Goal: Obtain resource: Download file/media

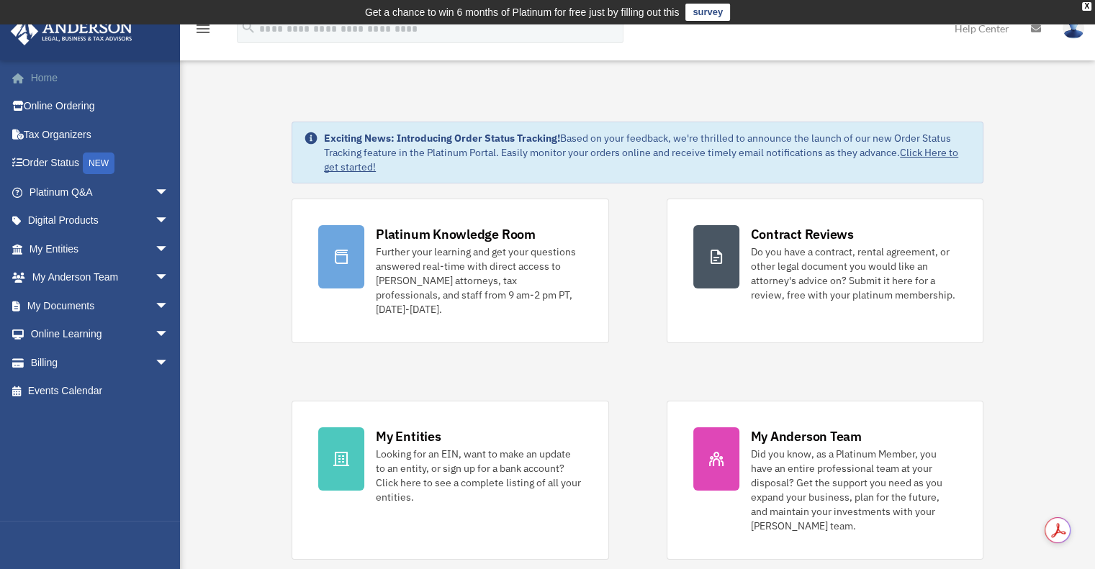
click at [39, 79] on link "Home" at bounding box center [100, 77] width 181 height 29
click at [1093, 4] on td "Get a chance to win 6 months of Platinum for free just by filling out this surv…" at bounding box center [547, 12] width 1095 height 24
click at [1089, 3] on div "X" at bounding box center [1086, 6] width 9 height 9
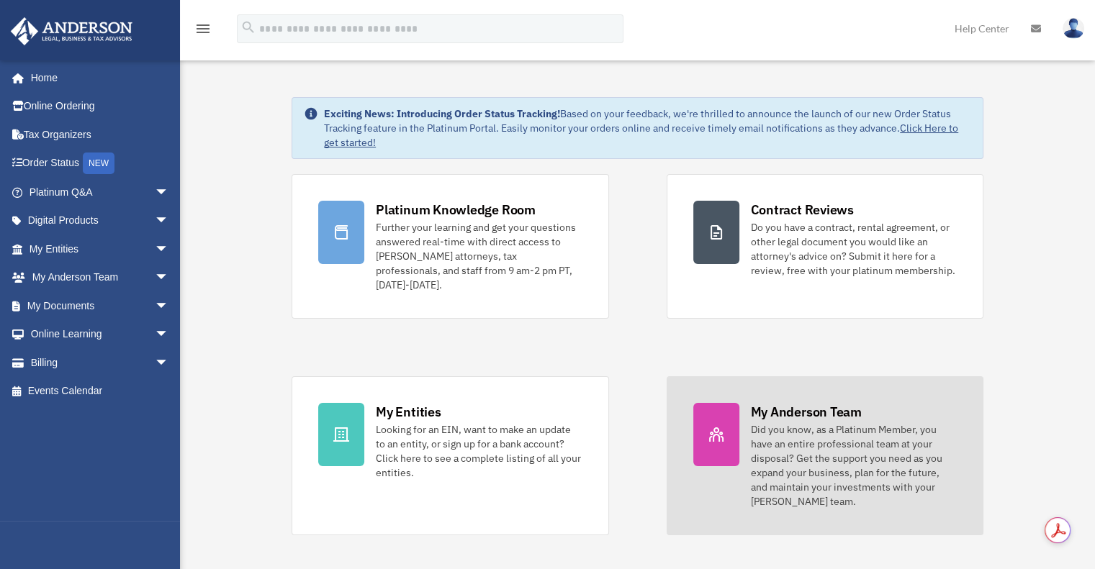
click at [797, 429] on div "Did you know, as a Platinum Member, you have an entire professional team at you…" at bounding box center [854, 465] width 206 height 86
click at [797, 436] on div "Did you know, as a Platinum Member, you have an entire professional team at you…" at bounding box center [854, 465] width 206 height 86
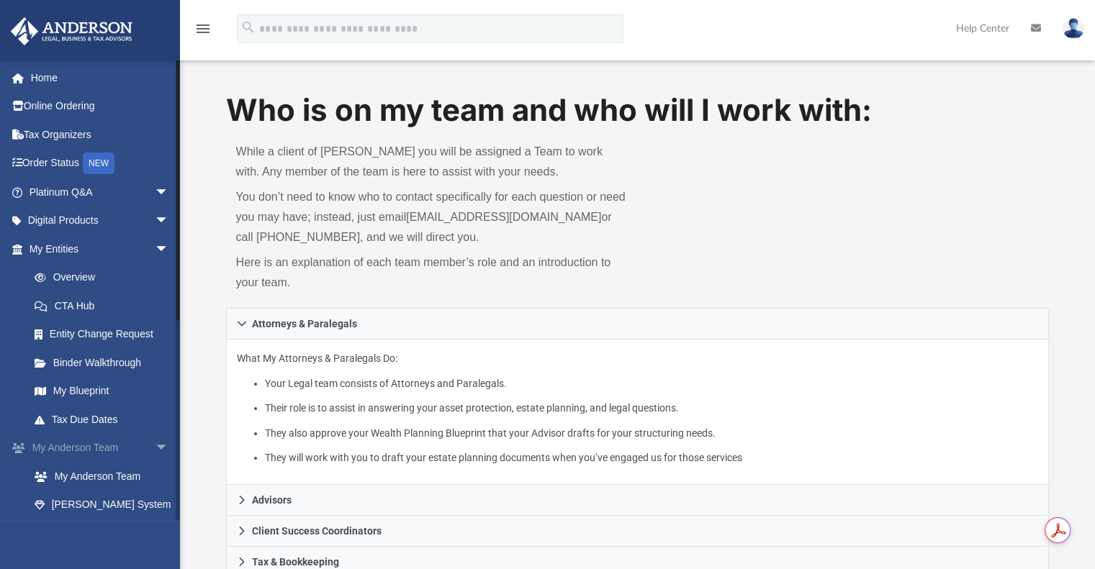
click at [79, 445] on link "My Anderson Team arrow_drop_down" at bounding box center [100, 448] width 181 height 29
click at [155, 445] on span "arrow_drop_down" at bounding box center [169, 449] width 29 height 30
click at [66, 499] on link "Box" at bounding box center [105, 505] width 171 height 29
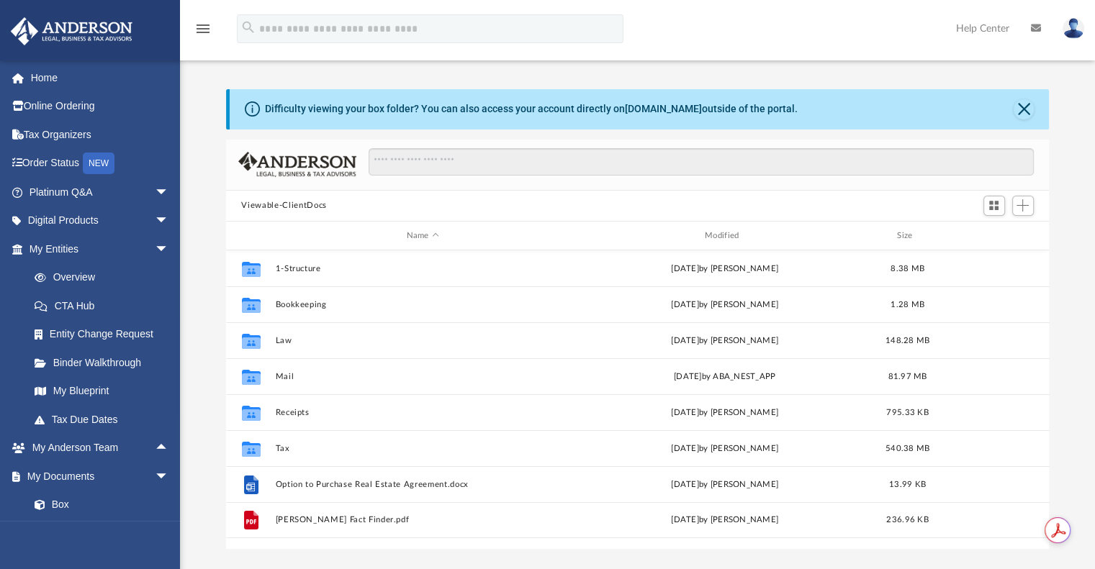
scroll to position [316, 812]
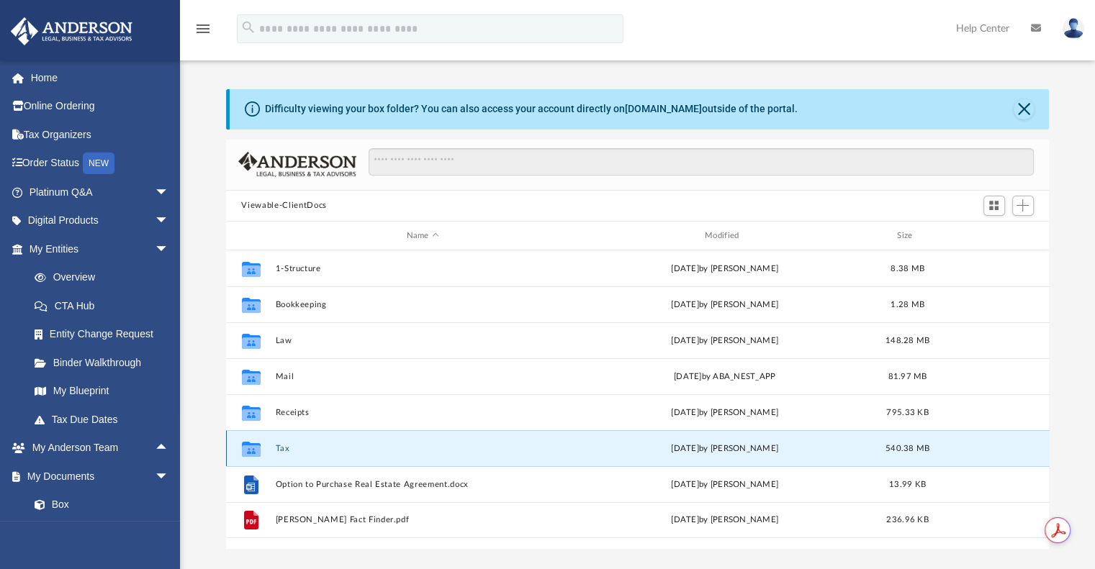
click at [282, 445] on button "Tax" at bounding box center [422, 448] width 295 height 9
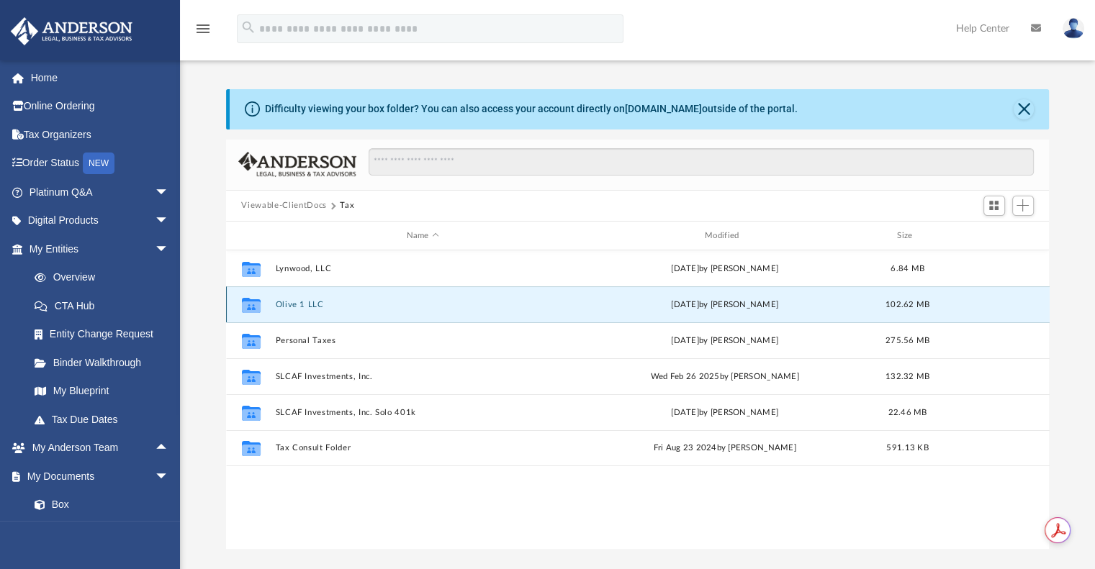
click at [322, 307] on button "Olive 1 LLC" at bounding box center [422, 304] width 295 height 9
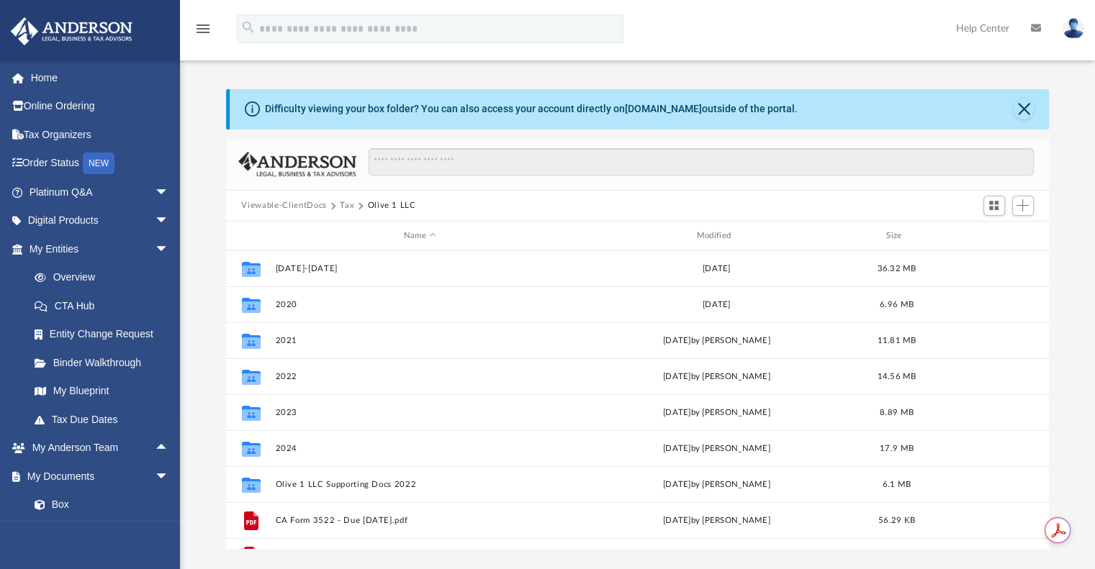
scroll to position [26, 0]
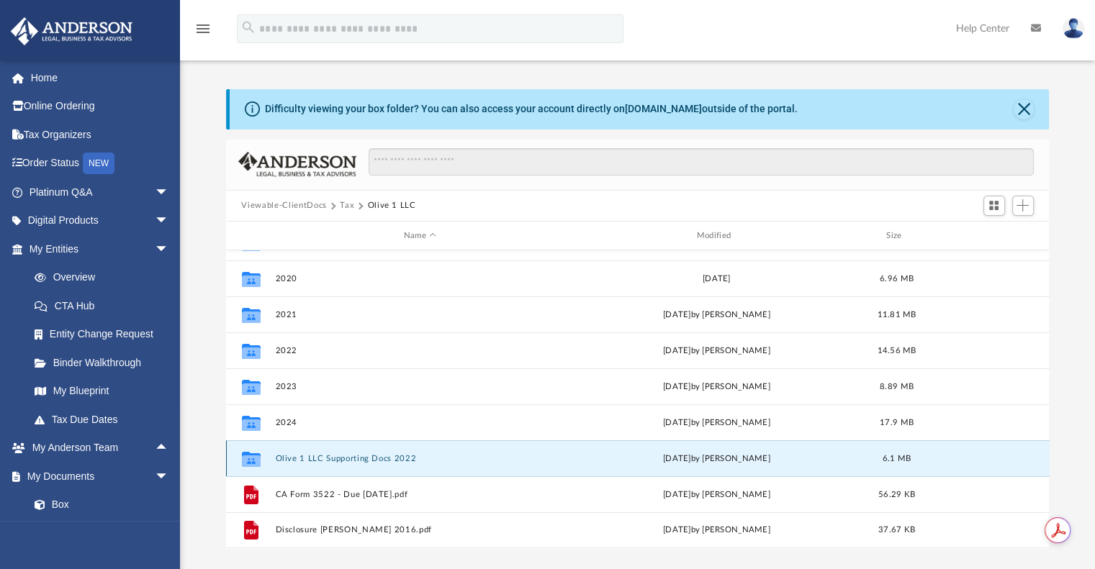
click at [289, 461] on button "Olive 1 LLC Supporting Docs 2022" at bounding box center [420, 458] width 290 height 9
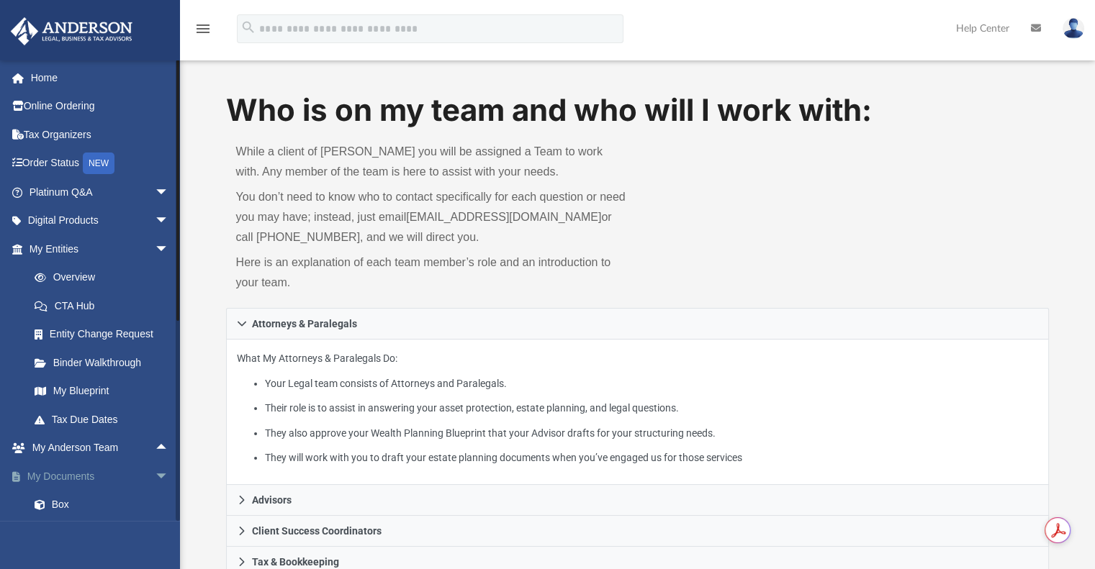
click at [71, 471] on link "My Documents arrow_drop_down" at bounding box center [100, 476] width 181 height 29
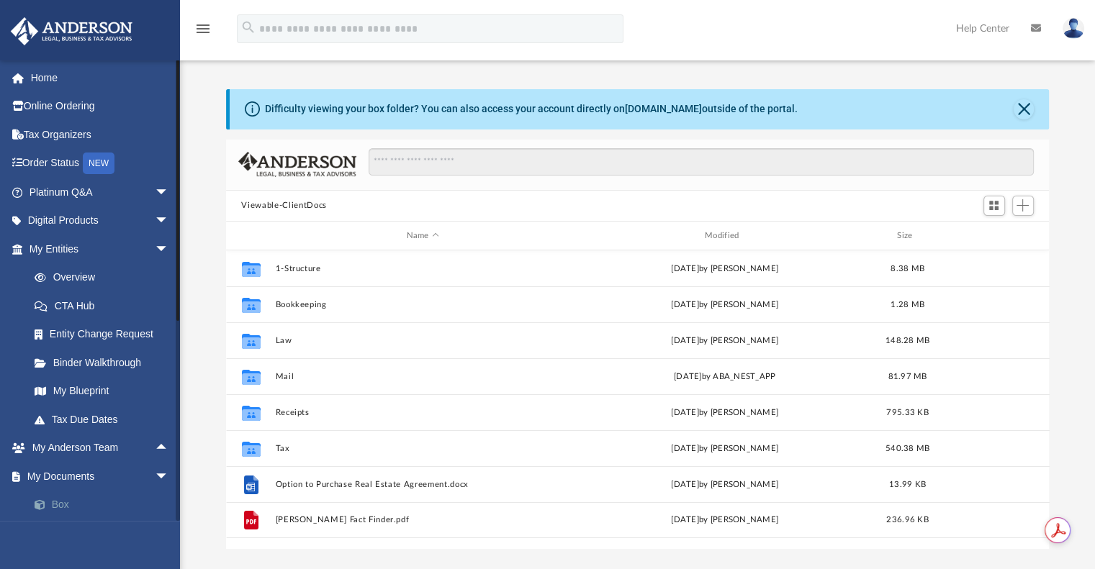
scroll to position [316, 812]
click at [56, 505] on link "Box" at bounding box center [105, 505] width 171 height 29
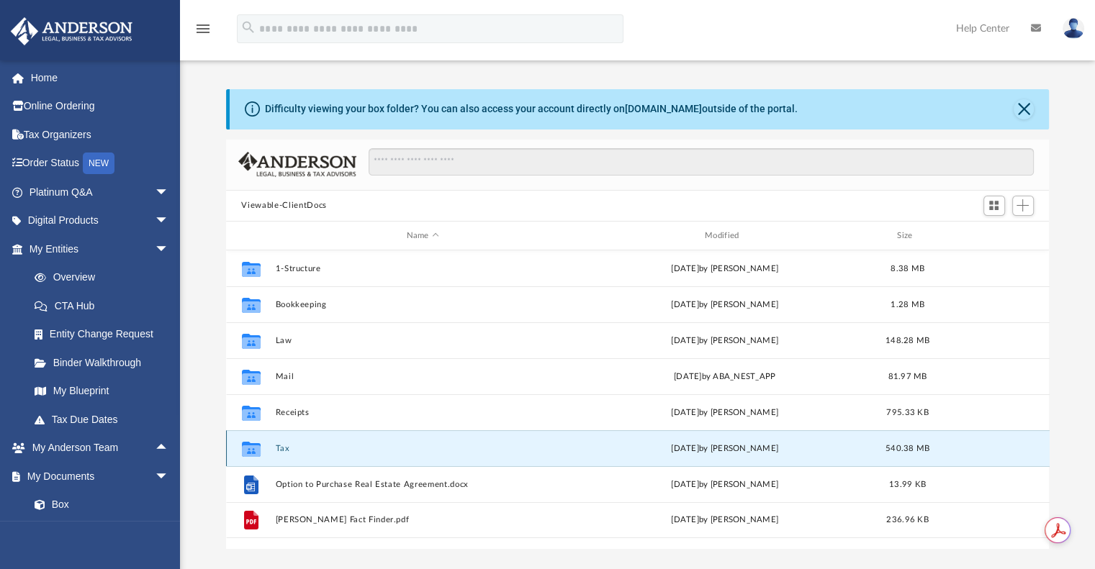
click at [279, 448] on button "Tax" at bounding box center [422, 448] width 295 height 9
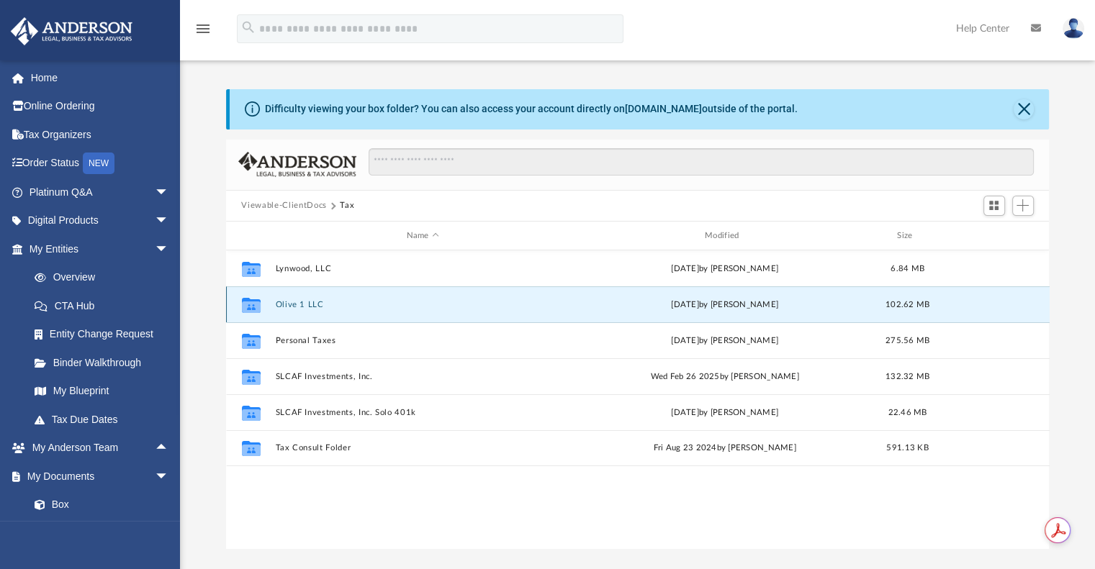
click at [314, 307] on button "Olive 1 LLC" at bounding box center [422, 304] width 295 height 9
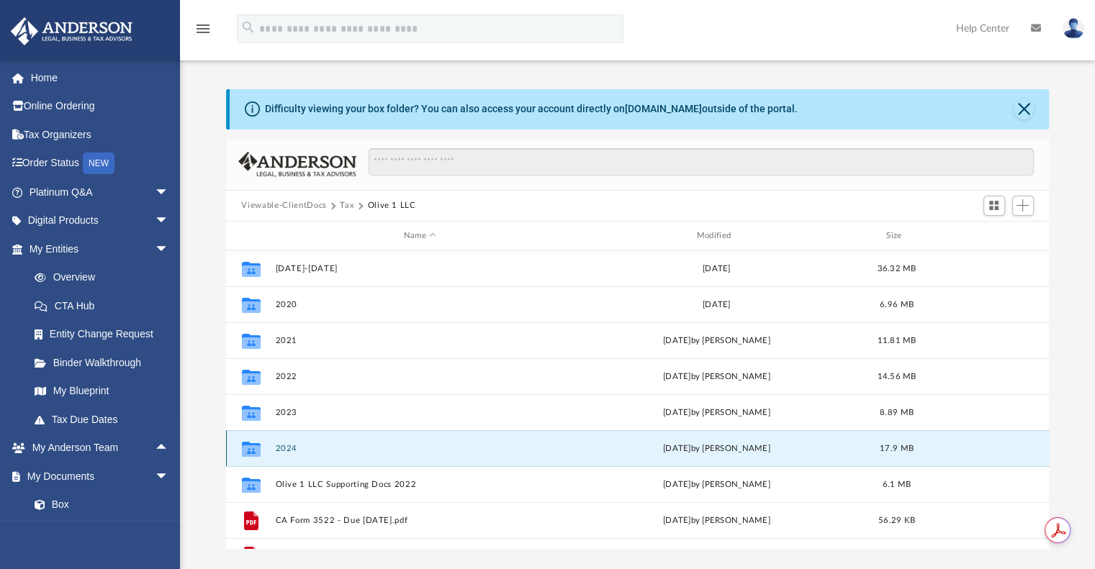
click at [284, 446] on button "2024" at bounding box center [420, 448] width 290 height 9
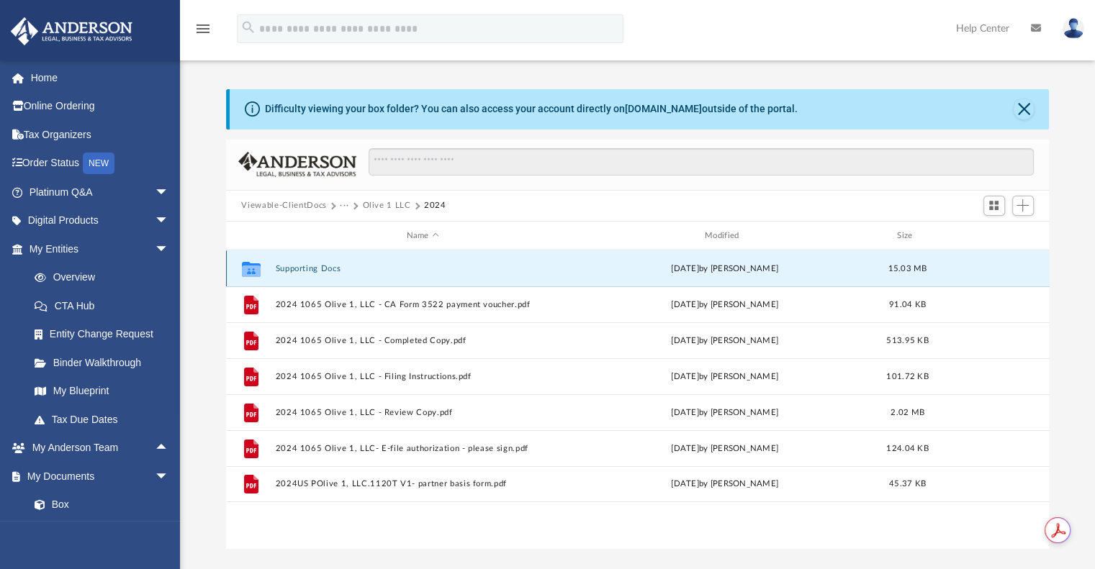
click at [292, 266] on button "Supporting Docs" at bounding box center [422, 268] width 295 height 9
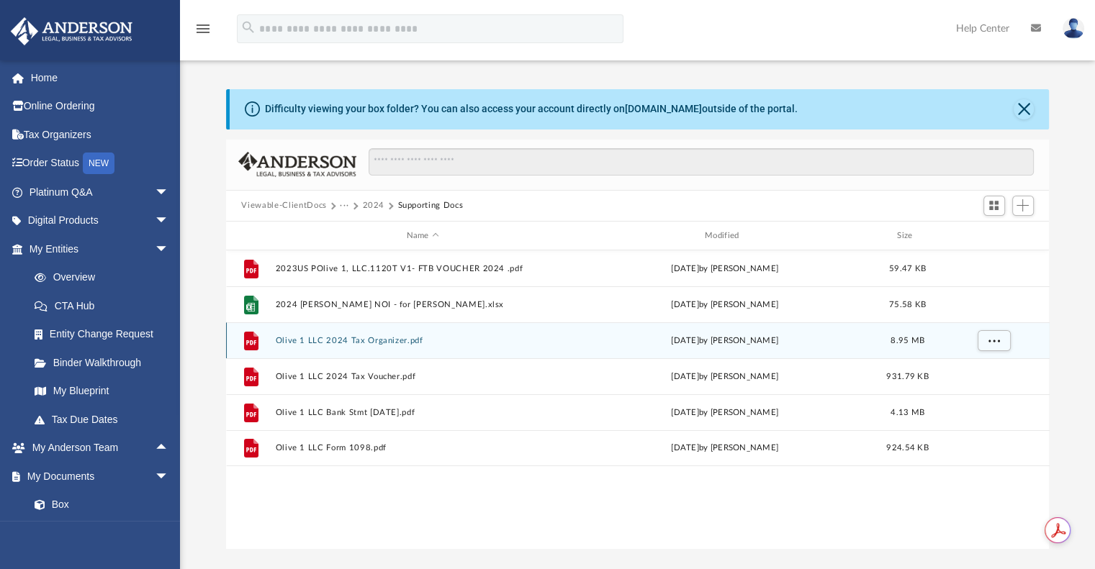
click at [574, 325] on div "File Olive 1 LLC 2024 Tax Organizer.pdf Mon Jan 27 2025 by Scott Feest 8.95 MB" at bounding box center [637, 340] width 823 height 36
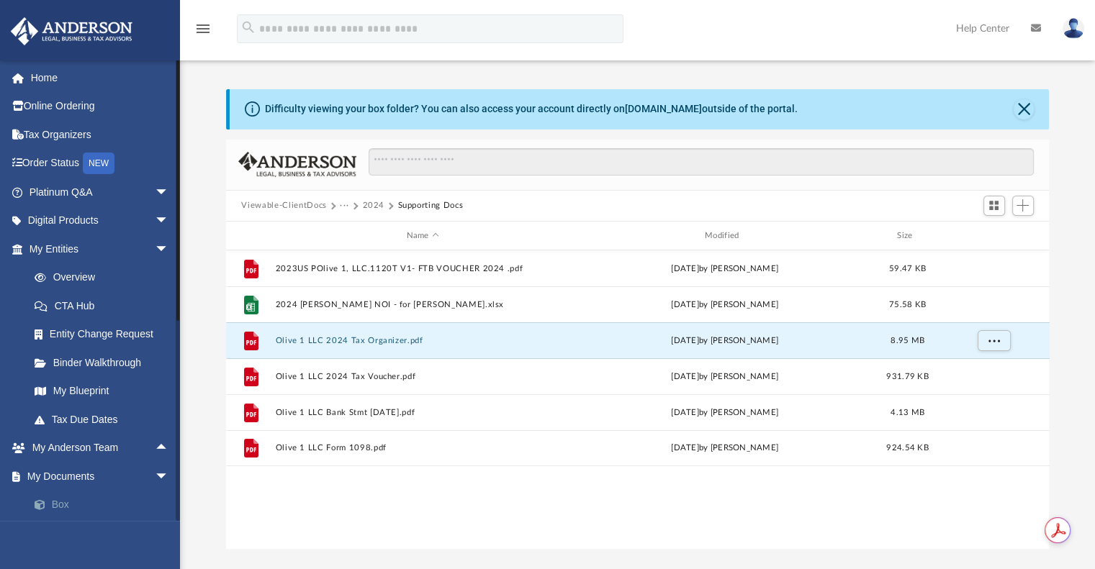
click at [53, 499] on link "Box" at bounding box center [105, 505] width 171 height 29
click at [312, 207] on button "Viewable-ClientDocs" at bounding box center [283, 205] width 85 height 13
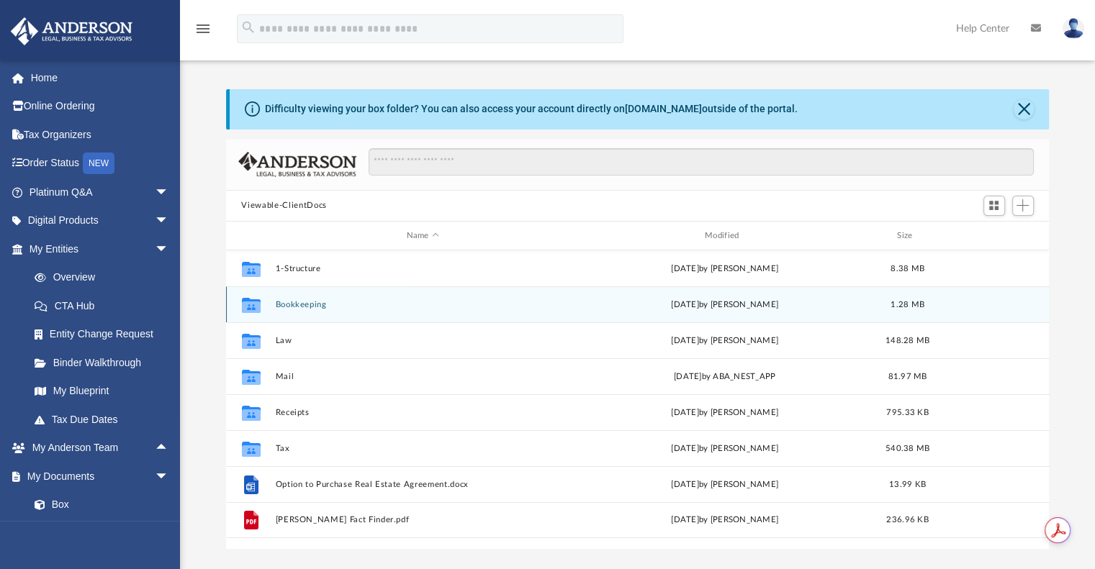
click at [284, 305] on button "Bookkeeping" at bounding box center [422, 304] width 295 height 9
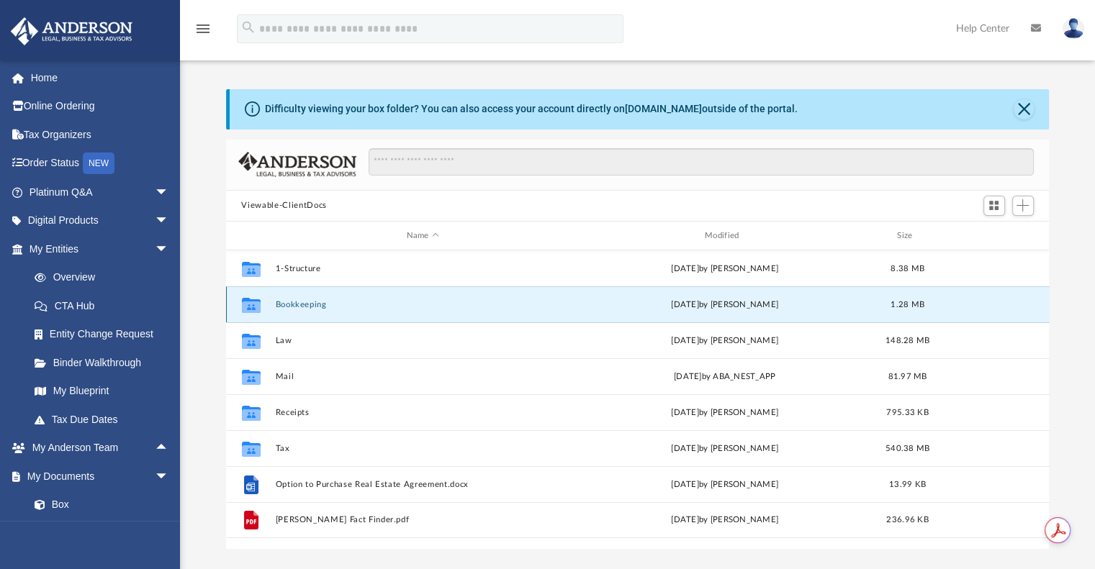
click at [284, 305] on button "Bookkeeping" at bounding box center [422, 304] width 295 height 9
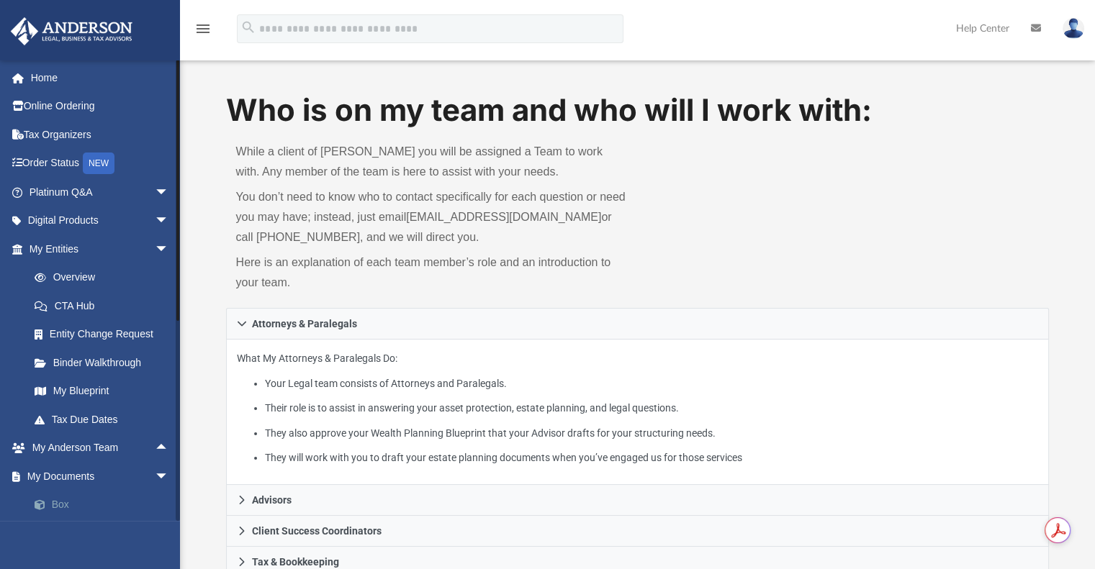
click at [55, 503] on link "Box" at bounding box center [105, 505] width 171 height 29
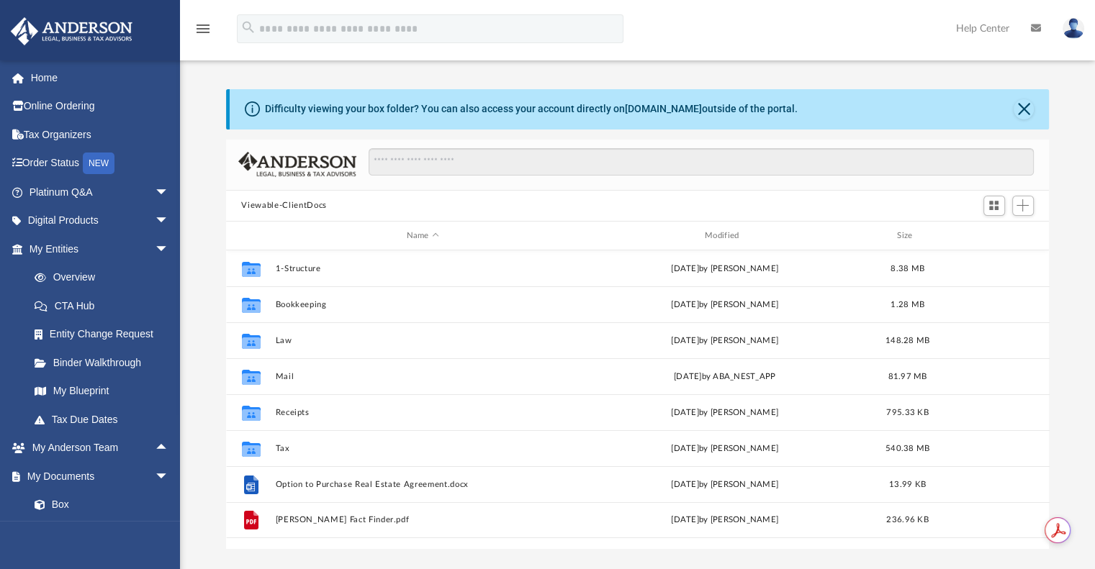
scroll to position [316, 812]
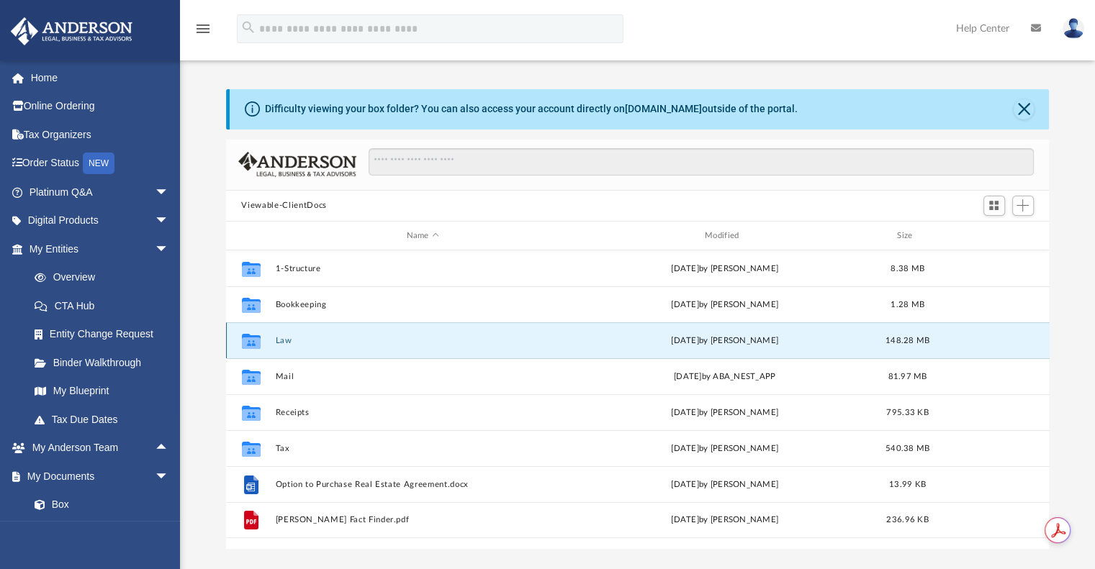
click at [286, 343] on button "Law" at bounding box center [422, 340] width 295 height 9
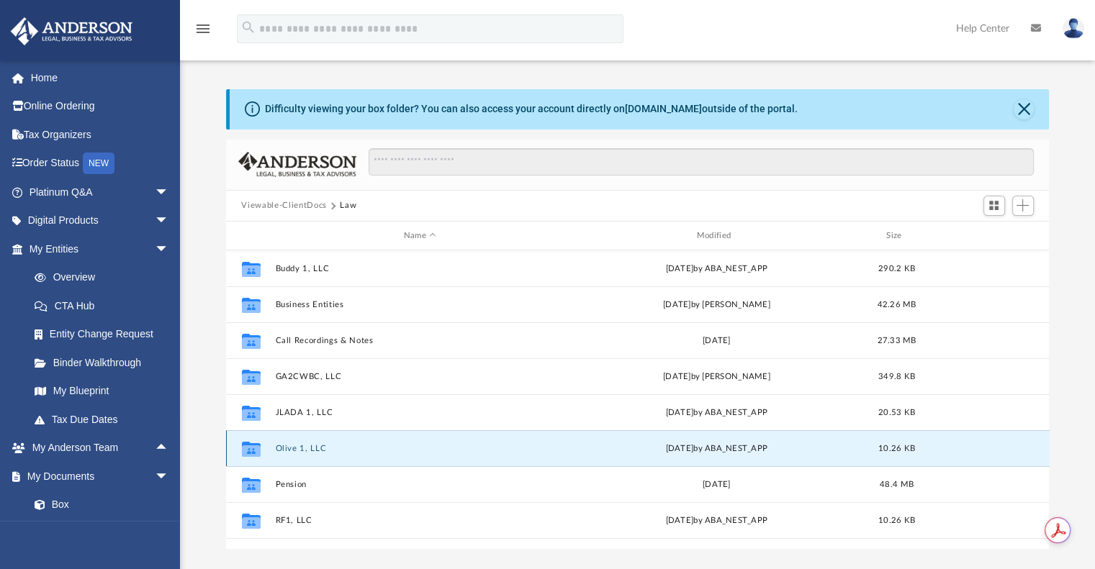
click at [301, 447] on button "Olive 1, LLC" at bounding box center [420, 448] width 290 height 9
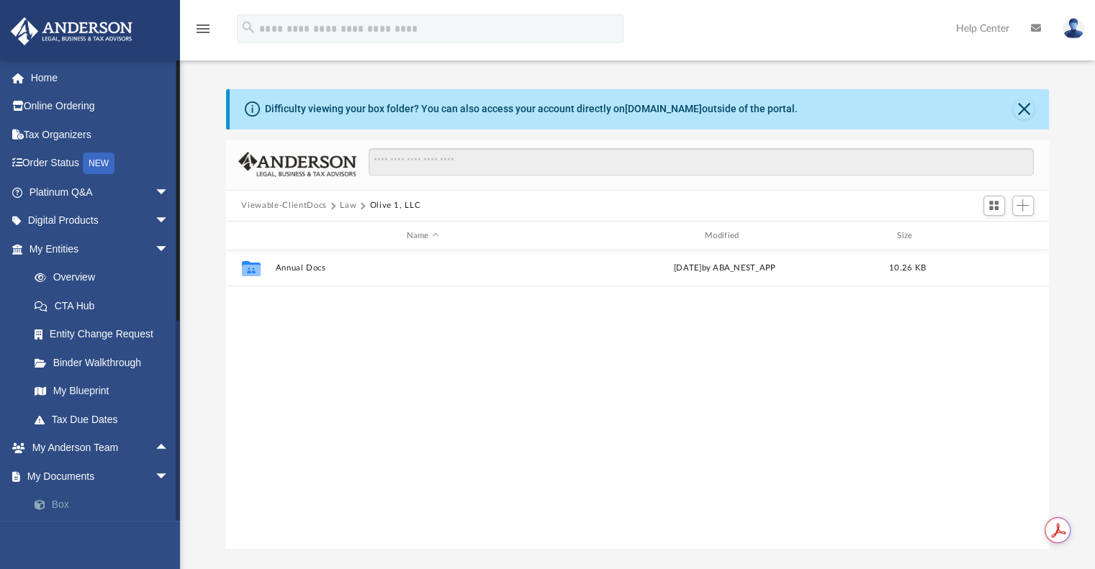
click at [53, 499] on link "Box" at bounding box center [105, 505] width 171 height 29
click at [258, 203] on button "Viewable-ClientDocs" at bounding box center [283, 205] width 85 height 13
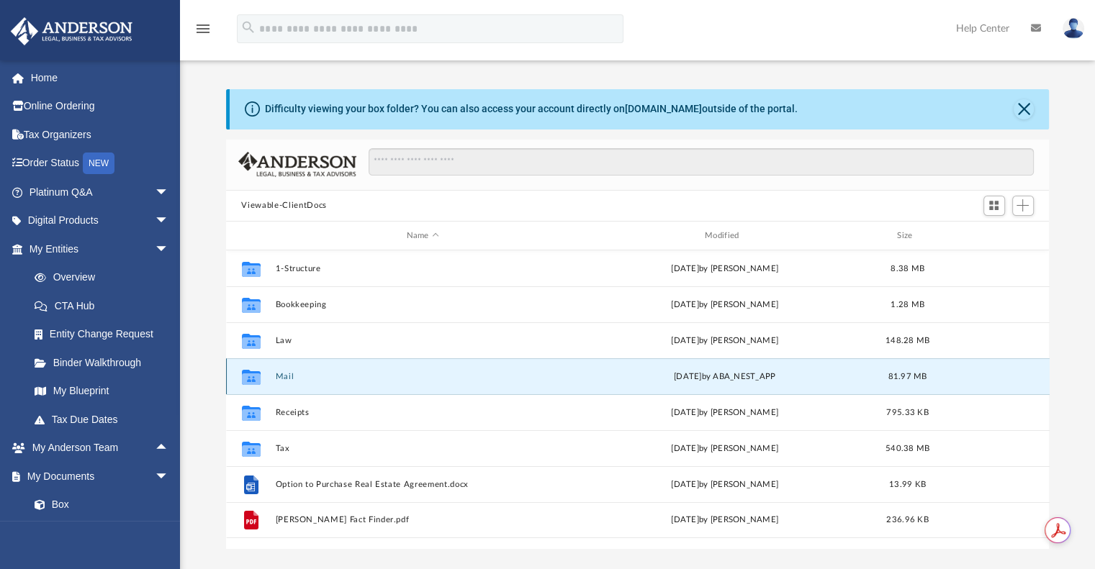
click at [278, 380] on button "Mail" at bounding box center [422, 376] width 295 height 9
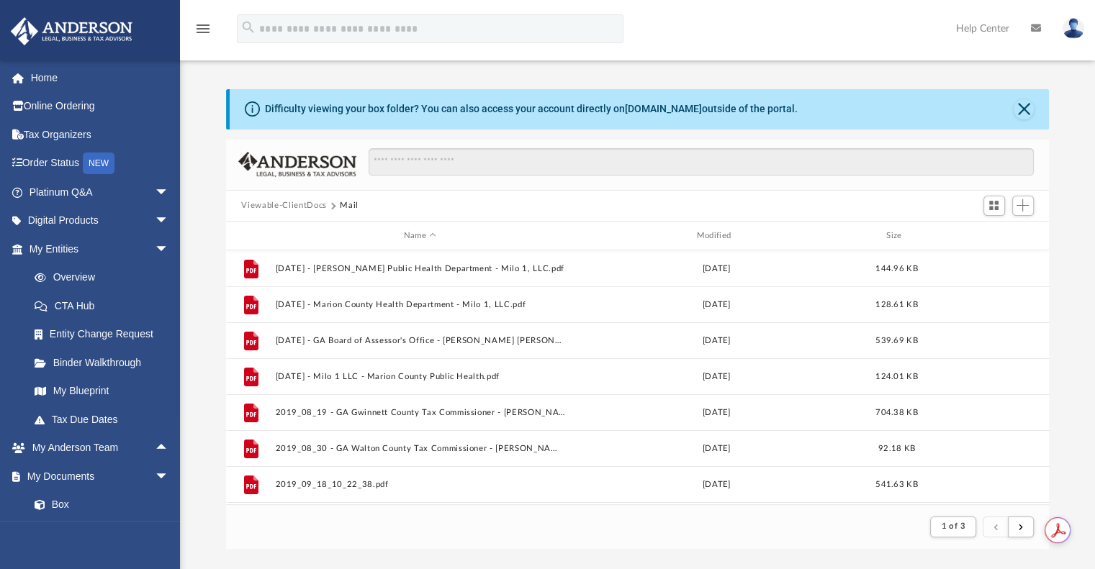
click at [266, 204] on button "Viewable-ClientDocs" at bounding box center [283, 205] width 85 height 13
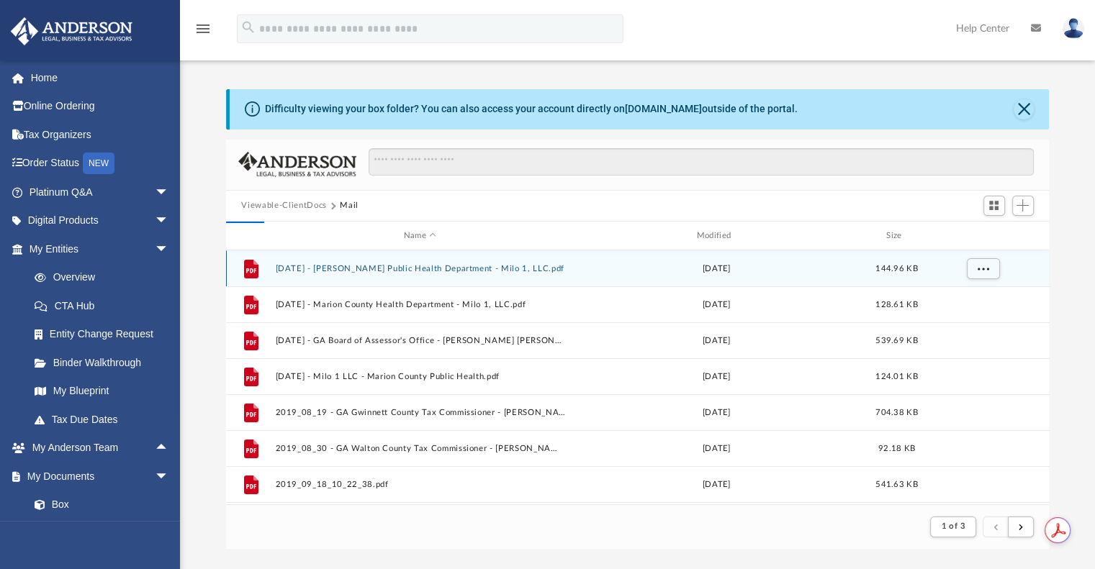
scroll to position [316, 812]
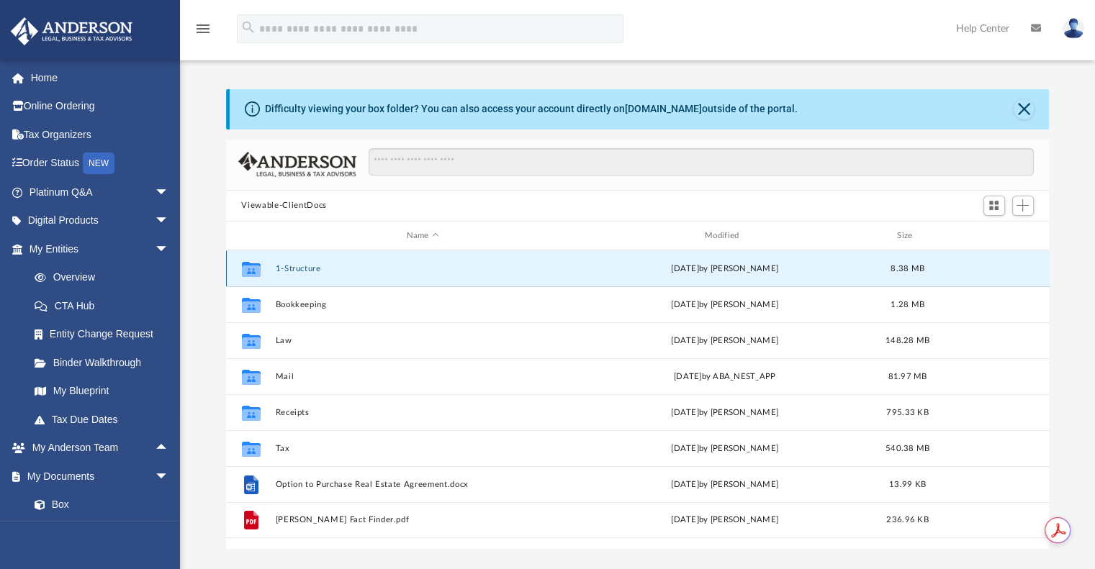
click at [314, 267] on button "1-Structure" at bounding box center [422, 268] width 295 height 9
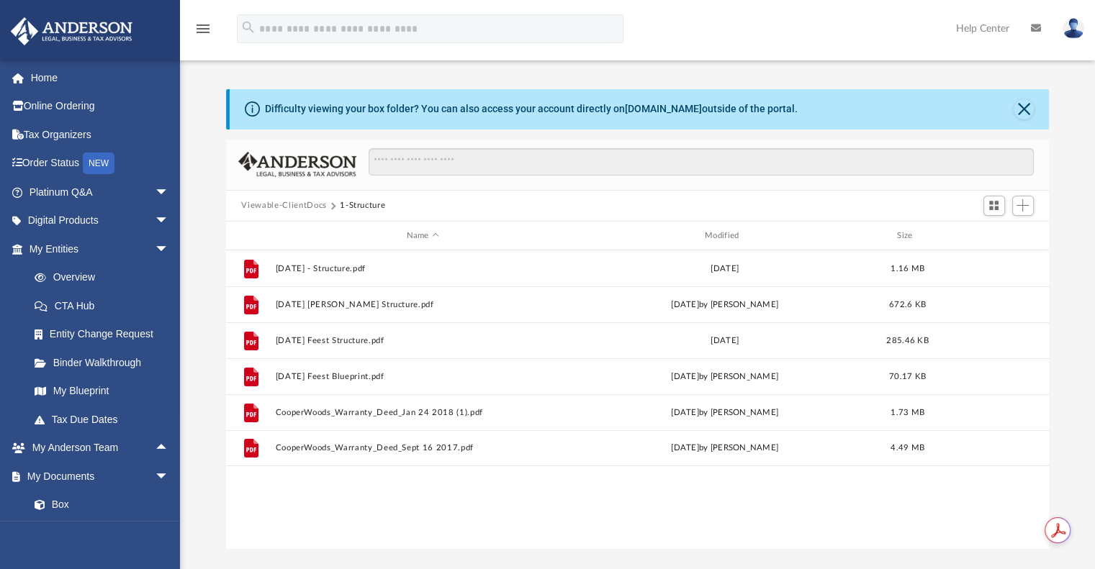
click at [258, 202] on button "Viewable-ClientDocs" at bounding box center [283, 205] width 85 height 13
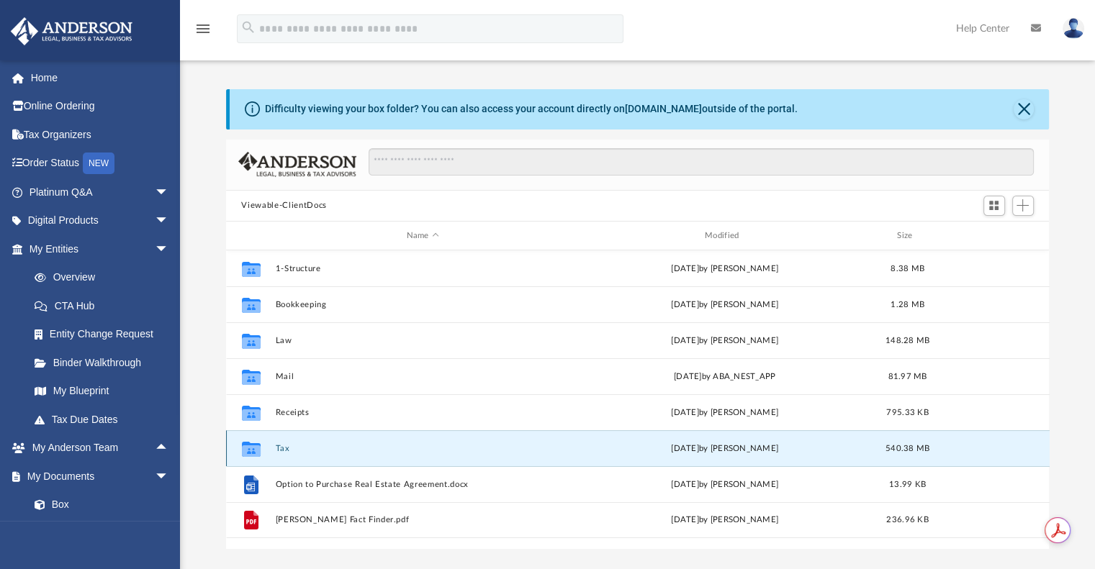
click at [281, 448] on button "Tax" at bounding box center [422, 448] width 295 height 9
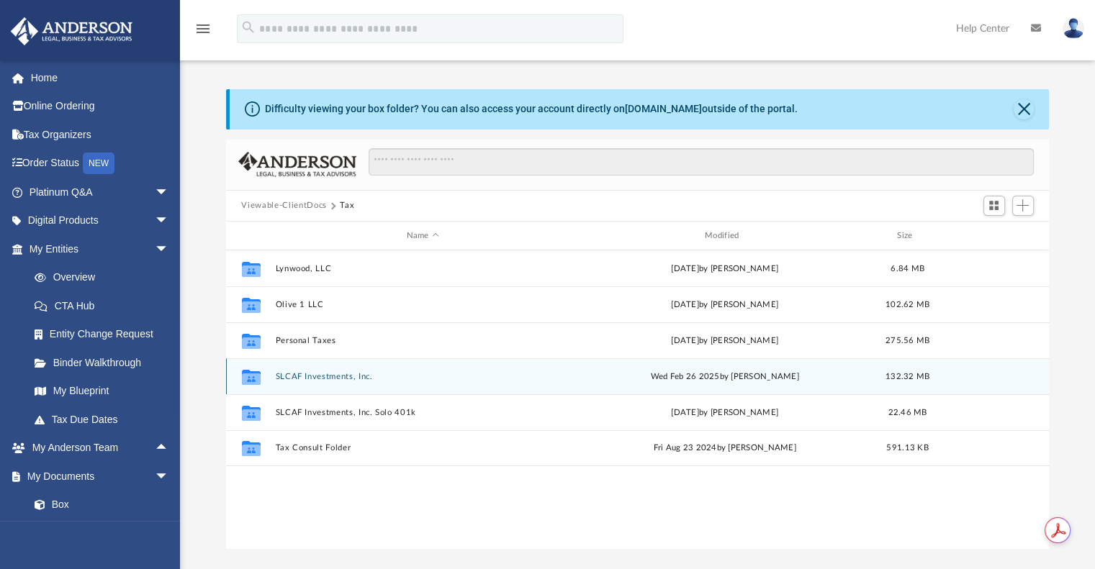
click at [294, 371] on div "Collaborated Folder SLCAF Investments, Inc. Wed Feb 26 2025 by Jasmine Splunge …" at bounding box center [637, 376] width 823 height 36
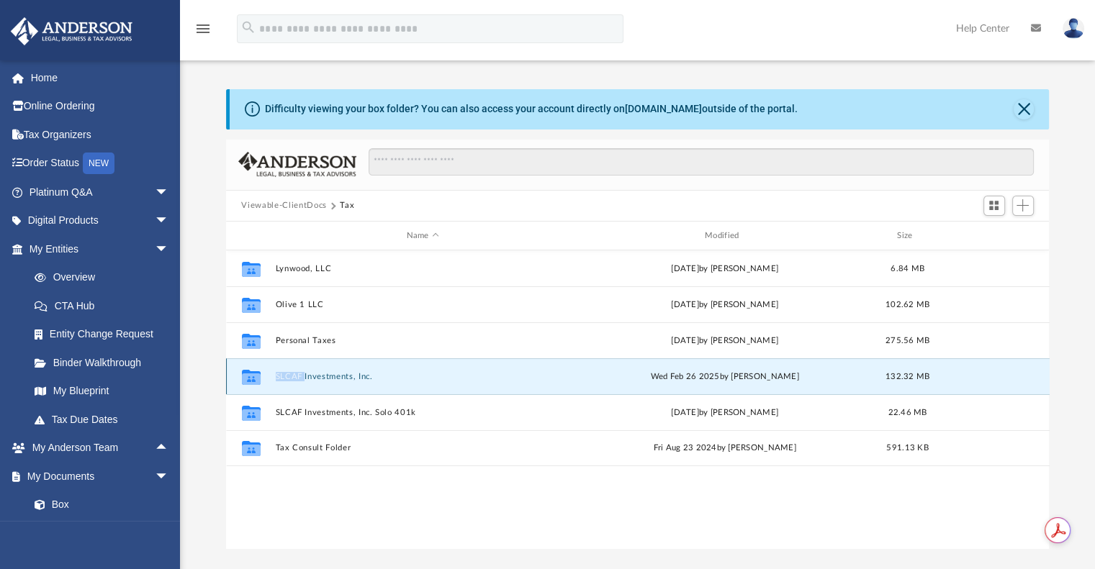
click at [294, 371] on div "Collaborated Folder SLCAF Investments, Inc. Wed Feb 26 2025 by Jasmine Splunge …" at bounding box center [637, 376] width 823 height 36
click at [252, 376] on icon "grid" at bounding box center [250, 380] width 19 height 12
click at [286, 376] on button "SLCAF Investments, Inc." at bounding box center [422, 376] width 295 height 9
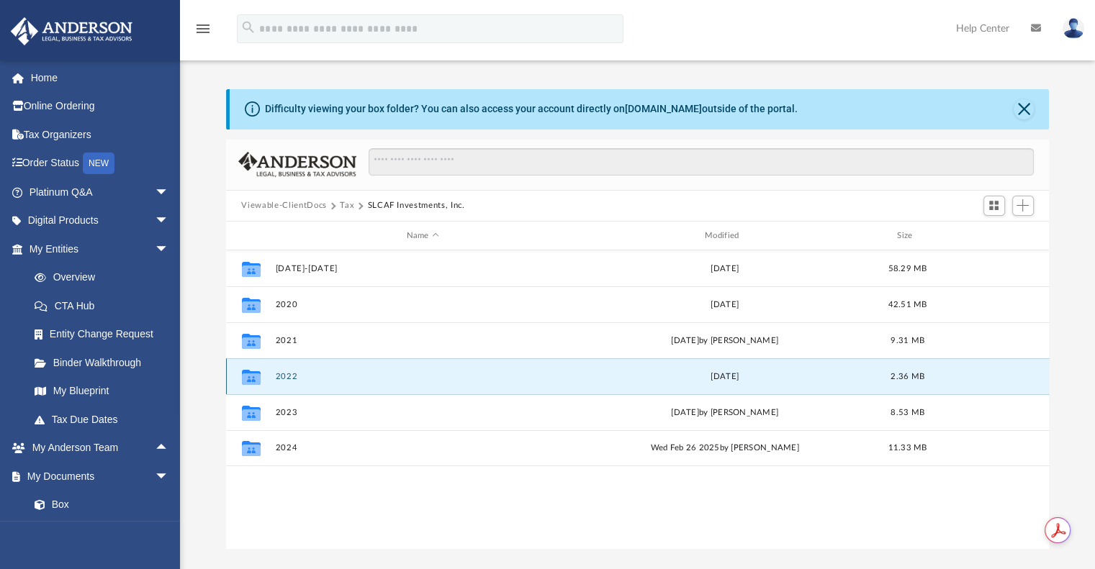
click at [375, 378] on button "2022" at bounding box center [422, 376] width 295 height 9
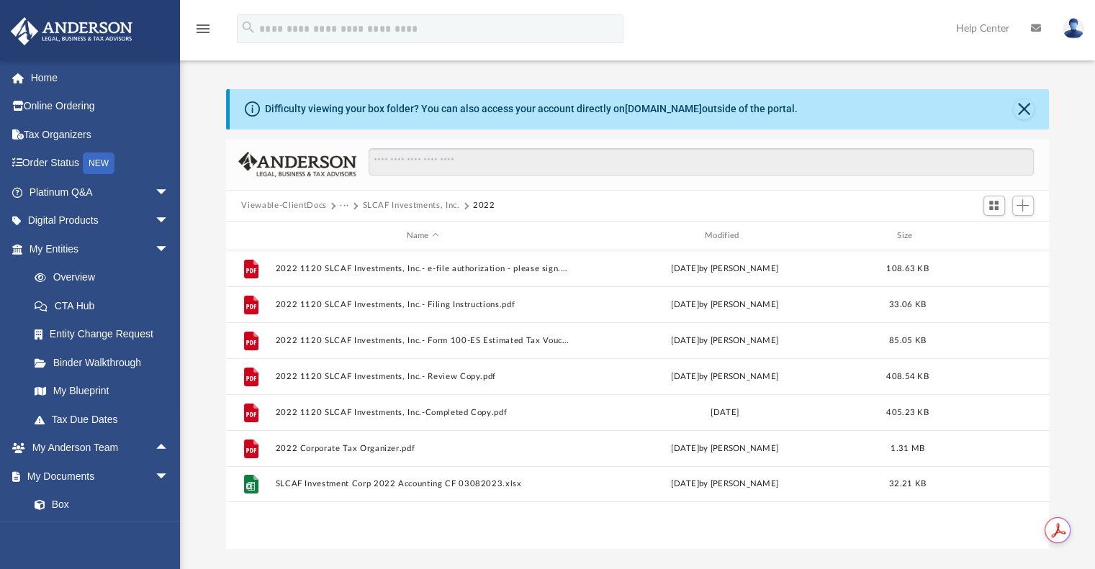
click at [279, 207] on button "Viewable-ClientDocs" at bounding box center [283, 205] width 85 height 13
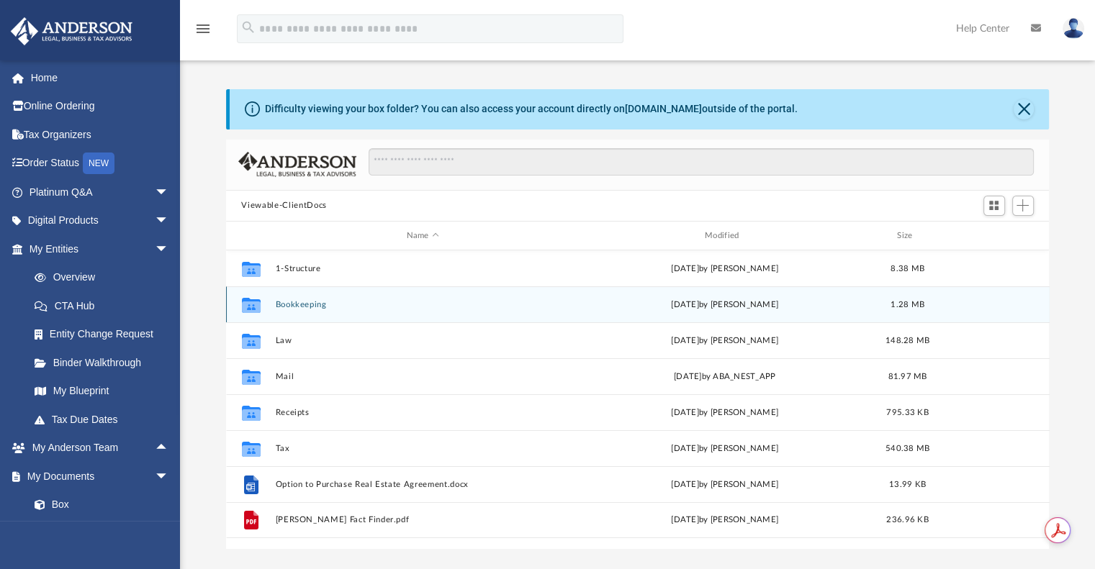
click at [283, 299] on div "Collaborated Folder Bookkeeping Fri Jan 31 2025 by Katharine Jenkins 1.28 MB" at bounding box center [637, 304] width 823 height 36
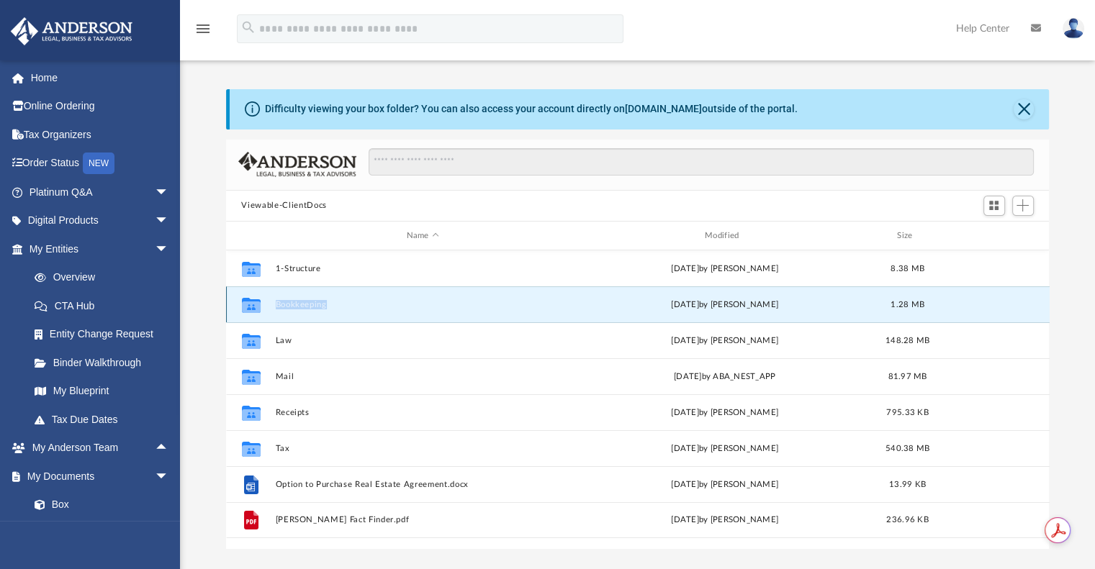
click at [283, 299] on div "Collaborated Folder Bookkeeping Fri Jan 31 2025 by Katharine Jenkins 1.28 MB" at bounding box center [637, 304] width 823 height 36
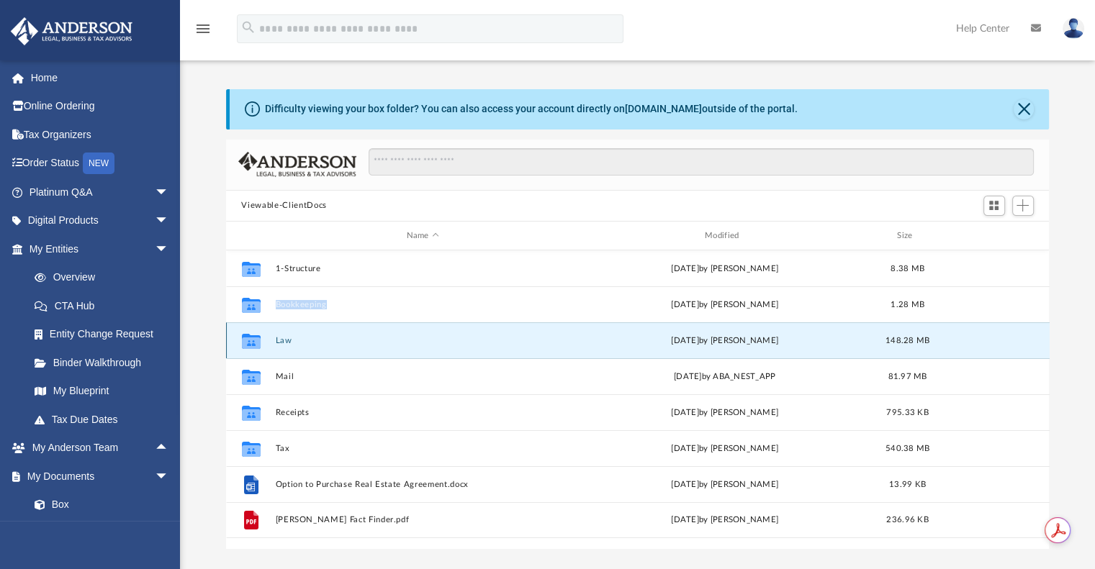
click at [279, 343] on button "Law" at bounding box center [422, 340] width 295 height 9
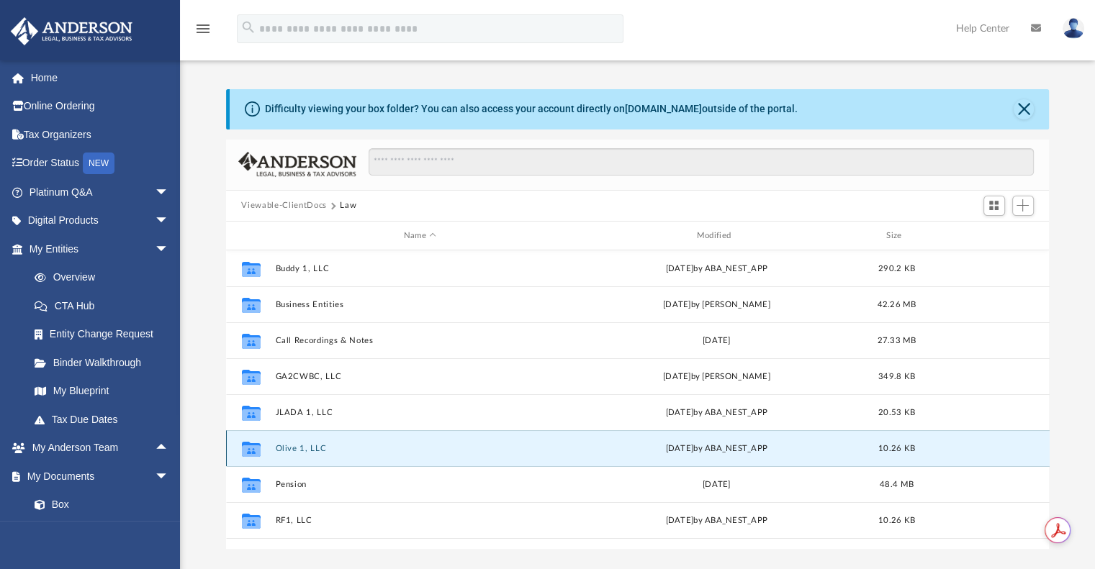
click at [279, 445] on button "Olive 1, LLC" at bounding box center [420, 448] width 290 height 9
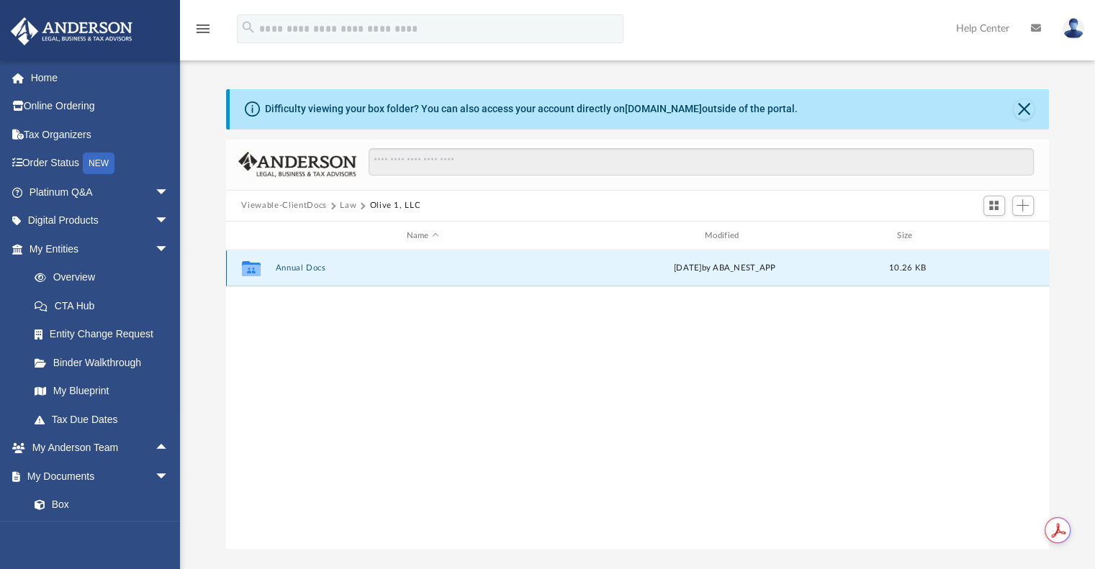
click at [287, 268] on button "Annual Docs" at bounding box center [422, 268] width 295 height 9
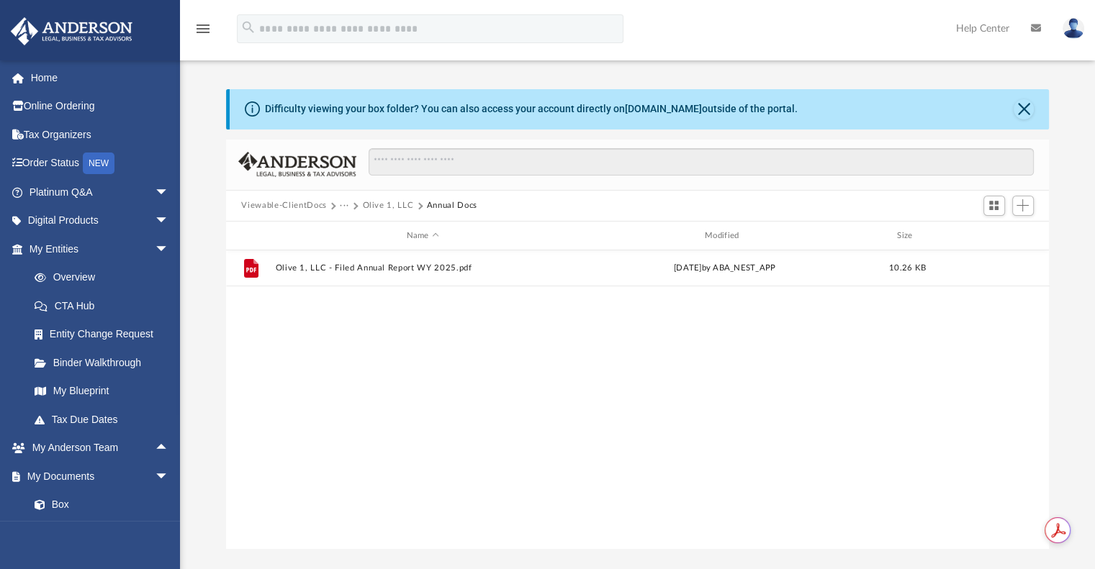
click at [386, 205] on button "Olive 1, LLC" at bounding box center [387, 205] width 51 height 13
click at [340, 207] on button "Law" at bounding box center [348, 205] width 17 height 13
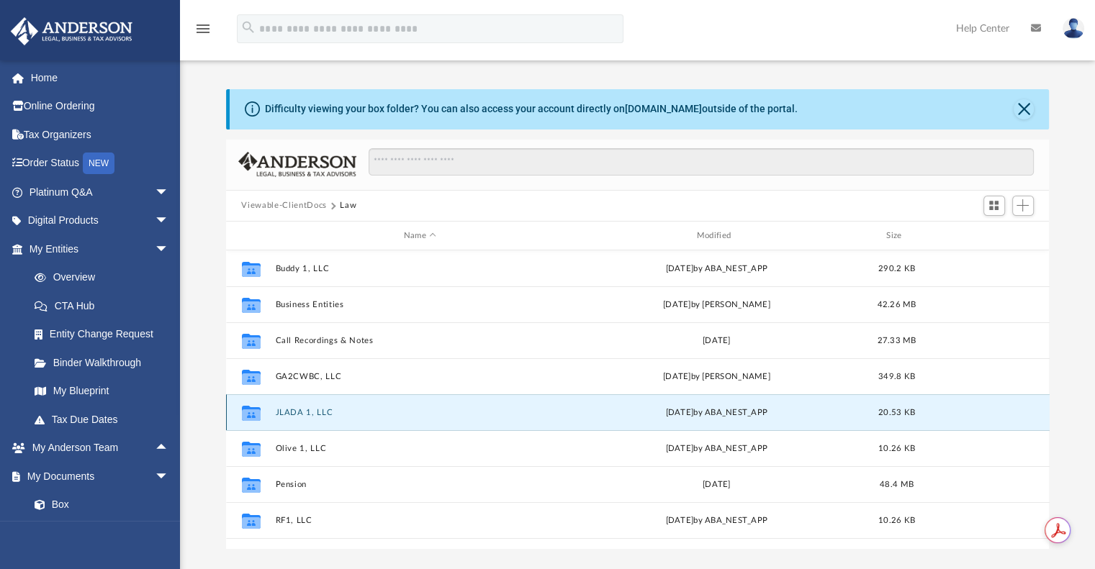
click at [284, 415] on button "JLADA 1, LLC" at bounding box center [420, 412] width 290 height 9
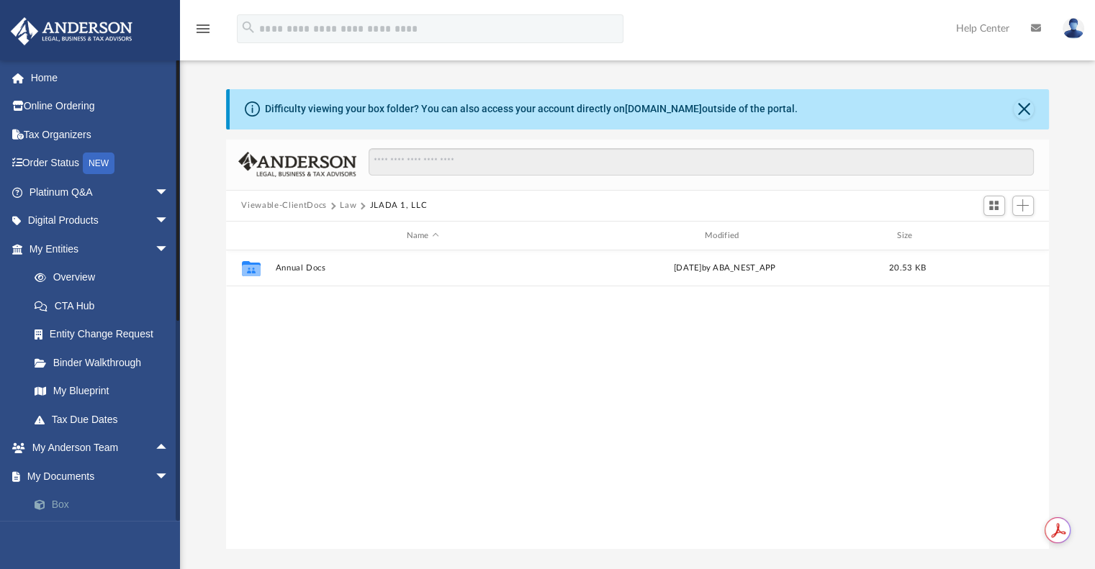
click at [64, 501] on link "Box" at bounding box center [105, 505] width 171 height 29
click at [289, 205] on button "Viewable-ClientDocs" at bounding box center [283, 205] width 85 height 13
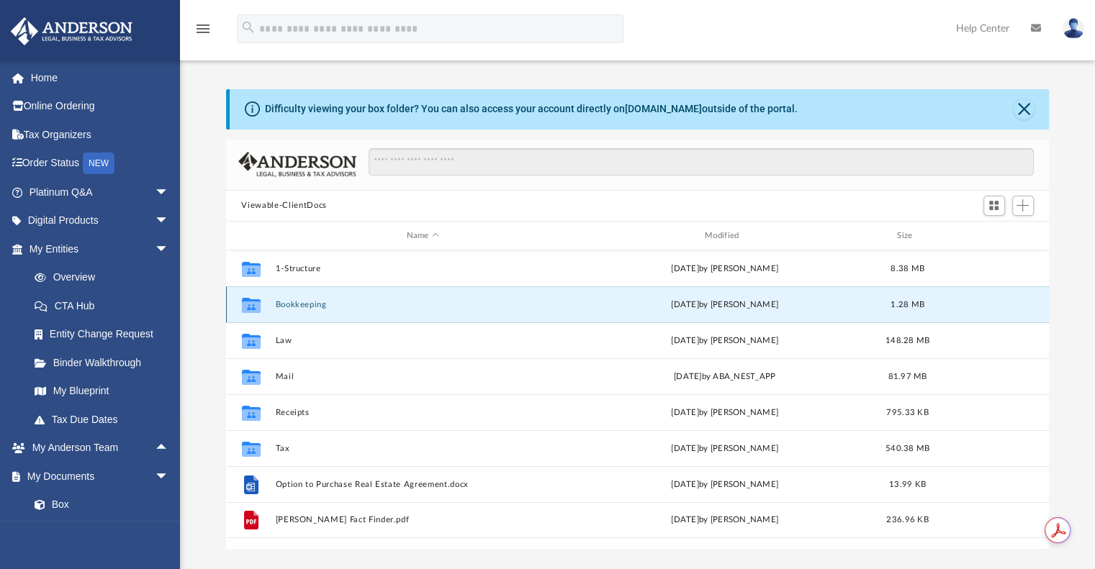
click at [285, 304] on button "Bookkeeping" at bounding box center [422, 304] width 295 height 9
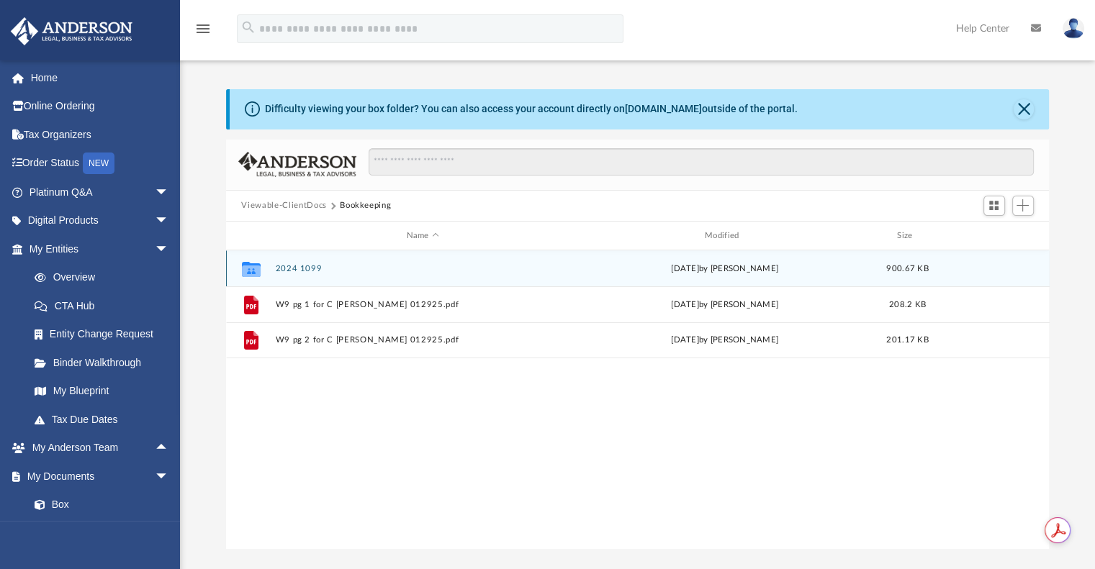
click at [249, 271] on icon "grid" at bounding box center [250, 269] width 19 height 15
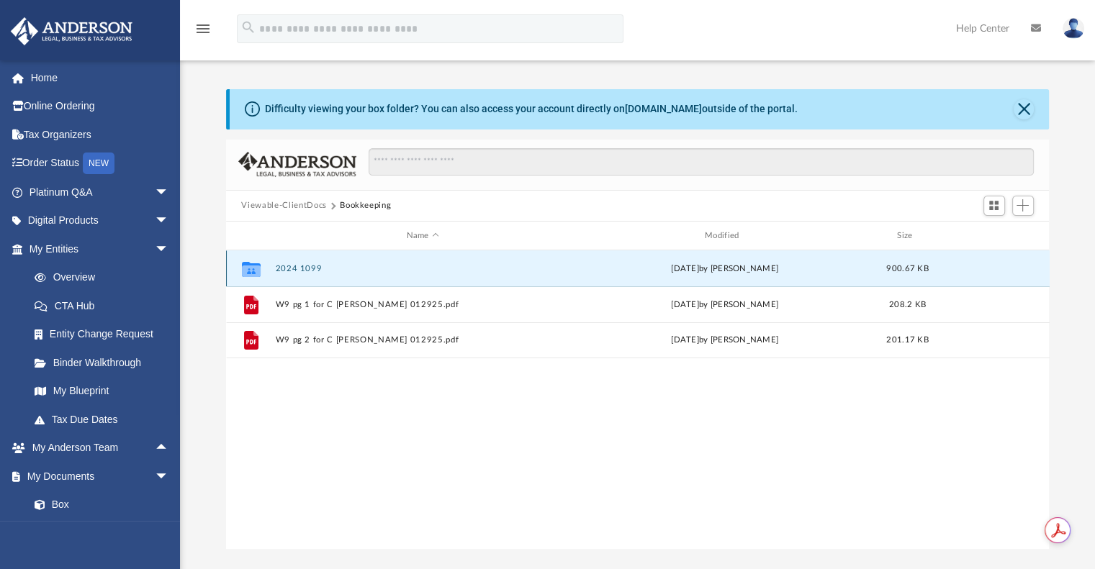
click at [249, 271] on icon "grid" at bounding box center [250, 269] width 19 height 15
click at [294, 204] on button "Viewable-ClientDocs" at bounding box center [283, 205] width 85 height 13
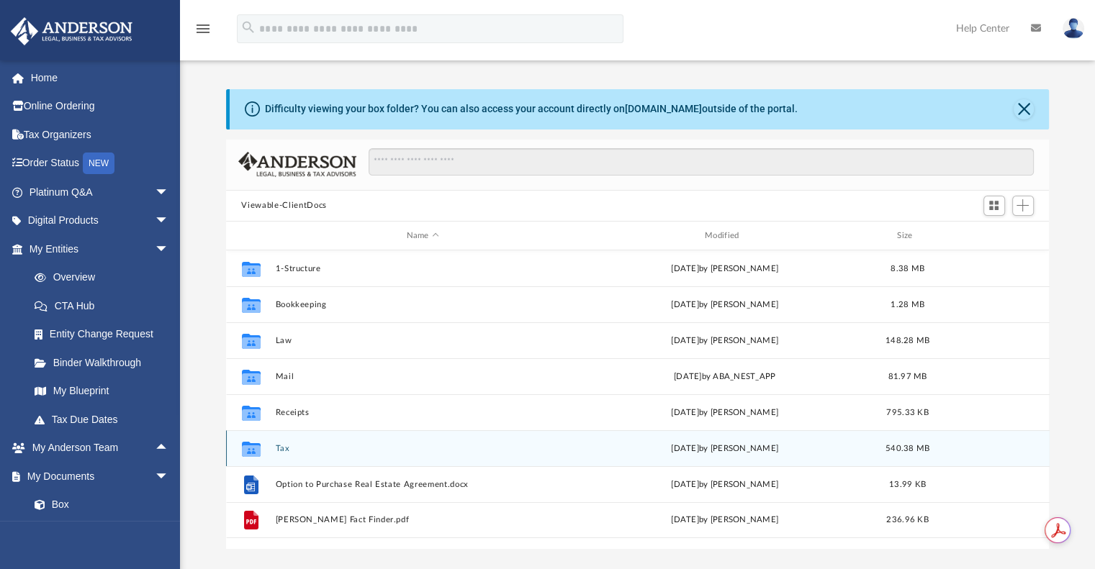
click at [253, 448] on icon "grid" at bounding box center [250, 449] width 19 height 15
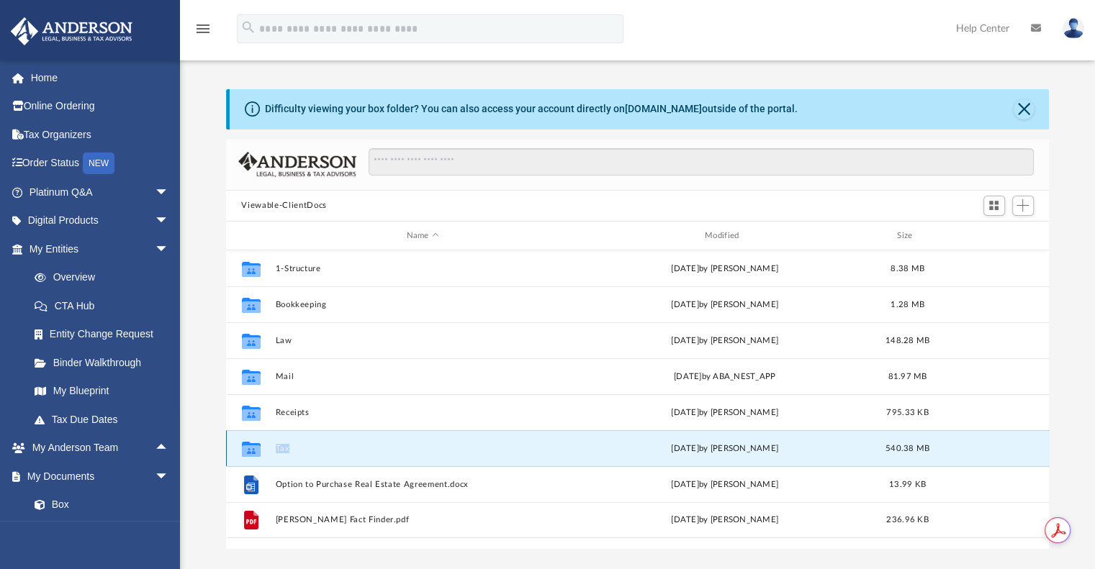
click at [253, 448] on icon "grid" at bounding box center [250, 449] width 19 height 15
click at [284, 448] on button "Tax" at bounding box center [422, 448] width 295 height 9
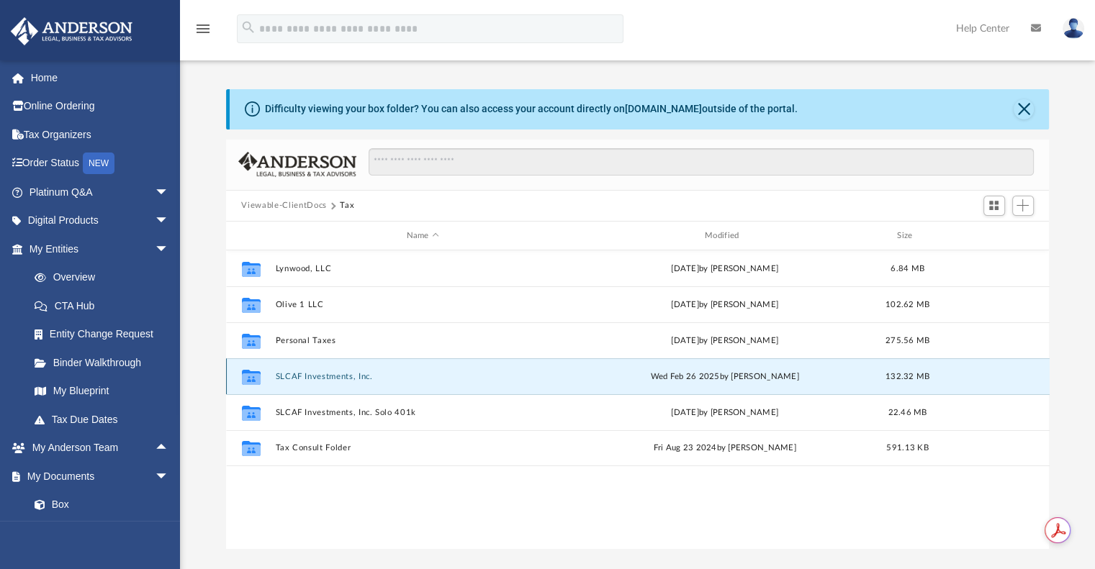
click at [322, 376] on button "SLCAF Investments, Inc." at bounding box center [422, 376] width 295 height 9
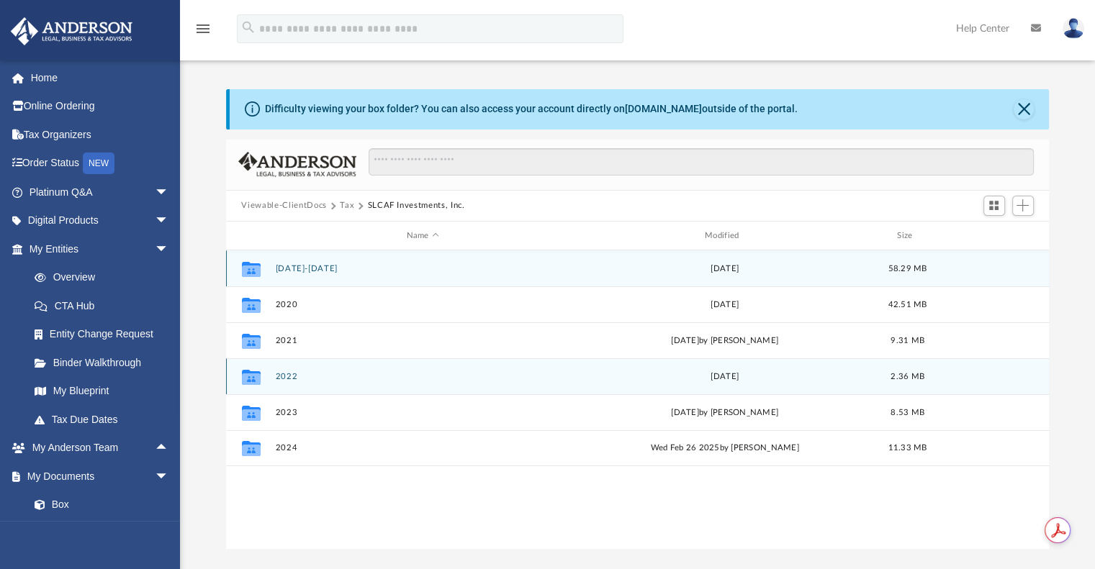
click at [322, 376] on button "2022" at bounding box center [422, 376] width 295 height 9
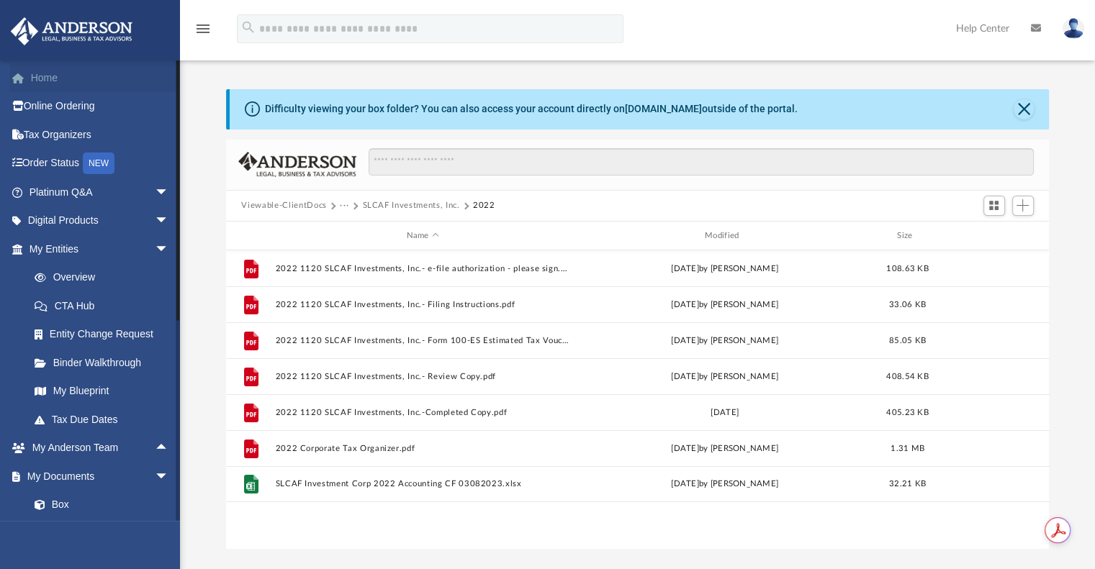
click at [37, 77] on link "Home" at bounding box center [100, 77] width 181 height 29
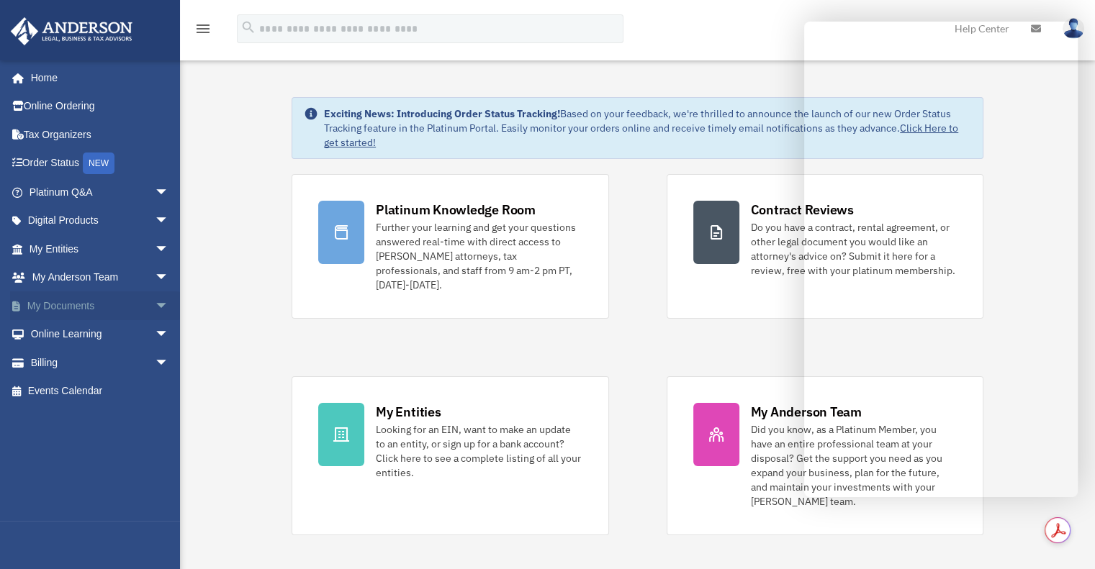
click at [155, 304] on span "arrow_drop_down" at bounding box center [169, 306] width 29 height 30
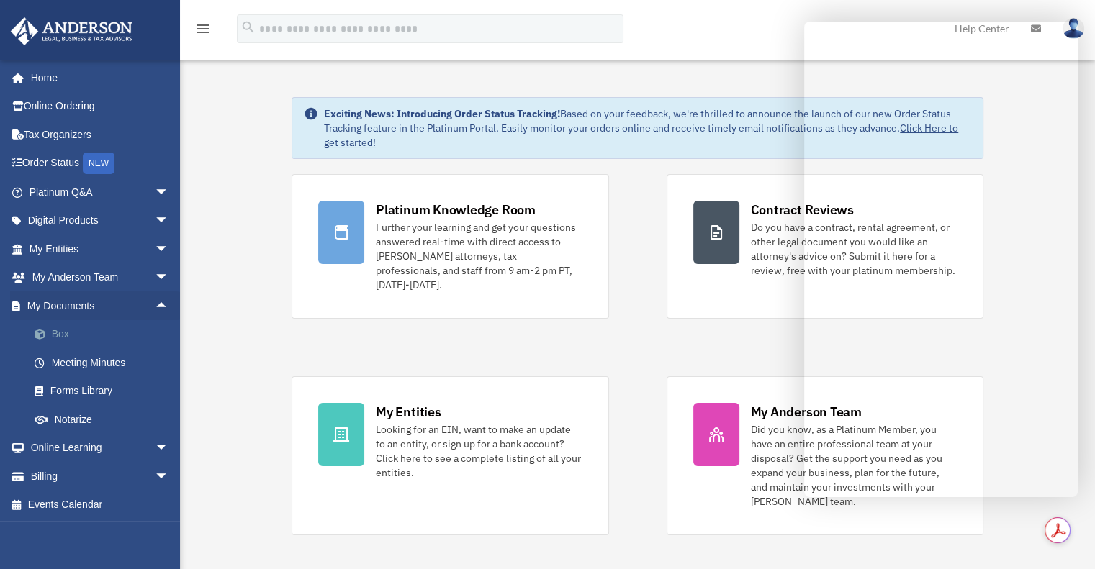
click at [50, 338] on span at bounding box center [46, 335] width 9 height 10
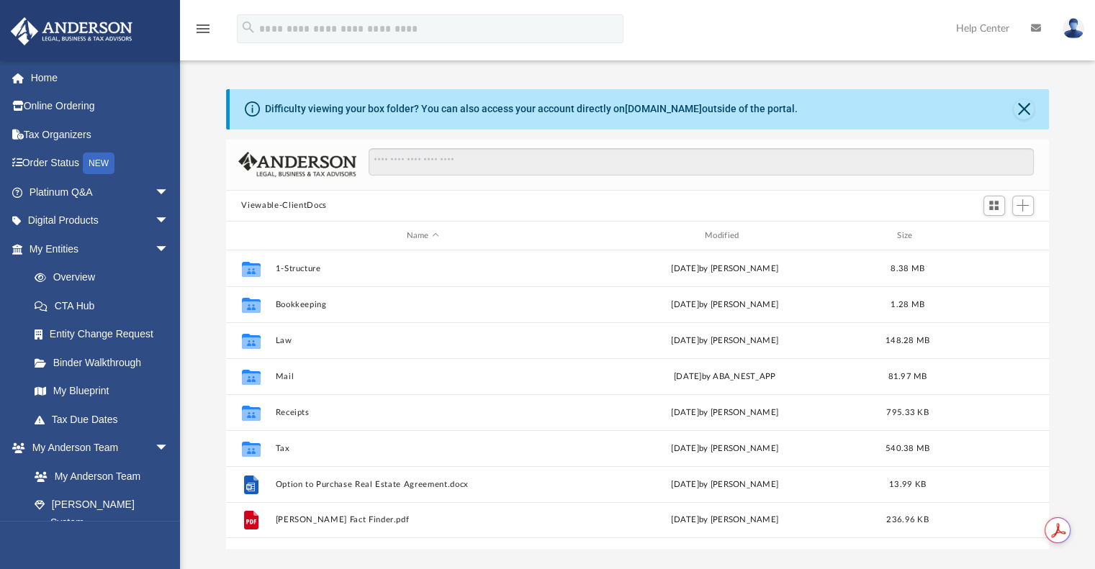
scroll to position [316, 812]
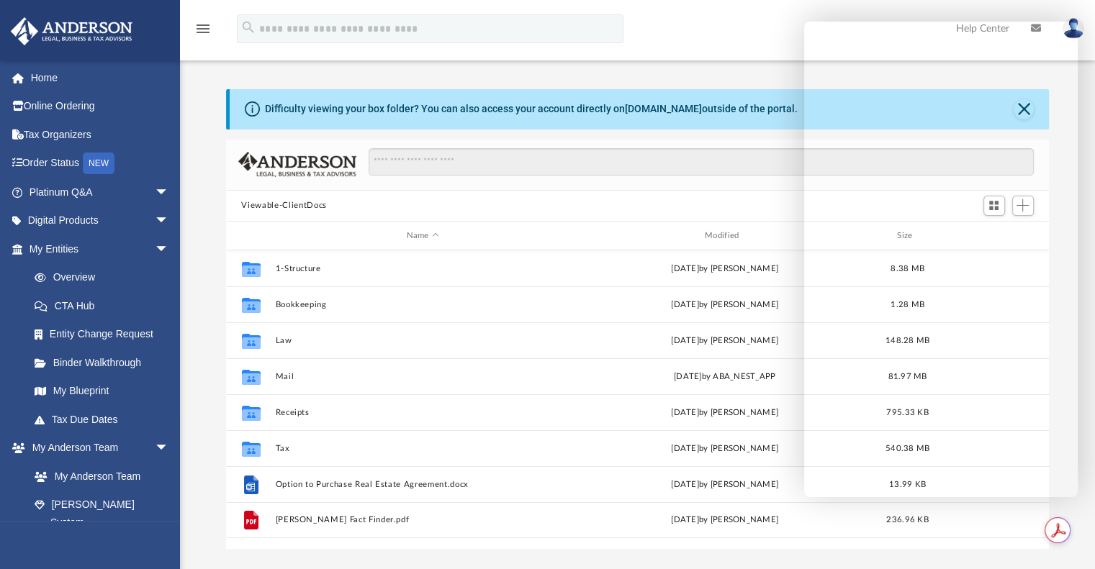
click at [302, 209] on button "Viewable-ClientDocs" at bounding box center [283, 205] width 85 height 13
click at [299, 207] on button "Viewable-ClientDocs" at bounding box center [283, 205] width 85 height 13
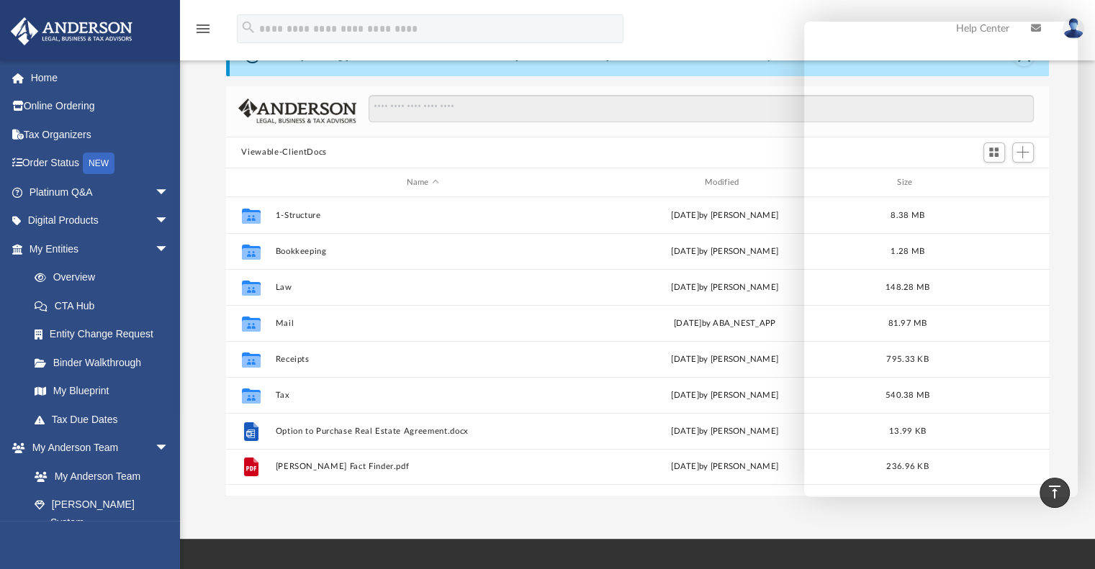
scroll to position [0, 0]
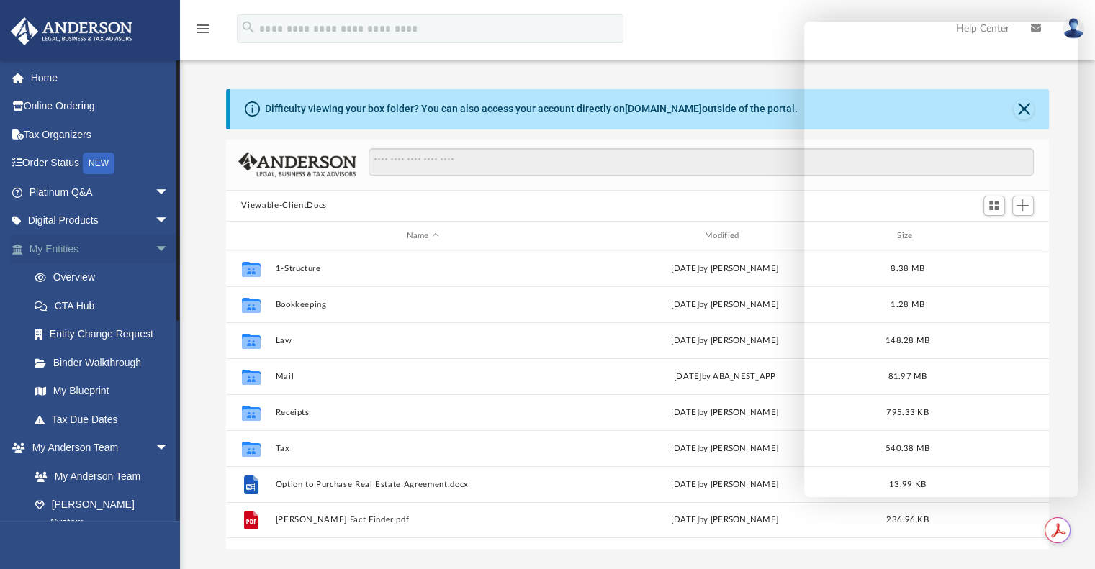
click at [155, 248] on span "arrow_drop_down" at bounding box center [169, 250] width 29 height 30
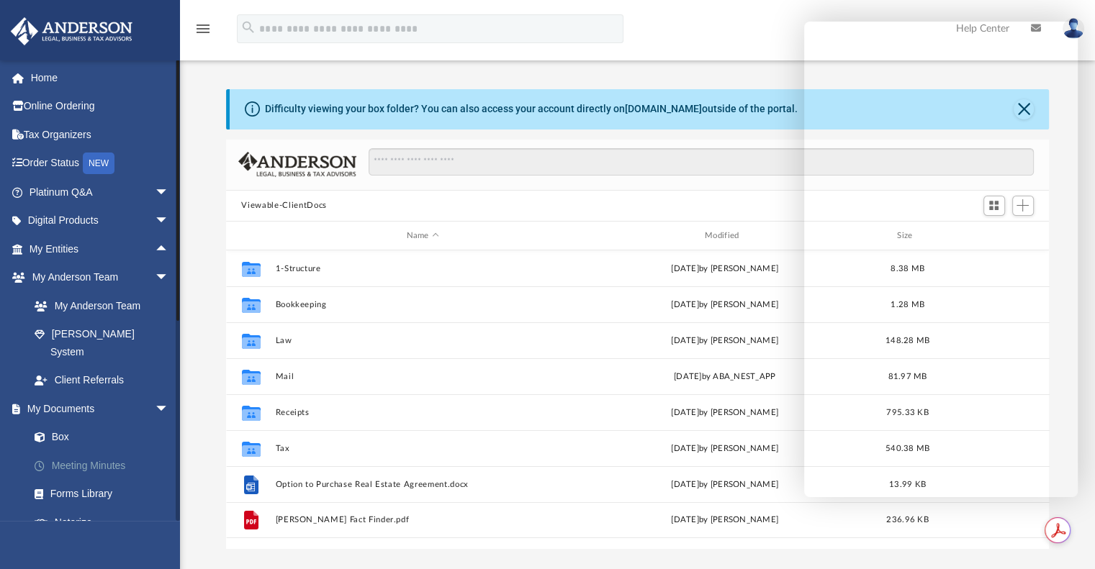
click at [83, 451] on link "Meeting Minutes" at bounding box center [105, 465] width 171 height 29
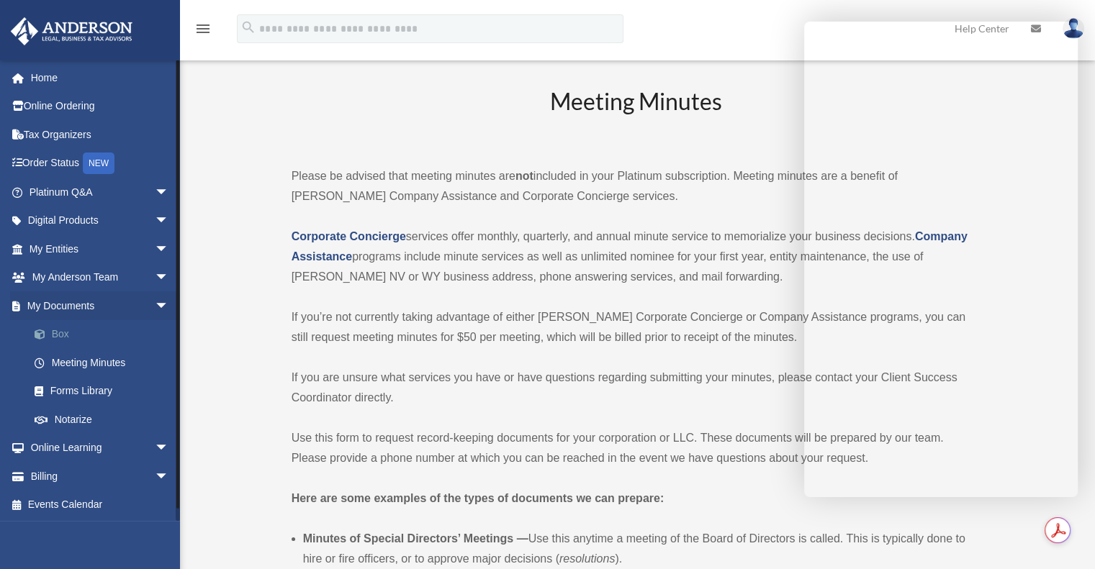
click at [55, 329] on link "Box" at bounding box center [105, 334] width 171 height 29
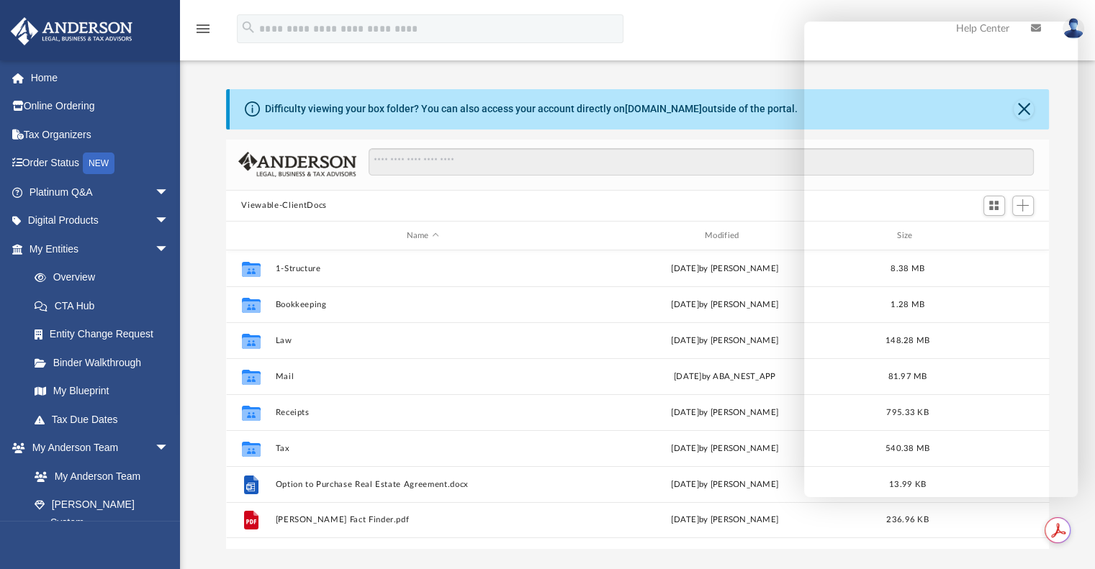
scroll to position [316, 812]
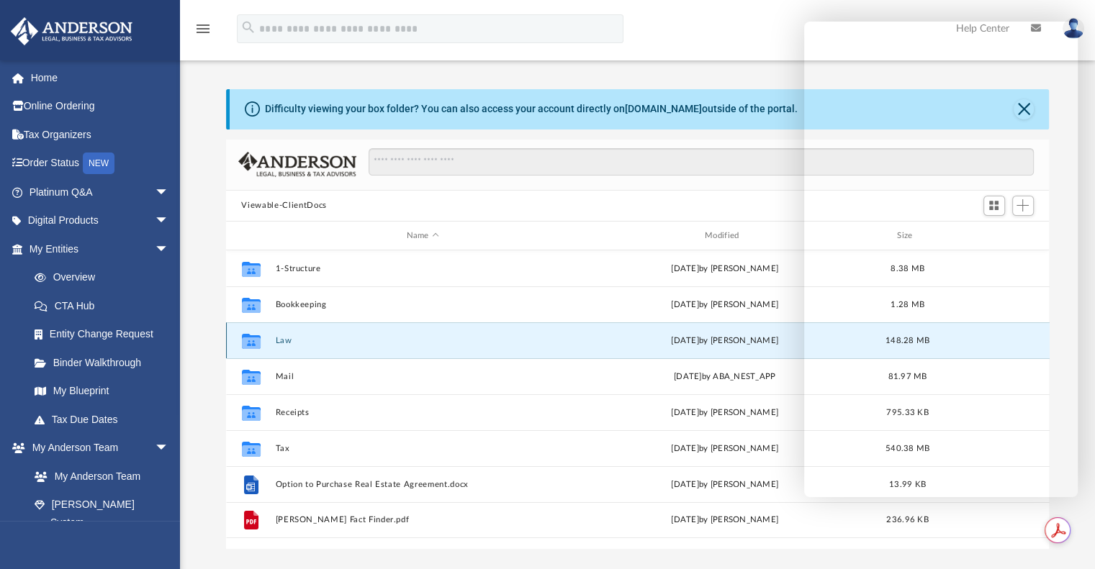
click at [283, 339] on button "Law" at bounding box center [422, 340] width 295 height 9
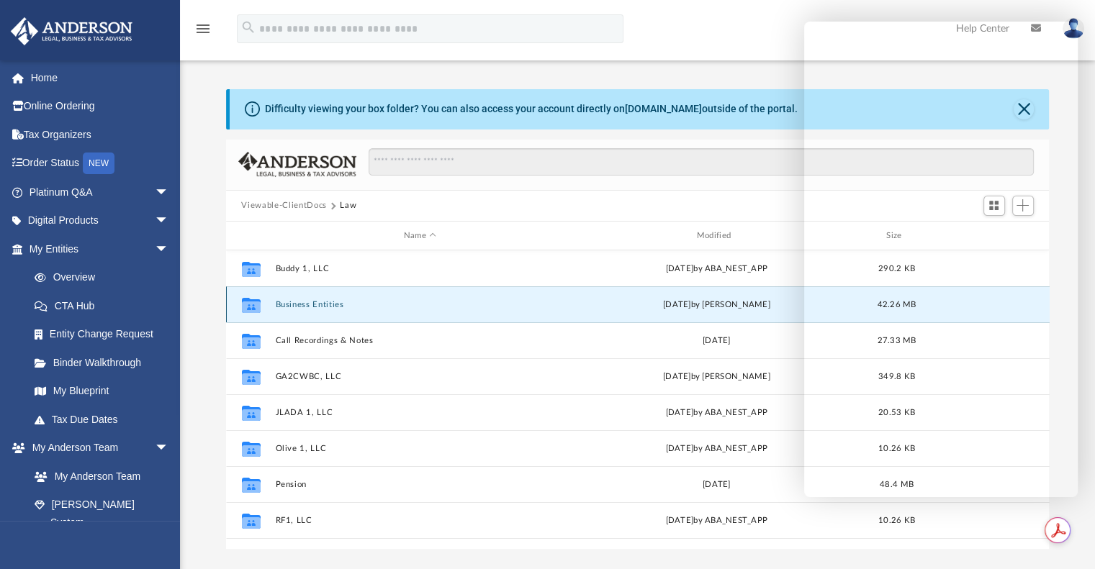
click at [331, 306] on button "Business Entities" at bounding box center [420, 304] width 290 height 9
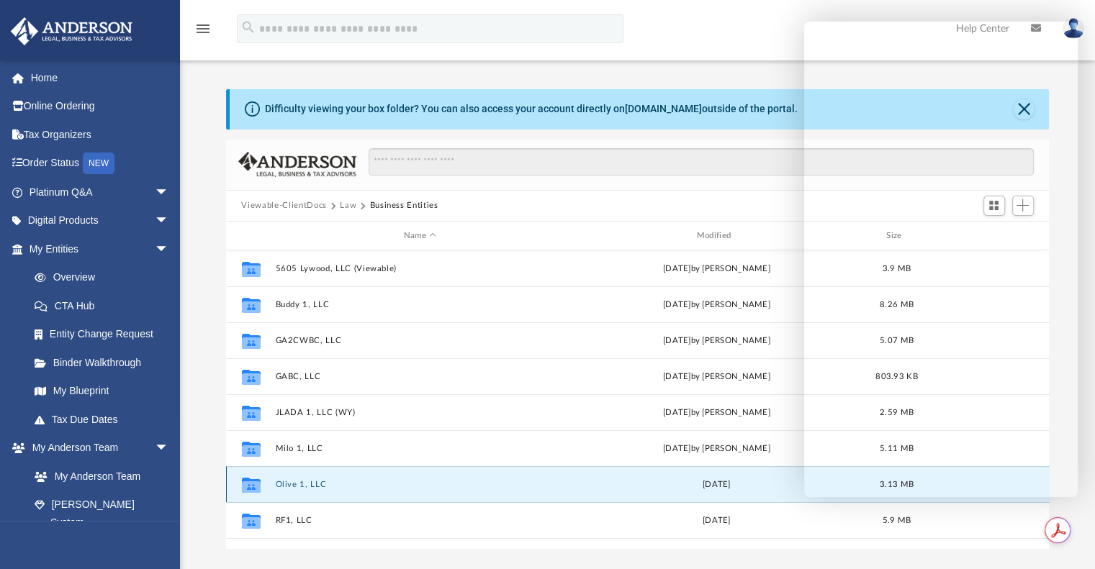
click at [308, 481] on button "Olive 1, LLC" at bounding box center [420, 484] width 290 height 9
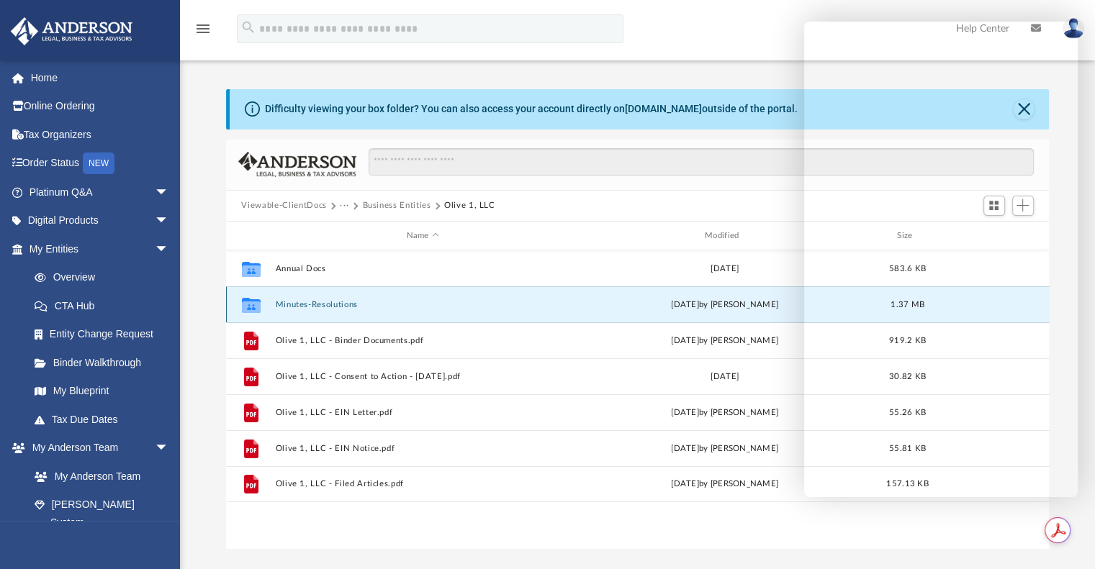
click at [319, 306] on button "Minutes-Resolutions" at bounding box center [422, 304] width 295 height 9
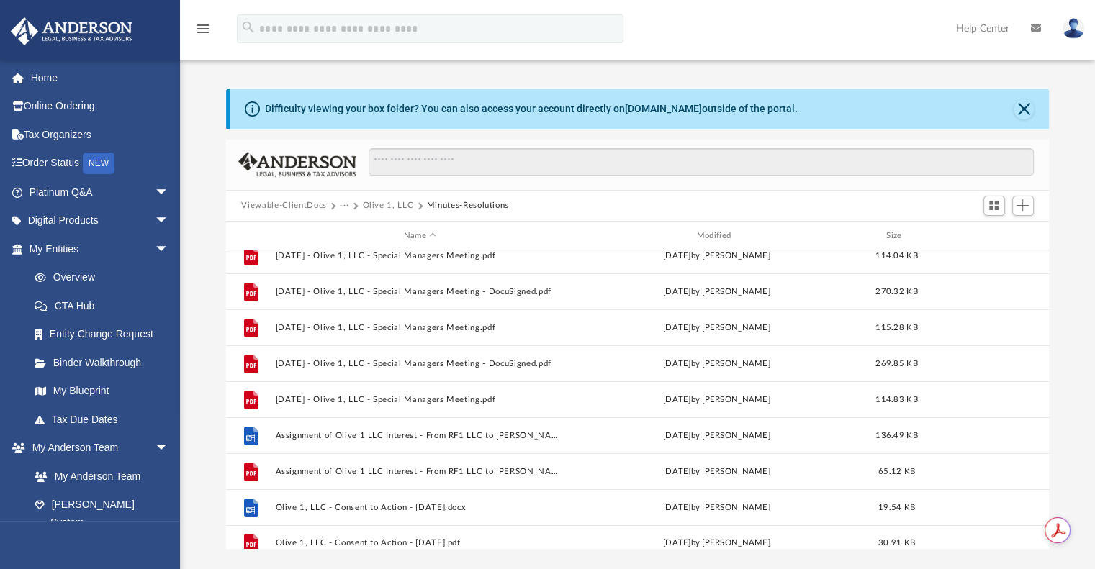
scroll to position [0, 0]
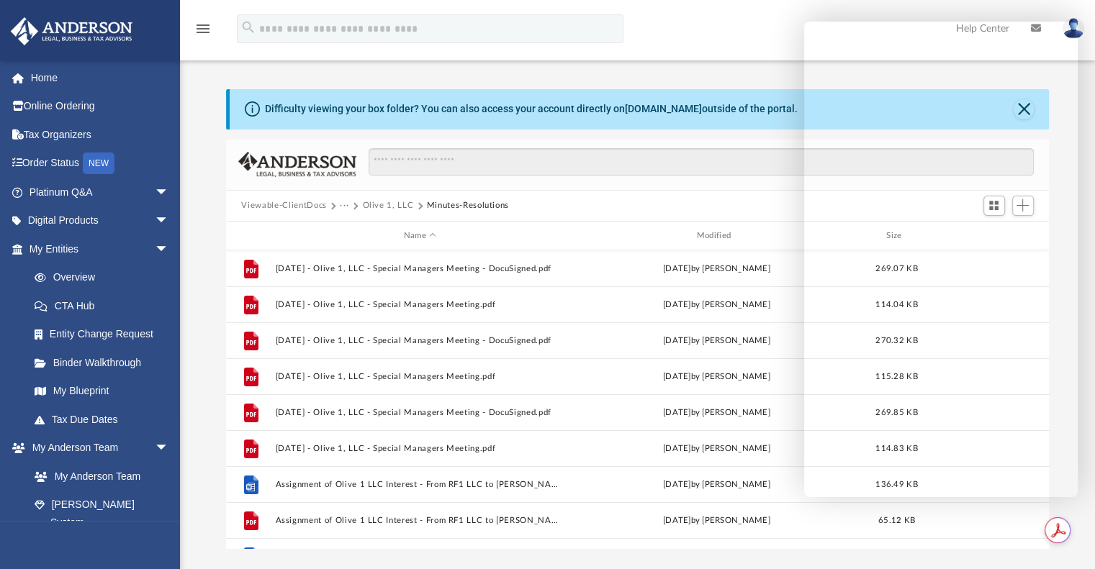
click at [374, 201] on button "Olive 1, LLC" at bounding box center [387, 205] width 51 height 13
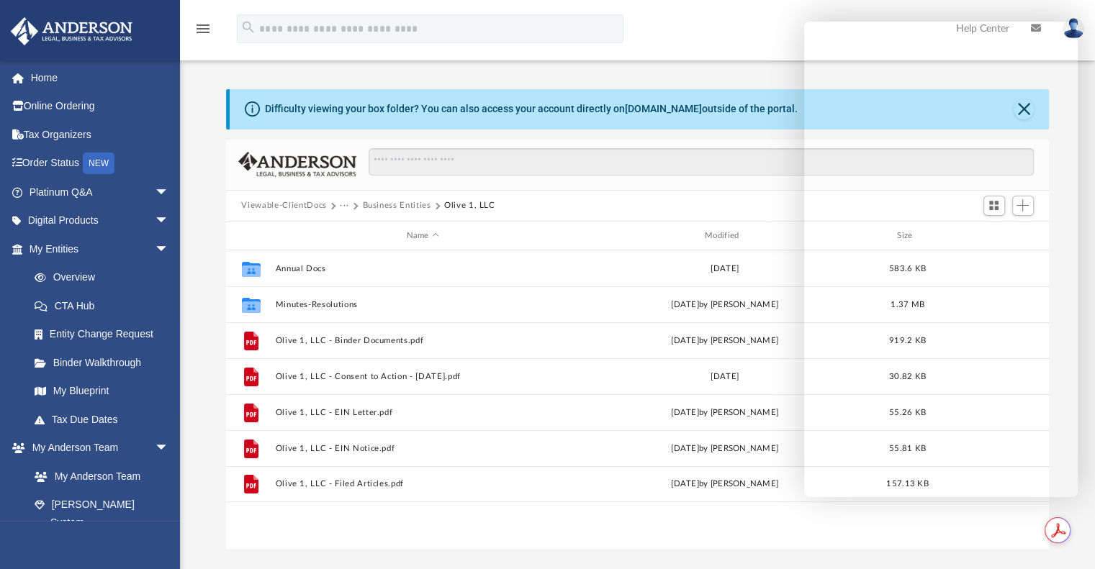
click at [311, 201] on button "Viewable-ClientDocs" at bounding box center [283, 205] width 85 height 13
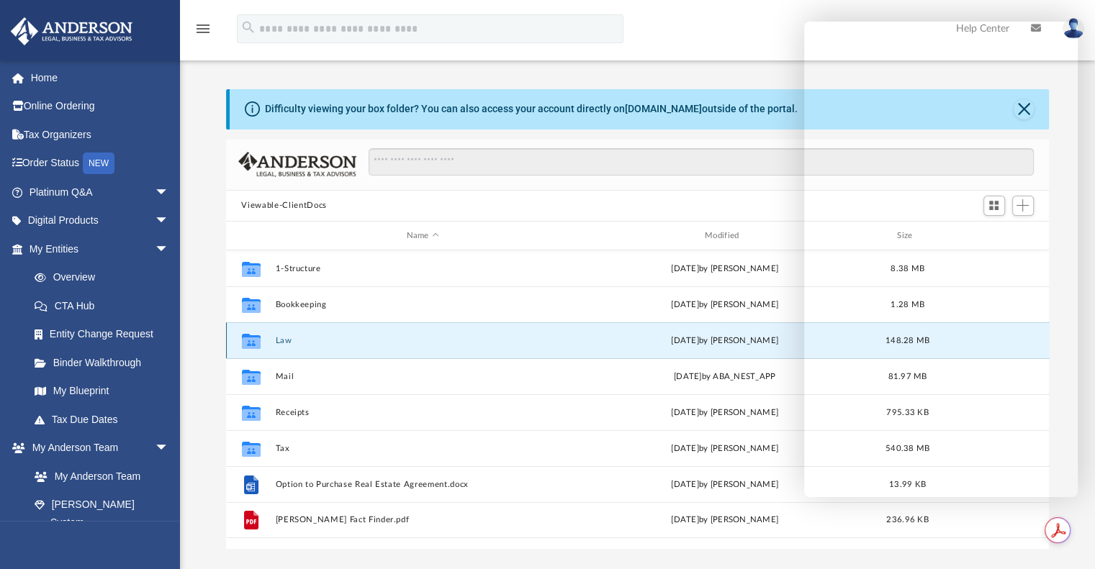
click at [281, 343] on button "Law" at bounding box center [422, 340] width 295 height 9
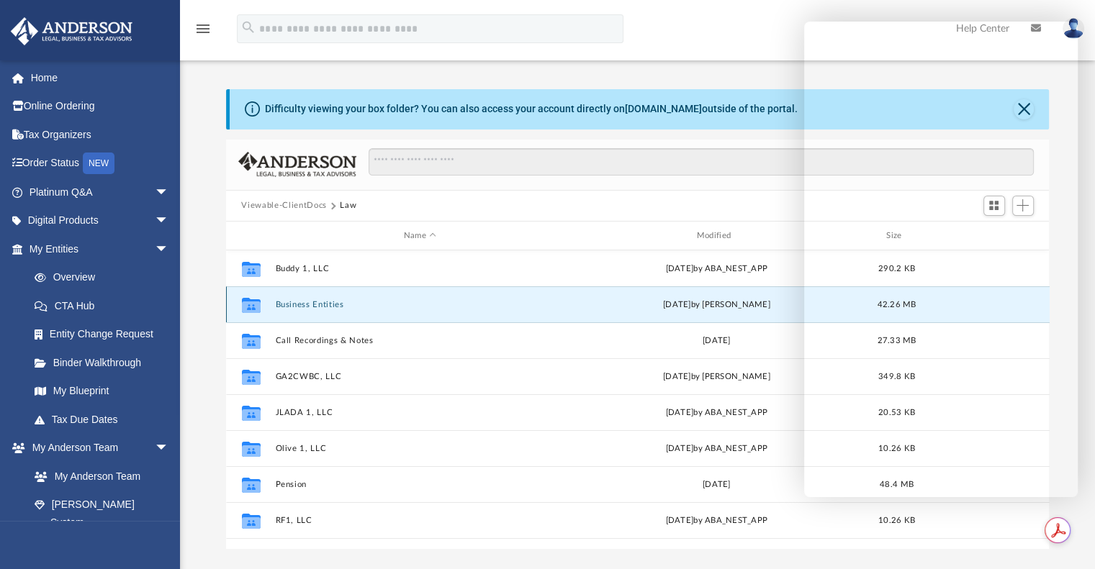
click at [283, 302] on button "Business Entities" at bounding box center [420, 304] width 290 height 9
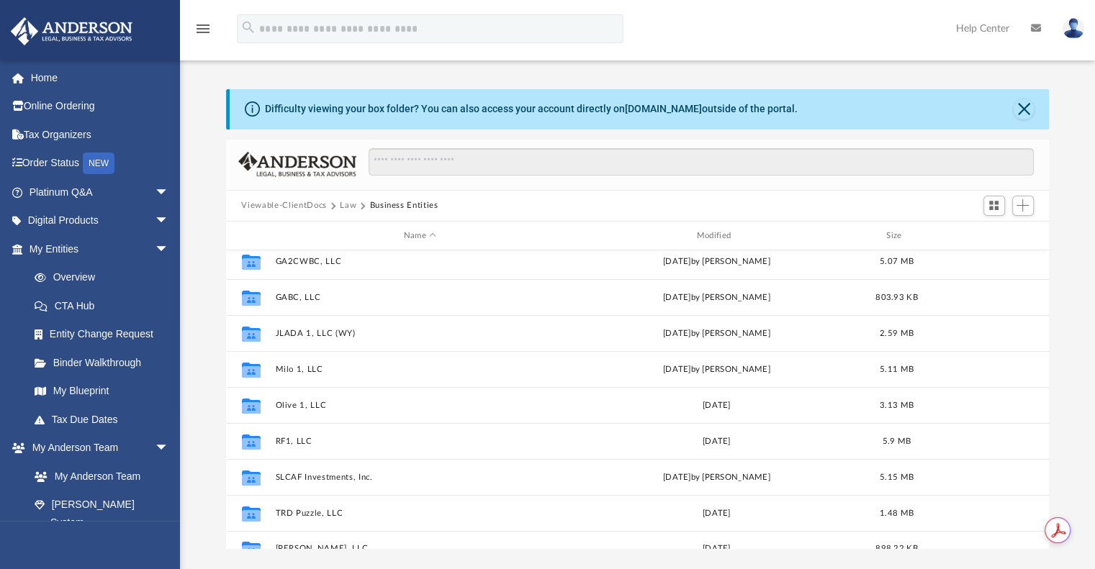
scroll to position [98, 0]
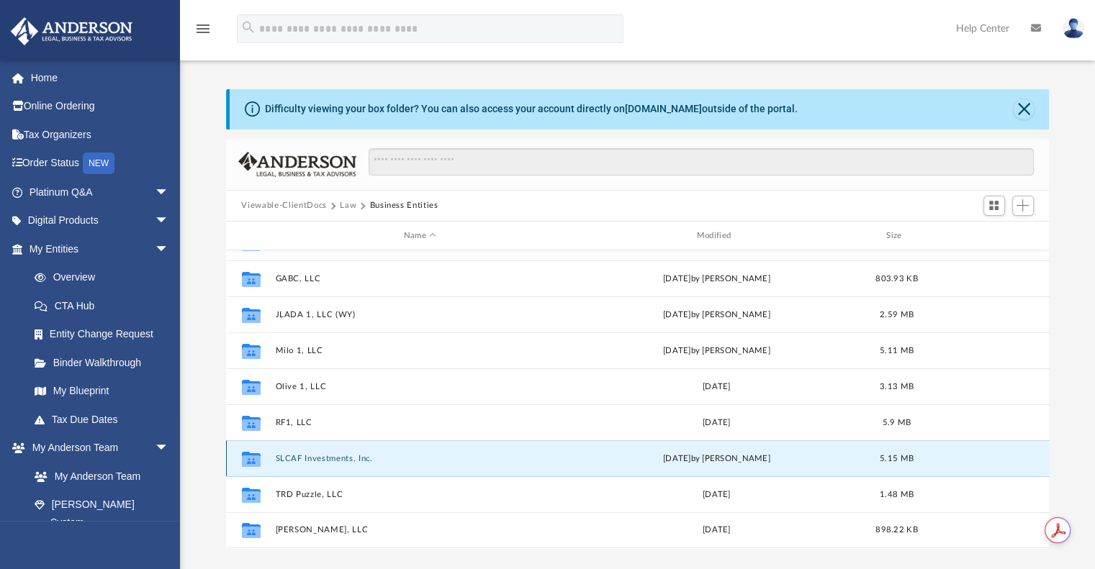
click at [336, 460] on button "SLCAF Investments, Inc." at bounding box center [420, 458] width 290 height 9
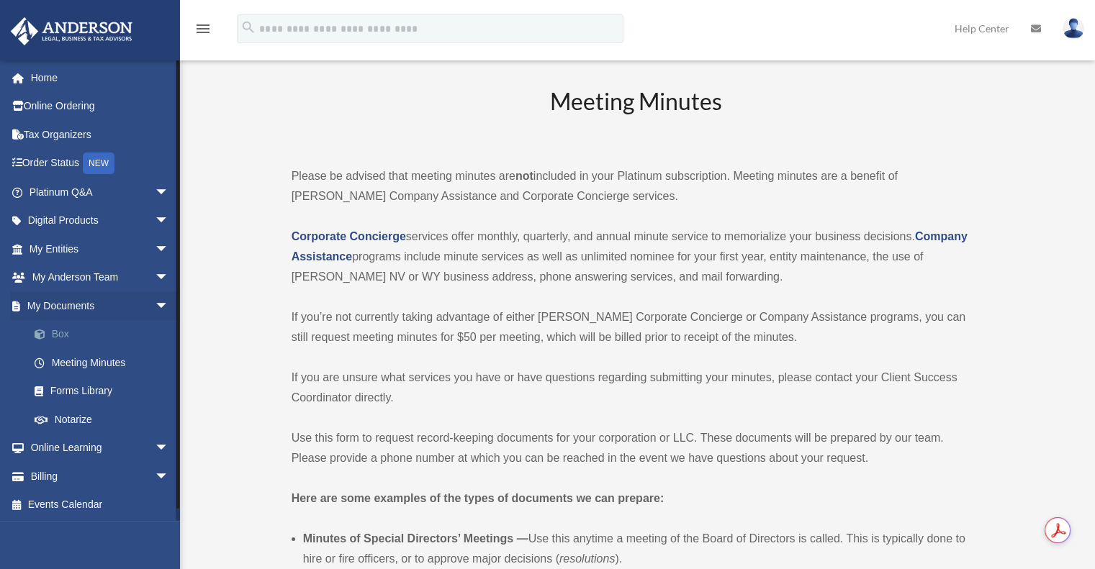
click at [63, 330] on link "Box" at bounding box center [105, 334] width 171 height 29
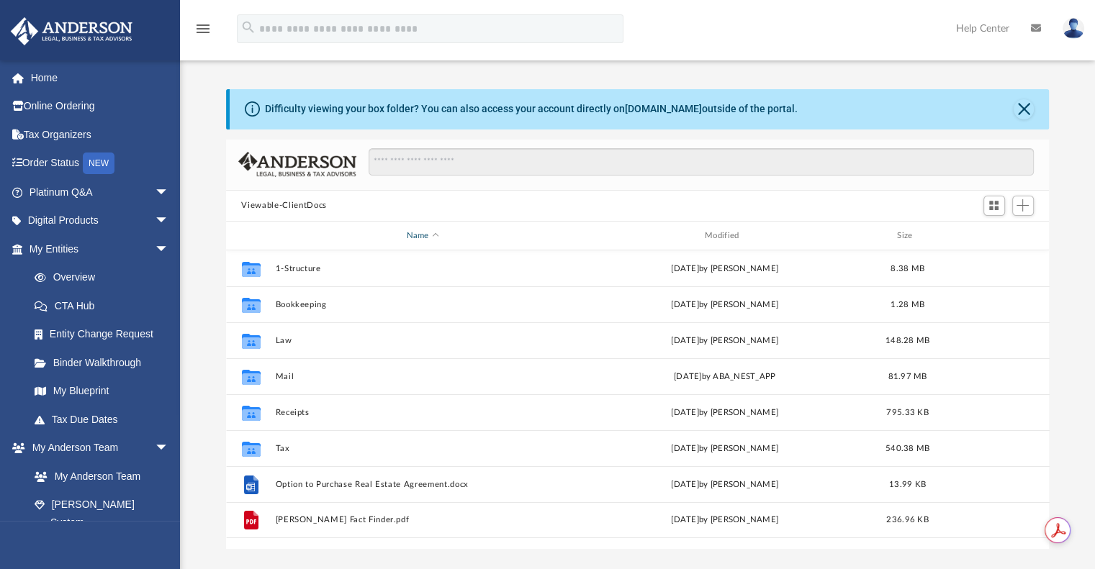
scroll to position [316, 812]
click at [271, 204] on button "Viewable-ClientDocs" at bounding box center [283, 205] width 85 height 13
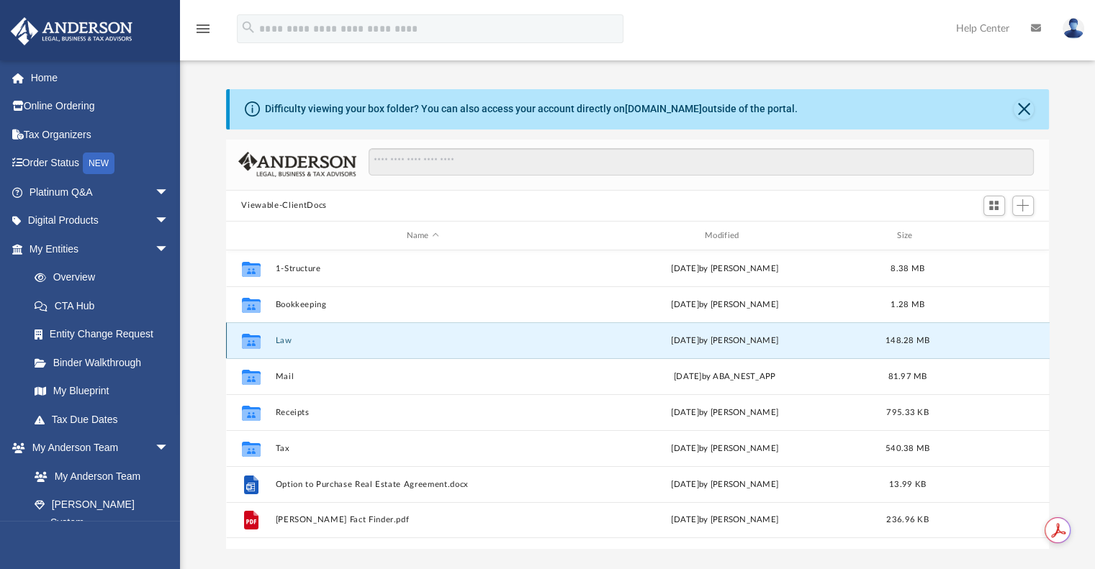
click at [285, 342] on button "Law" at bounding box center [422, 340] width 295 height 9
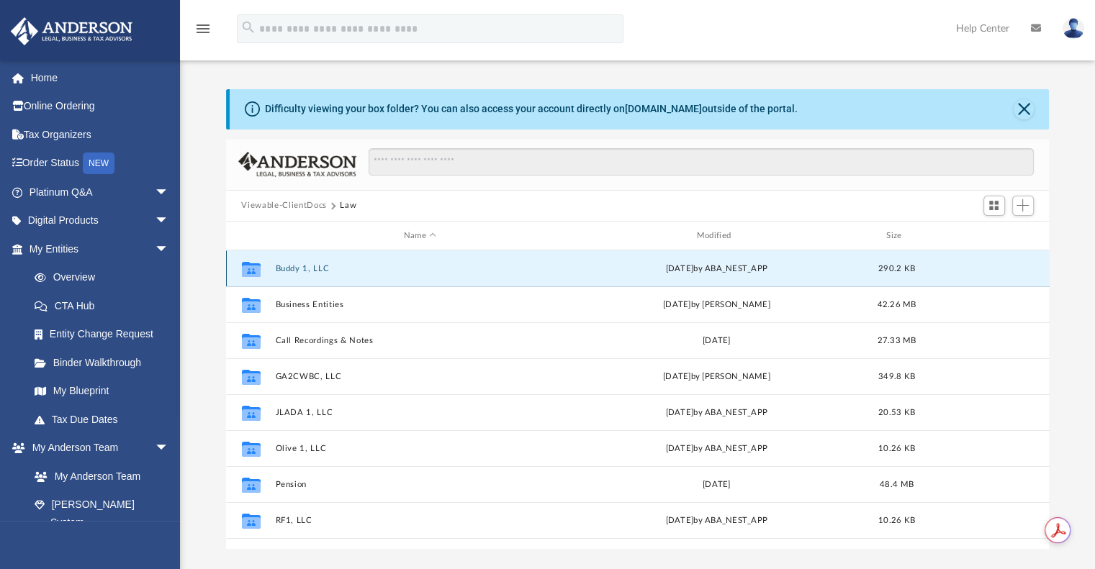
click at [311, 271] on button "Buddy 1, LLC" at bounding box center [420, 268] width 290 height 9
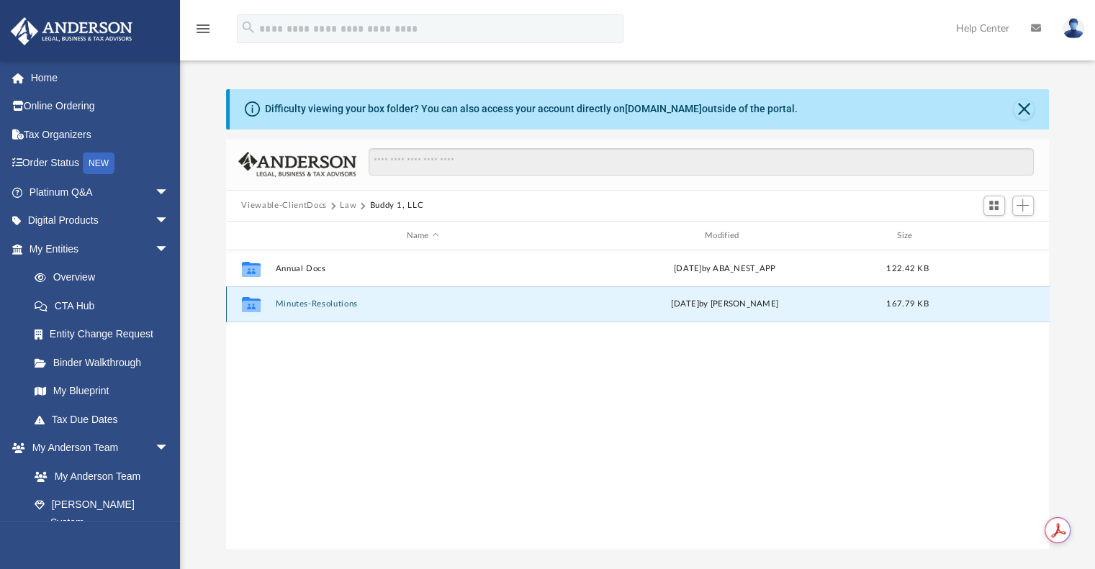
click at [330, 304] on button "Minutes-Resolutions" at bounding box center [422, 304] width 295 height 9
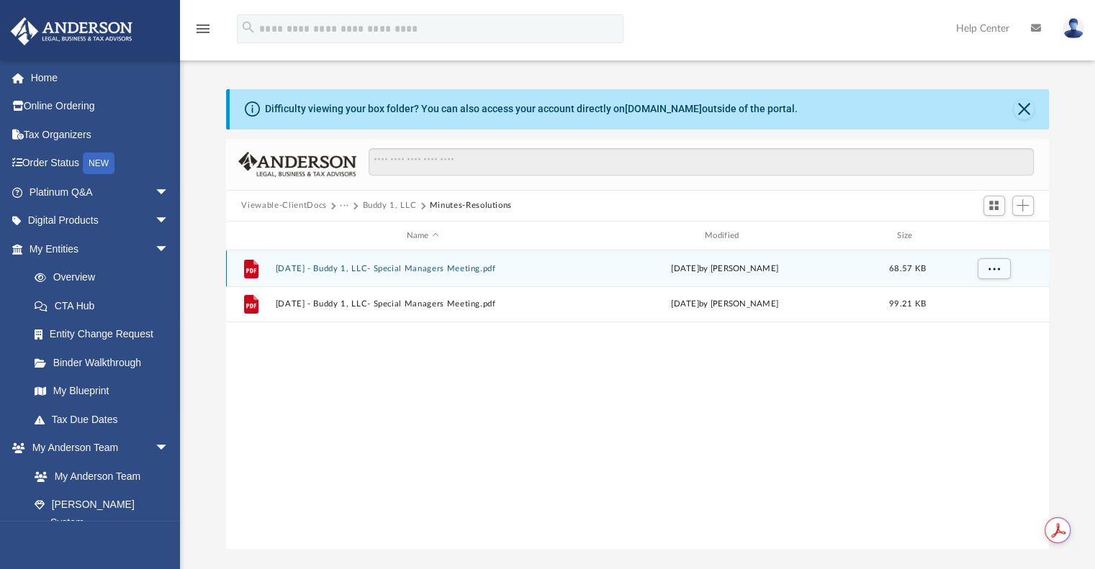
click at [386, 268] on button "2023.12.28 - Buddy 1, LLC- Special Managers Meeting.pdf" at bounding box center [422, 268] width 295 height 9
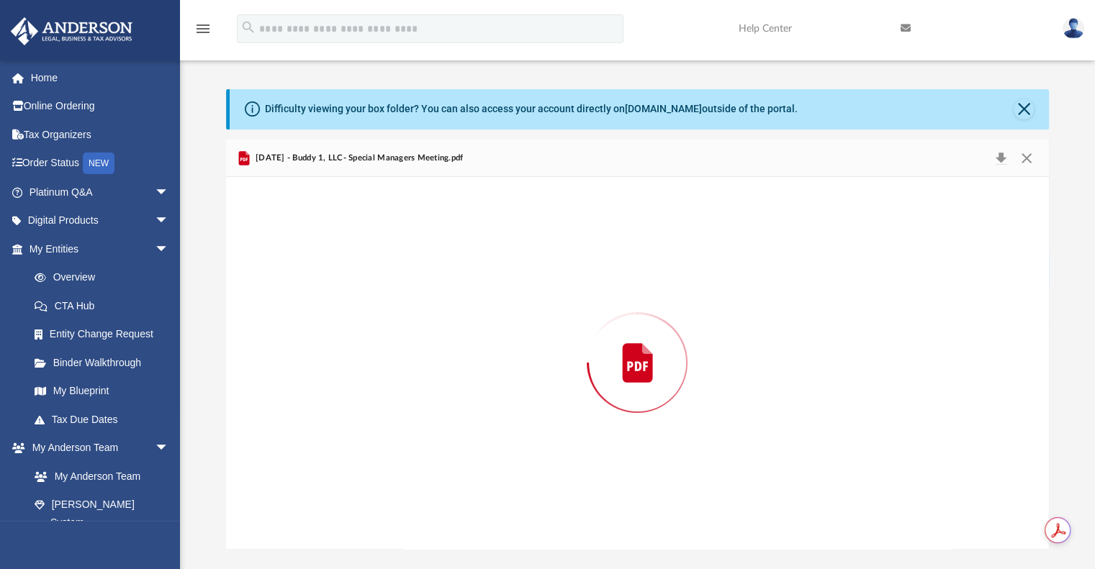
click at [386, 268] on div "Preview" at bounding box center [637, 362] width 823 height 371
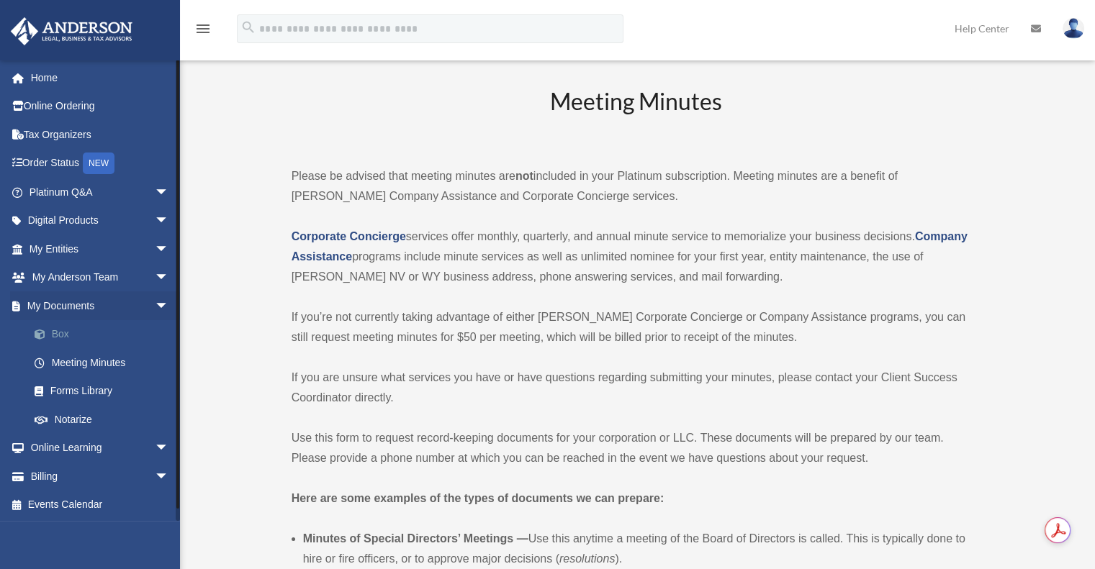
click at [60, 335] on link "Box" at bounding box center [105, 334] width 171 height 29
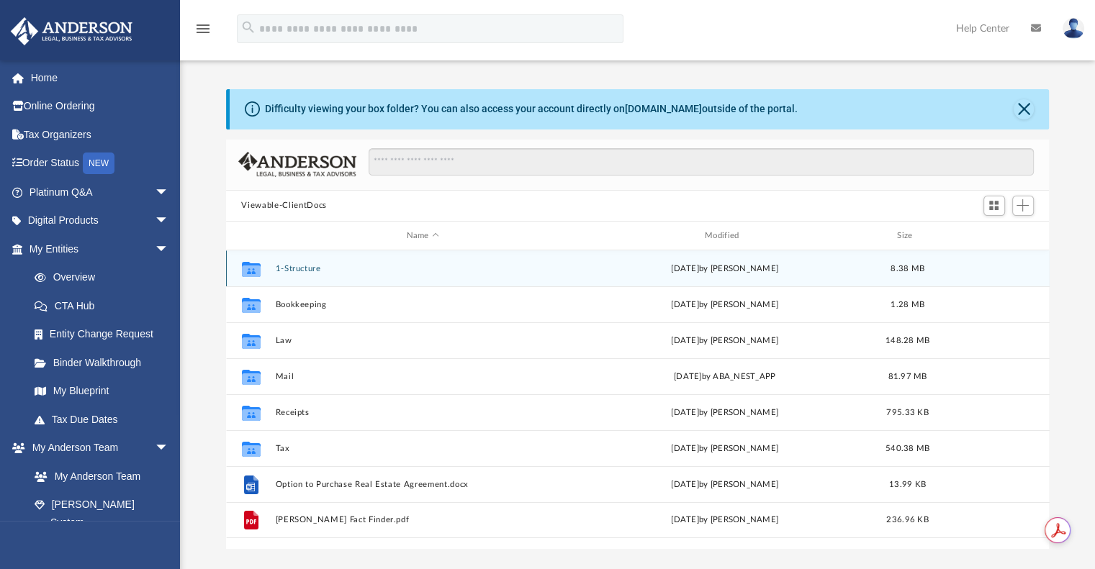
scroll to position [316, 812]
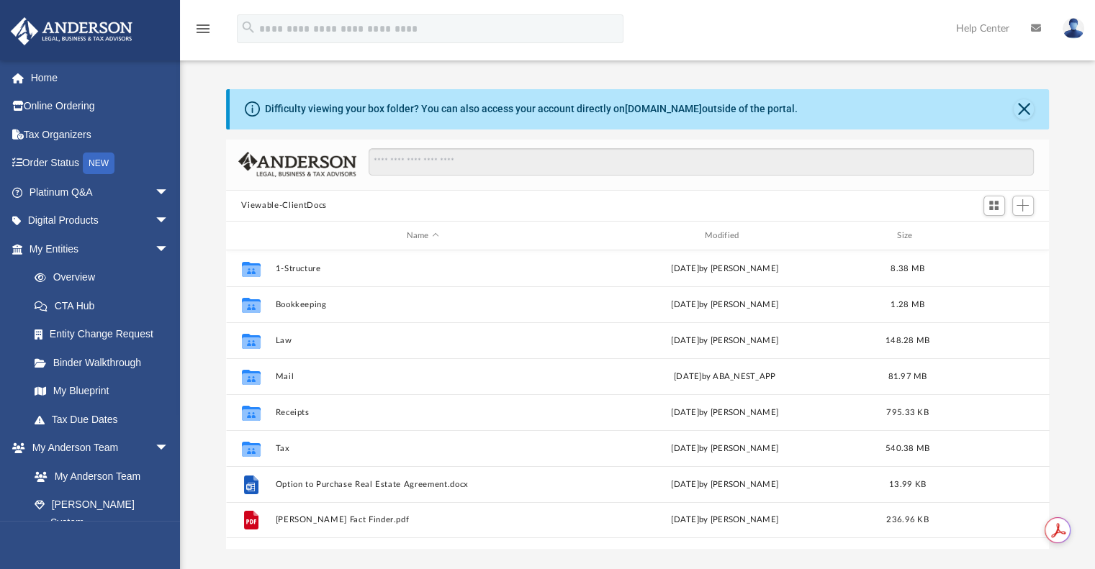
click at [297, 202] on button "Viewable-ClientDocs" at bounding box center [283, 205] width 85 height 13
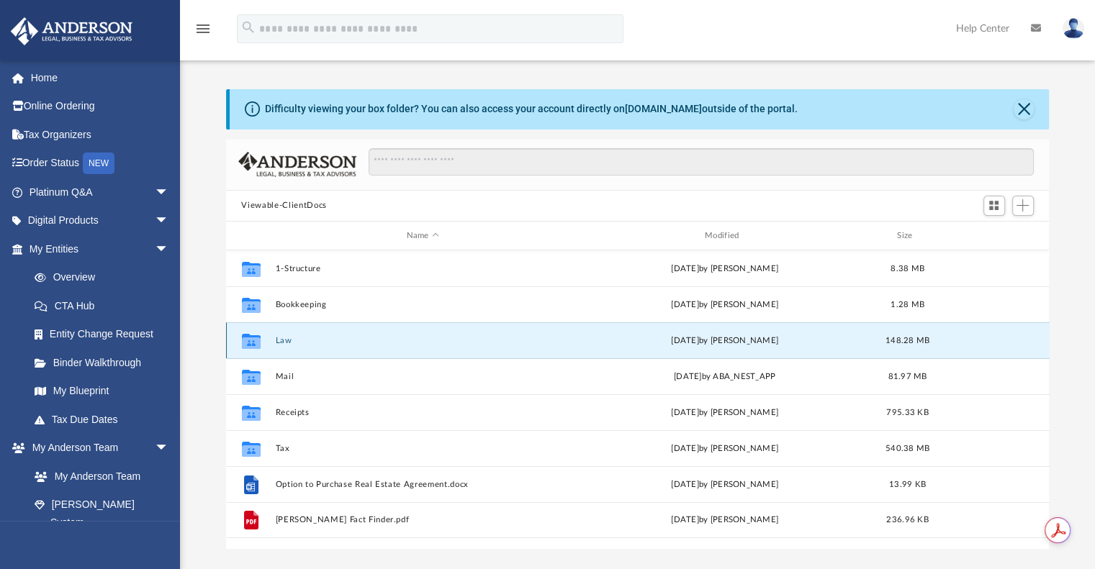
click at [279, 343] on button "Law" at bounding box center [422, 340] width 295 height 9
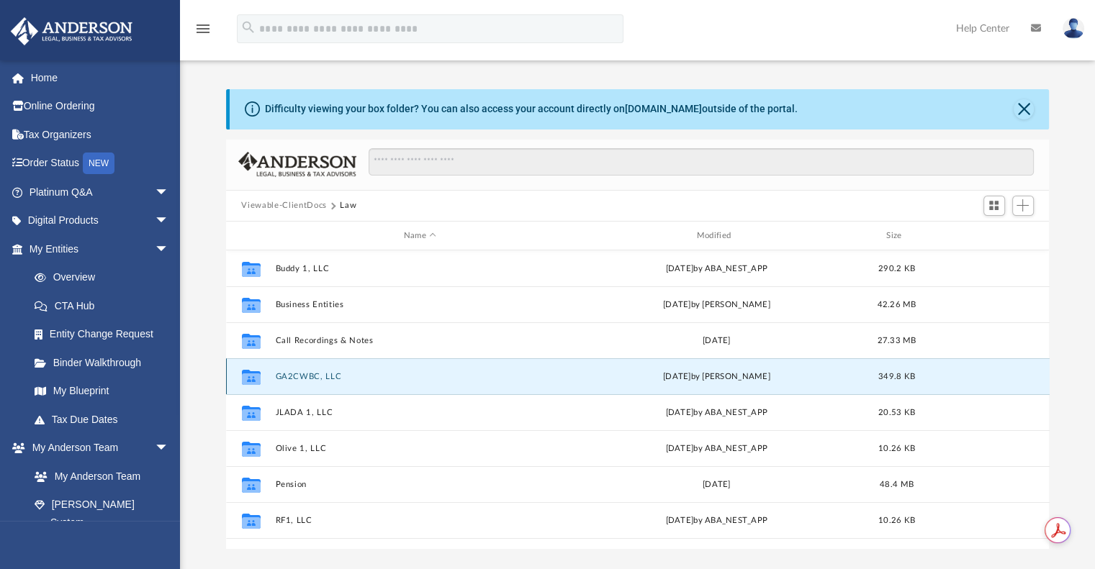
click at [302, 376] on button "GA2CWBC, LLC" at bounding box center [420, 376] width 290 height 9
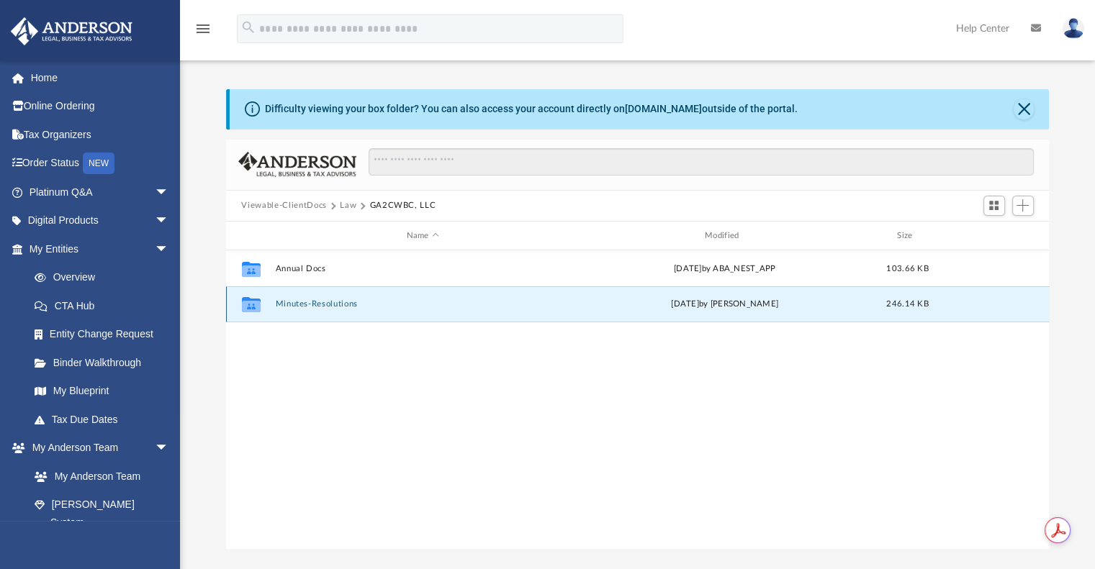
click at [304, 302] on button "Minutes-Resolutions" at bounding box center [422, 304] width 295 height 9
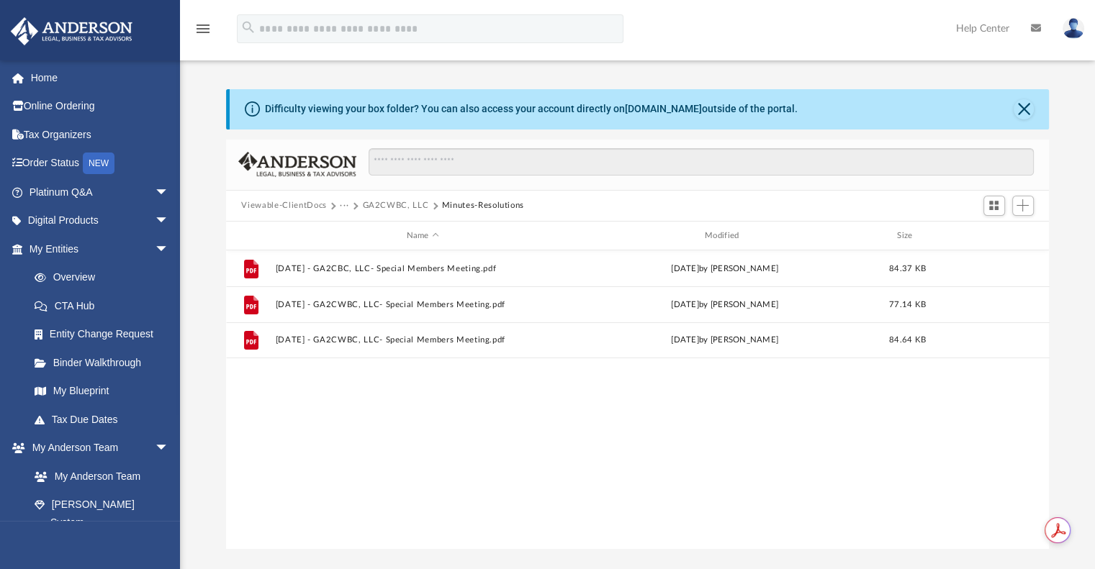
click at [301, 204] on button "Viewable-ClientDocs" at bounding box center [283, 205] width 85 height 13
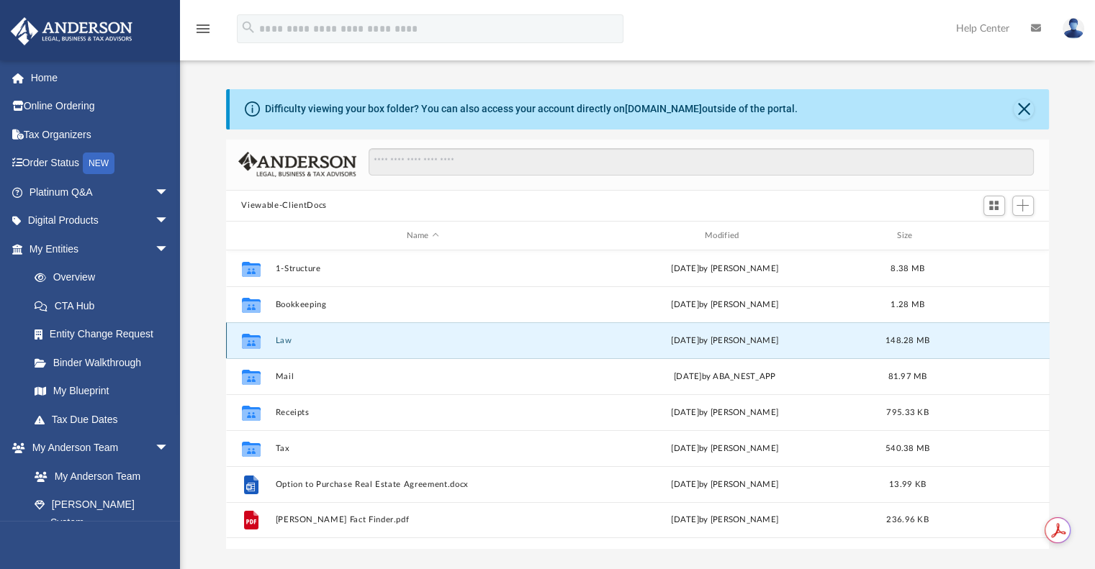
click at [280, 340] on button "Law" at bounding box center [422, 340] width 295 height 9
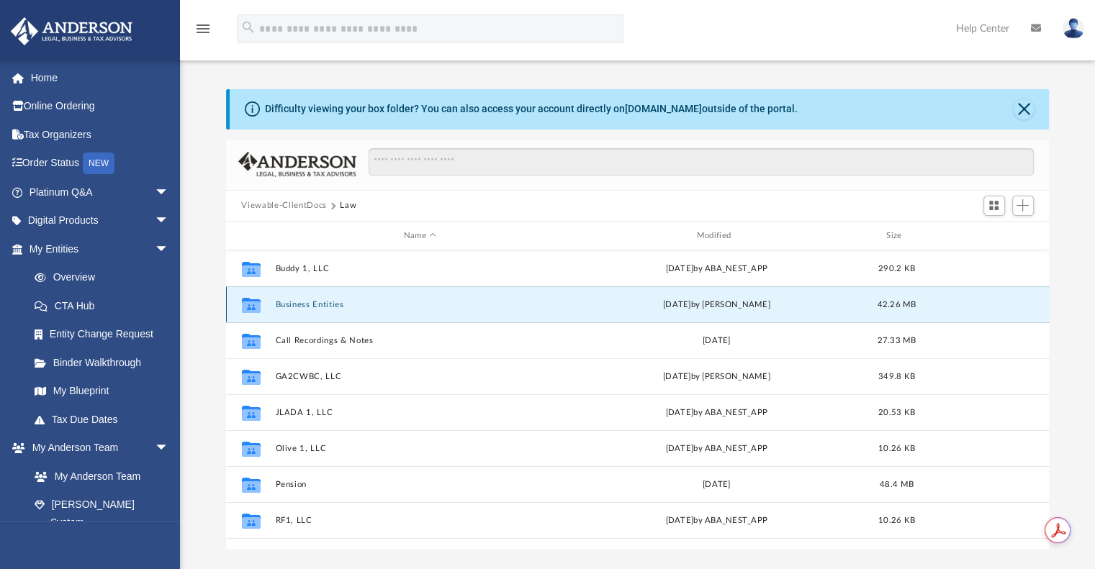
click at [286, 302] on button "Business Entities" at bounding box center [420, 304] width 290 height 9
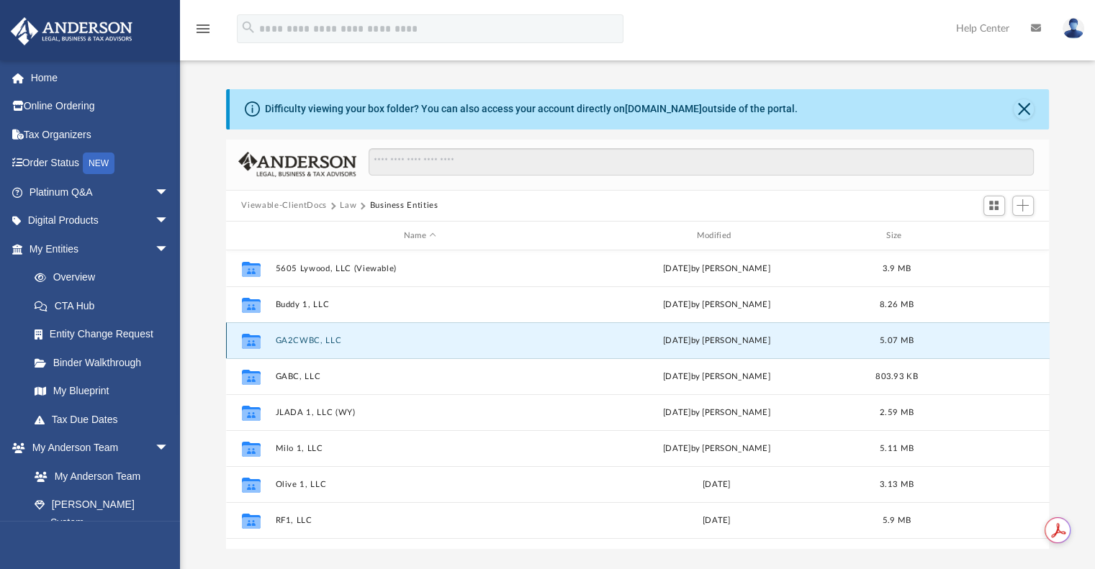
click at [305, 339] on button "GA2CWBC, LLC" at bounding box center [420, 340] width 290 height 9
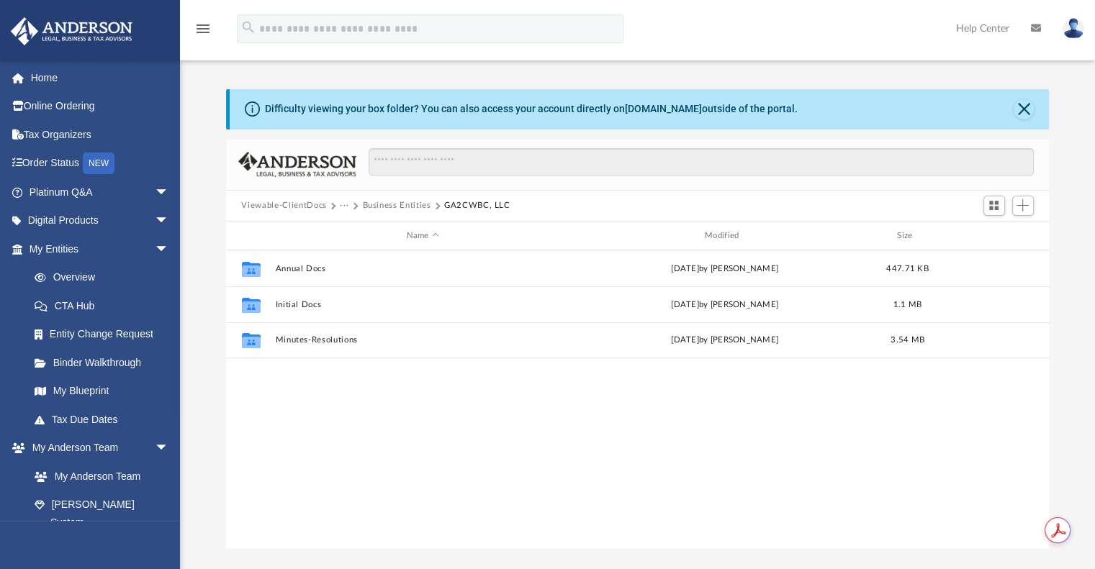
click at [308, 207] on button "Viewable-ClientDocs" at bounding box center [283, 205] width 85 height 13
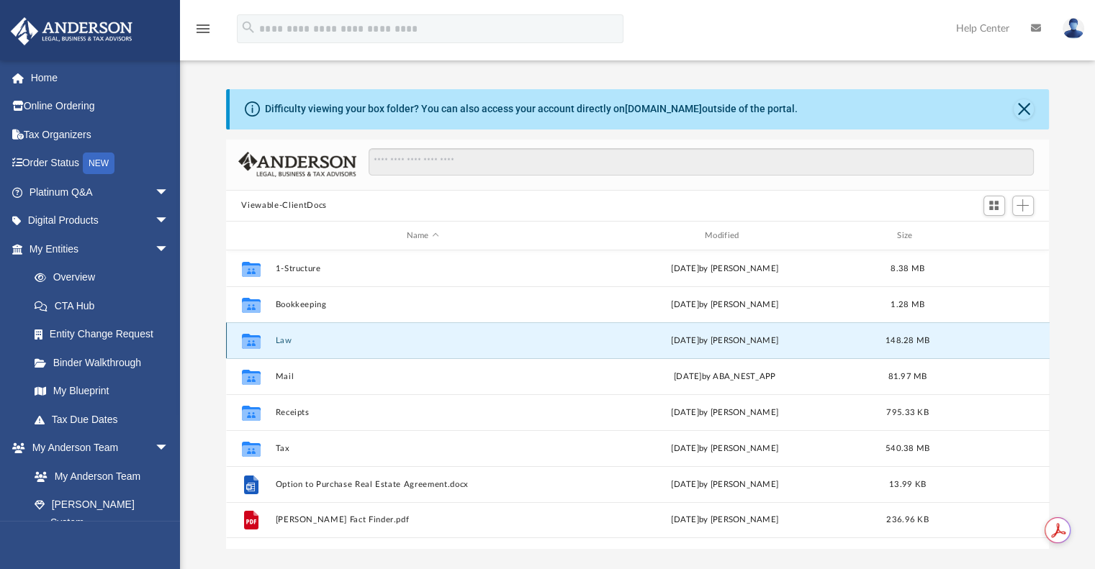
click at [284, 342] on button "Law" at bounding box center [422, 340] width 295 height 9
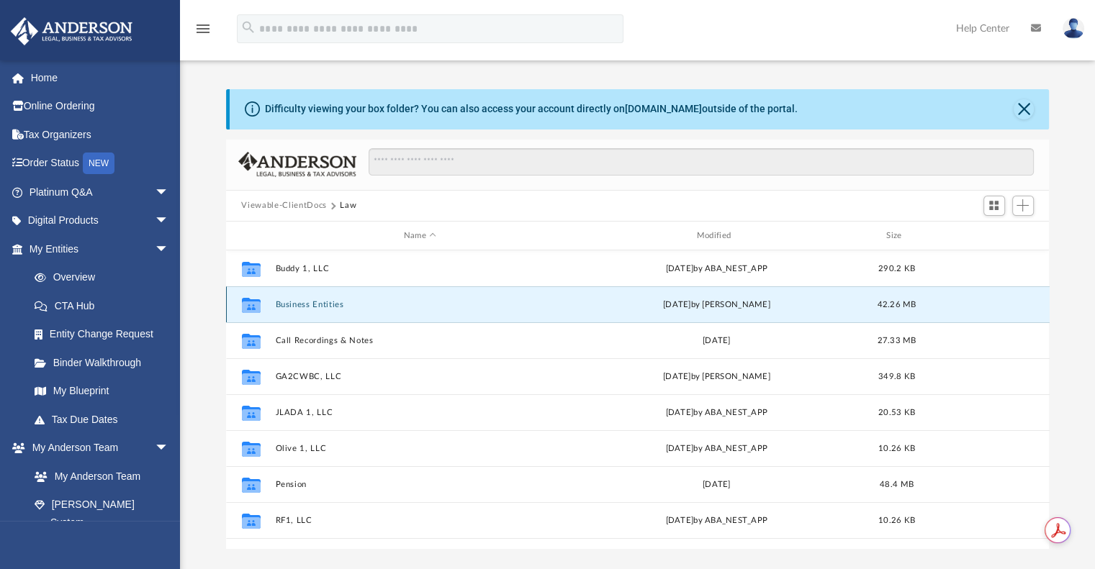
click at [309, 307] on button "Business Entities" at bounding box center [420, 304] width 290 height 9
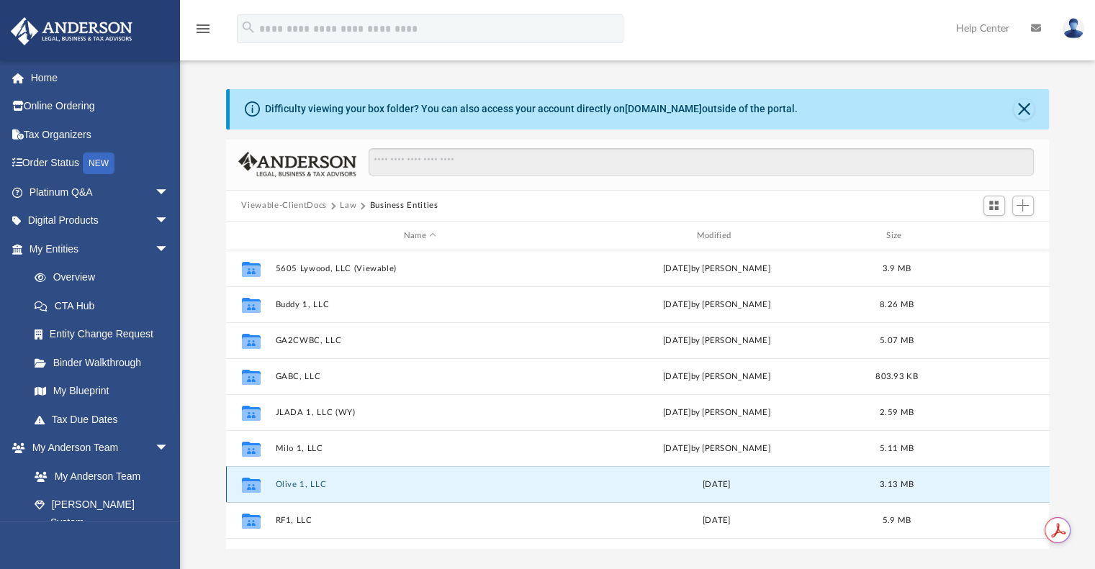
click at [317, 484] on button "Olive 1, LLC" at bounding box center [420, 484] width 290 height 9
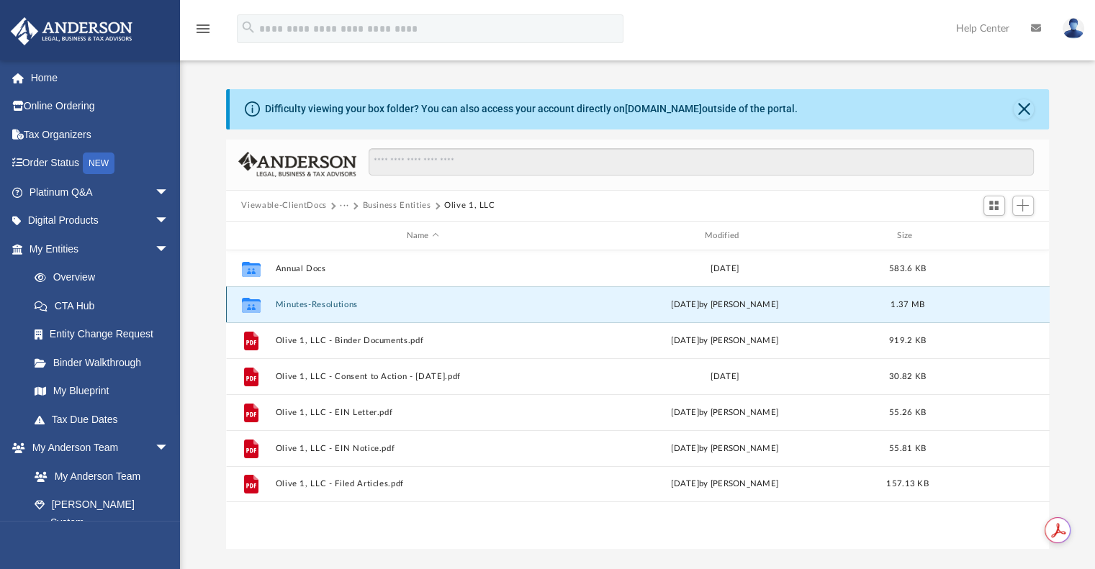
click at [340, 304] on button "Minutes-Resolutions" at bounding box center [422, 304] width 295 height 9
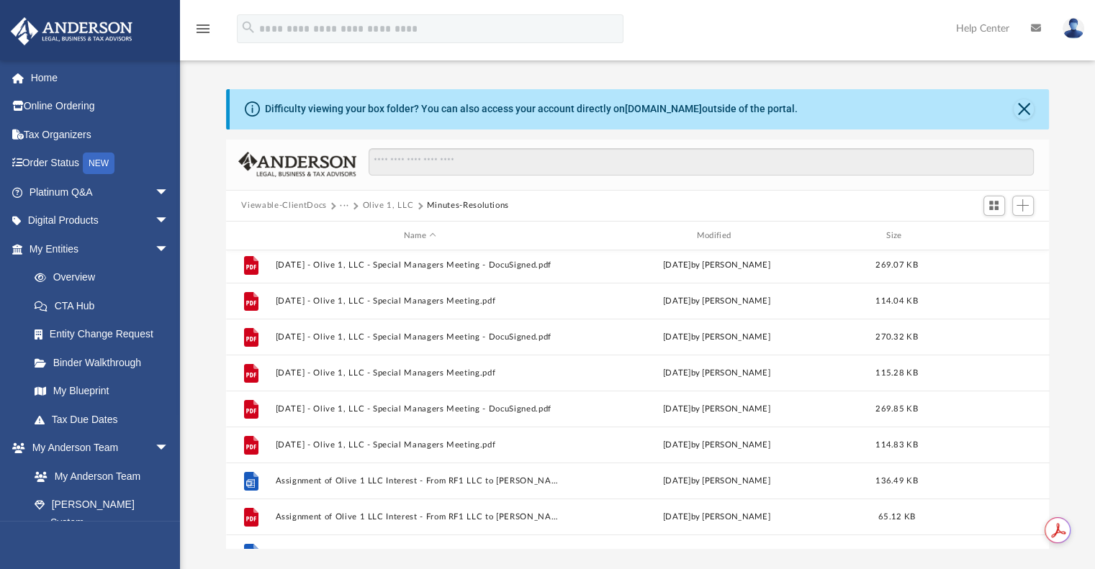
scroll to position [0, 0]
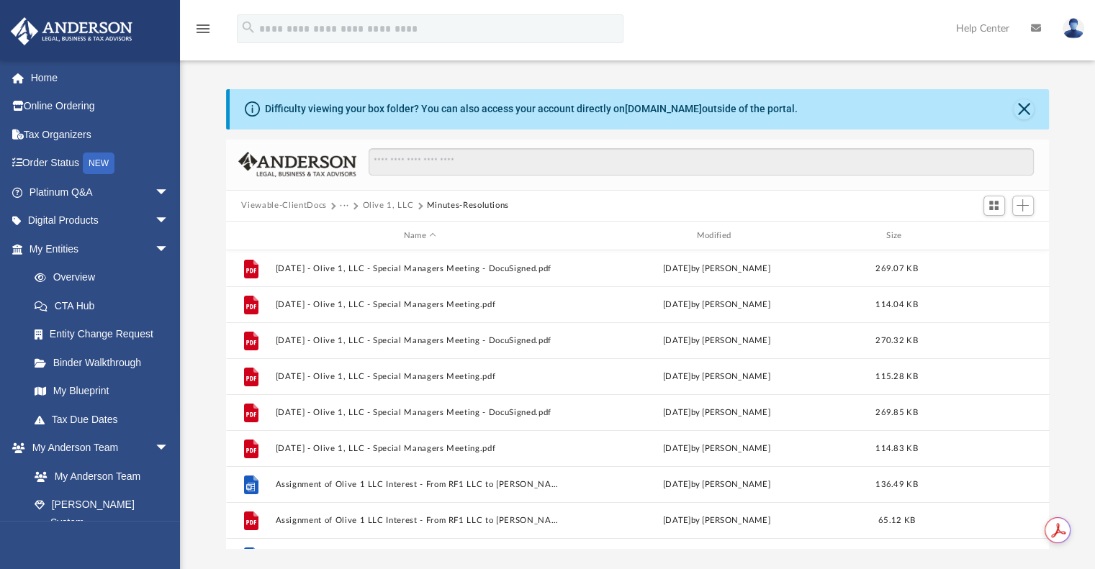
click at [281, 199] on button "Viewable-ClientDocs" at bounding box center [283, 205] width 85 height 13
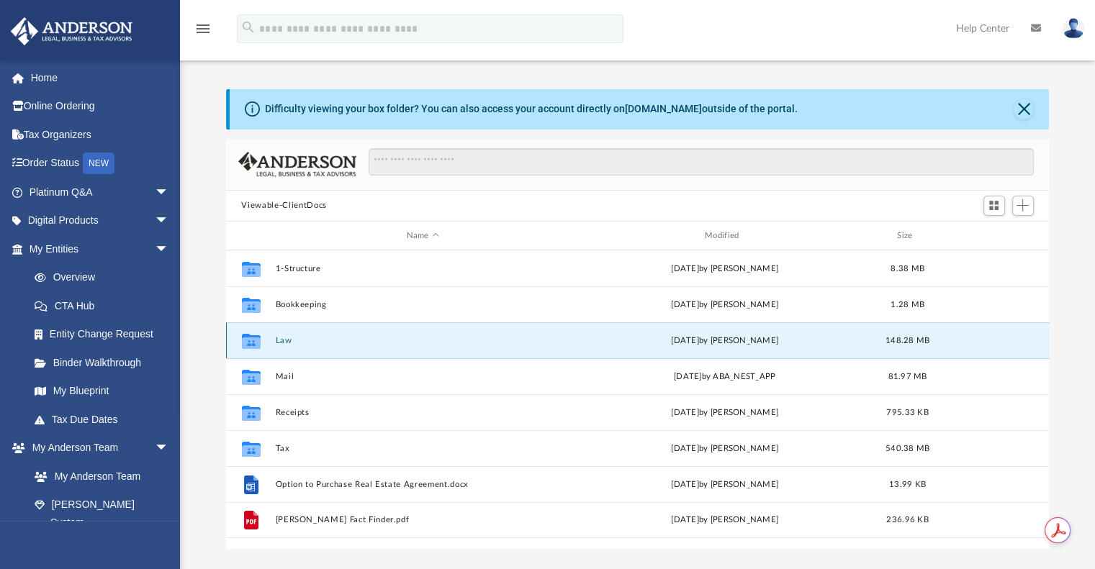
click at [280, 342] on button "Law" at bounding box center [422, 340] width 295 height 9
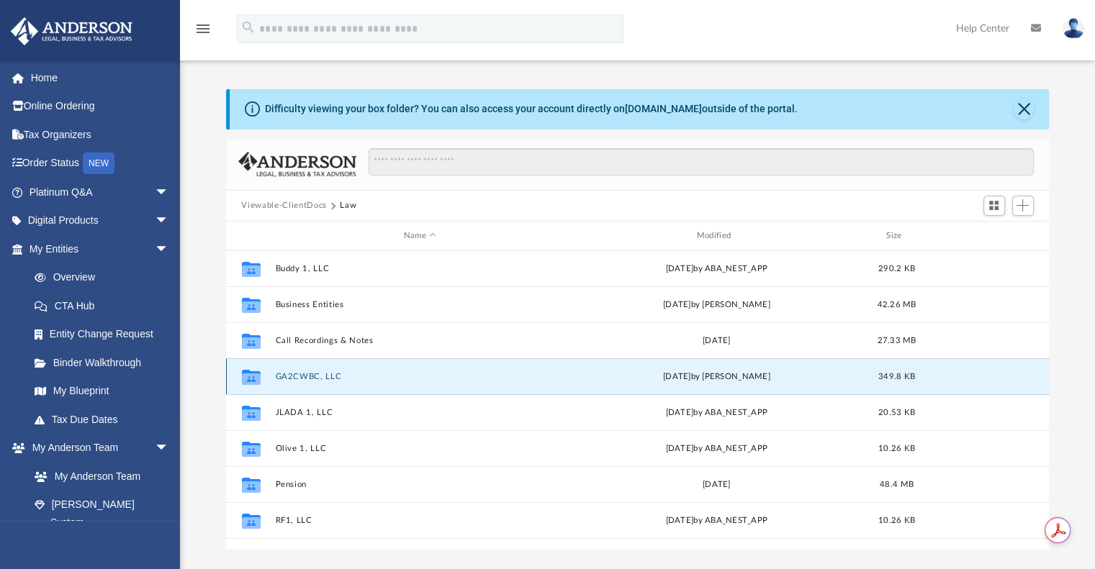
click at [293, 374] on button "GA2CWBC, LLC" at bounding box center [420, 376] width 290 height 9
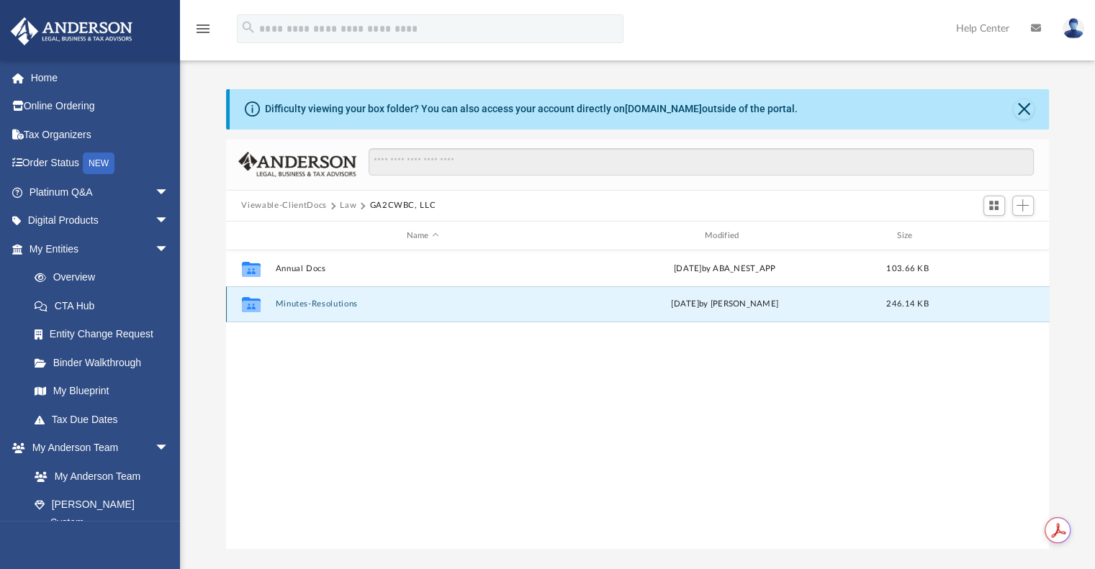
click at [307, 308] on button "Minutes-Resolutions" at bounding box center [422, 304] width 295 height 9
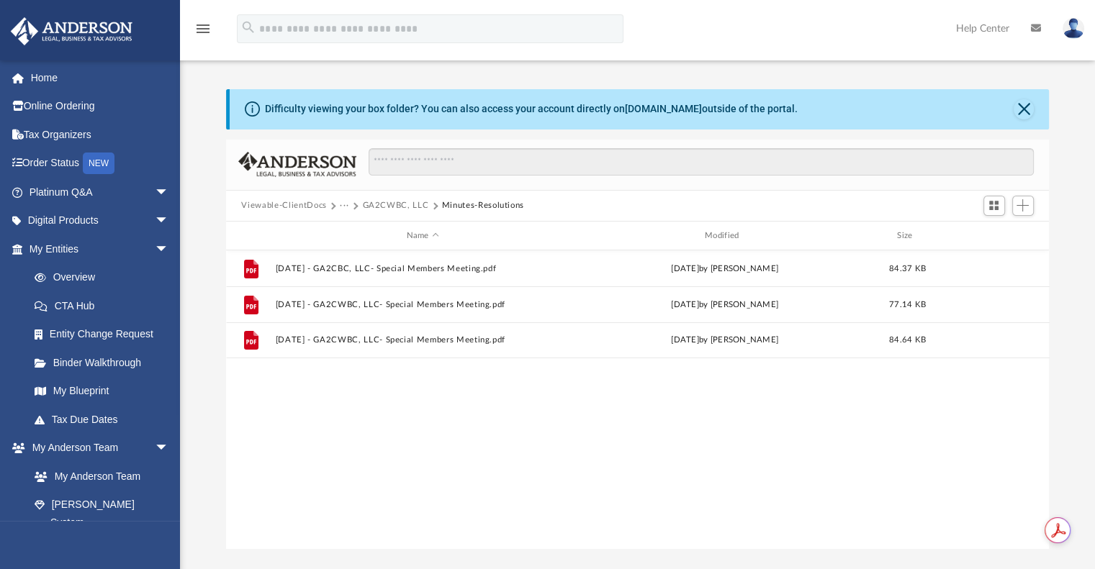
click at [304, 198] on div "Viewable-ClientDocs ··· GA2CWBC, LLC Minutes-Resolutions" at bounding box center [637, 207] width 823 height 32
click at [304, 203] on button "Viewable-ClientDocs" at bounding box center [283, 205] width 85 height 13
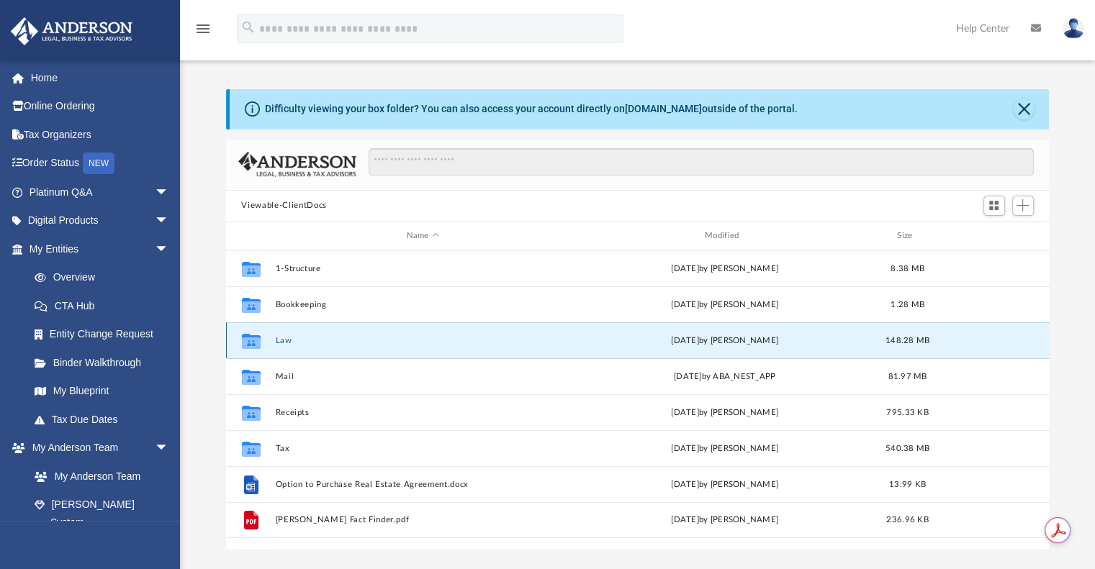
click at [281, 338] on button "Law" at bounding box center [422, 340] width 295 height 9
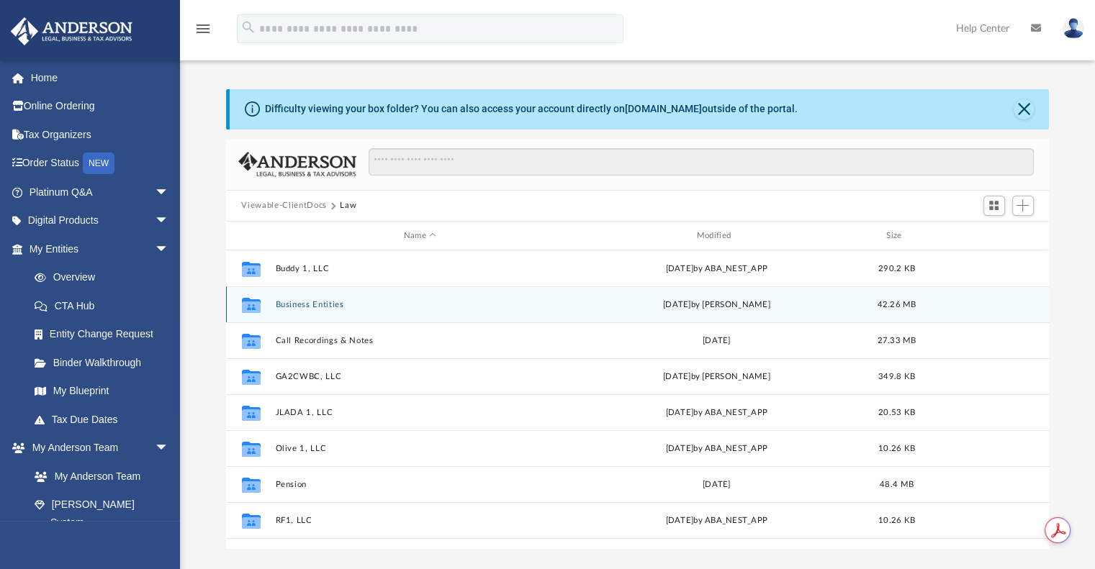
click at [297, 304] on button "Business Entities" at bounding box center [420, 304] width 290 height 9
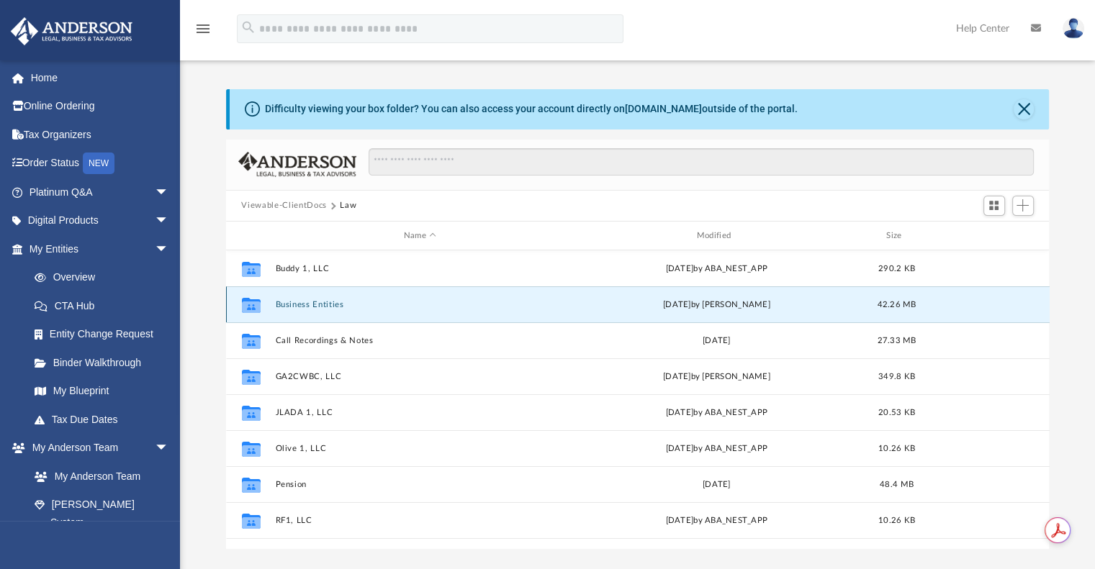
click at [297, 304] on button "Business Entities" at bounding box center [420, 304] width 290 height 9
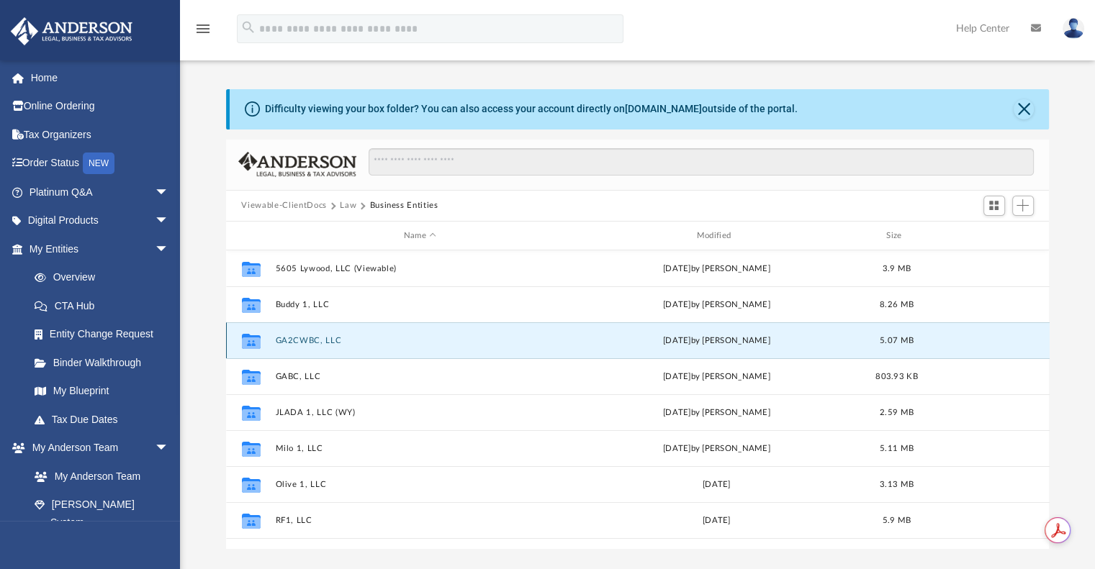
click at [289, 336] on button "GA2CWBC, LLC" at bounding box center [420, 340] width 290 height 9
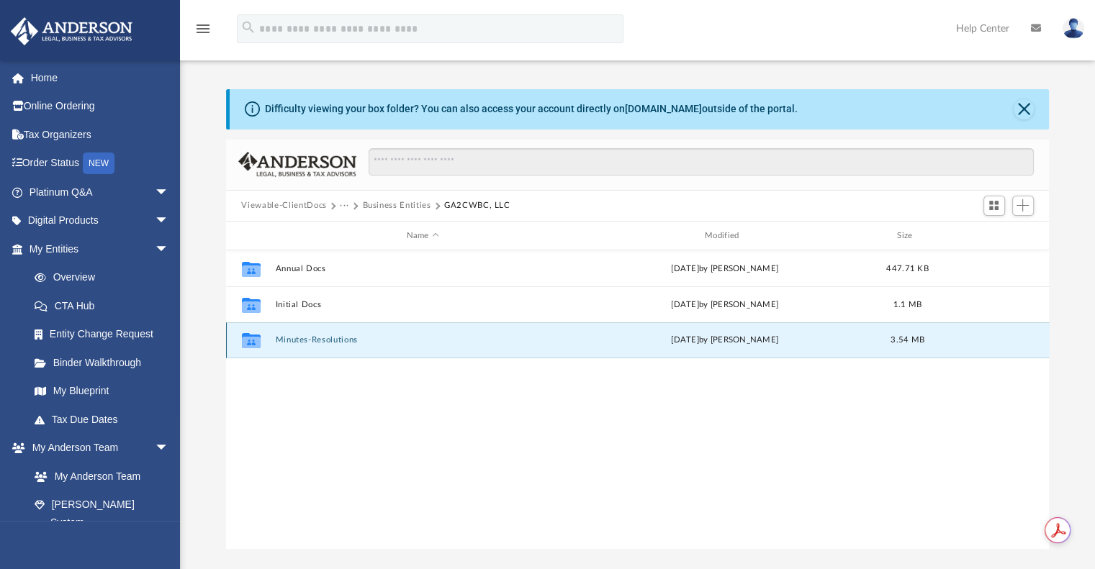
click at [291, 336] on button "Minutes-Resolutions" at bounding box center [422, 340] width 295 height 9
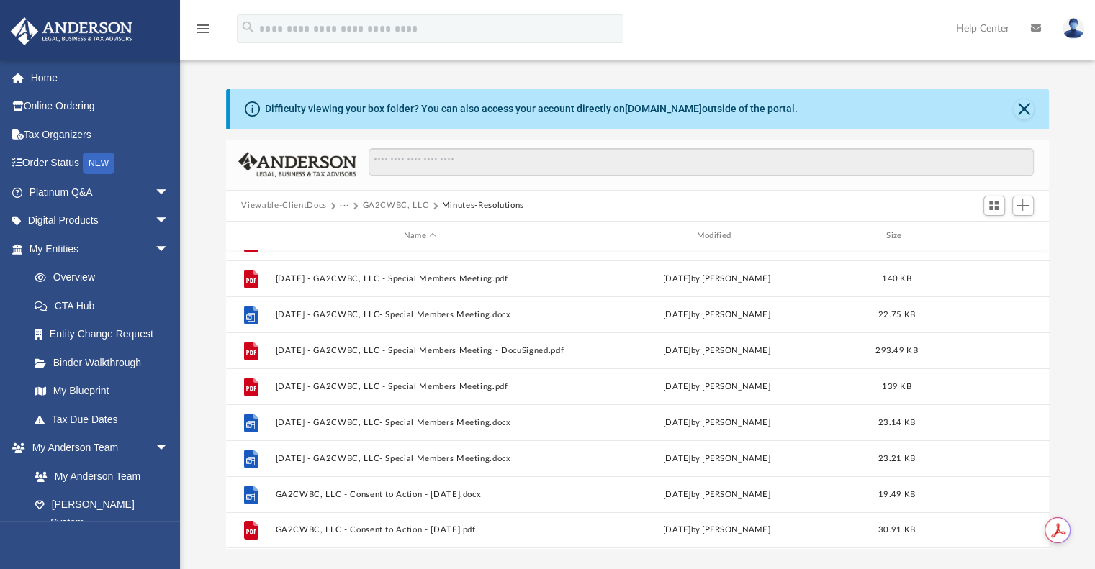
scroll to position [202, 0]
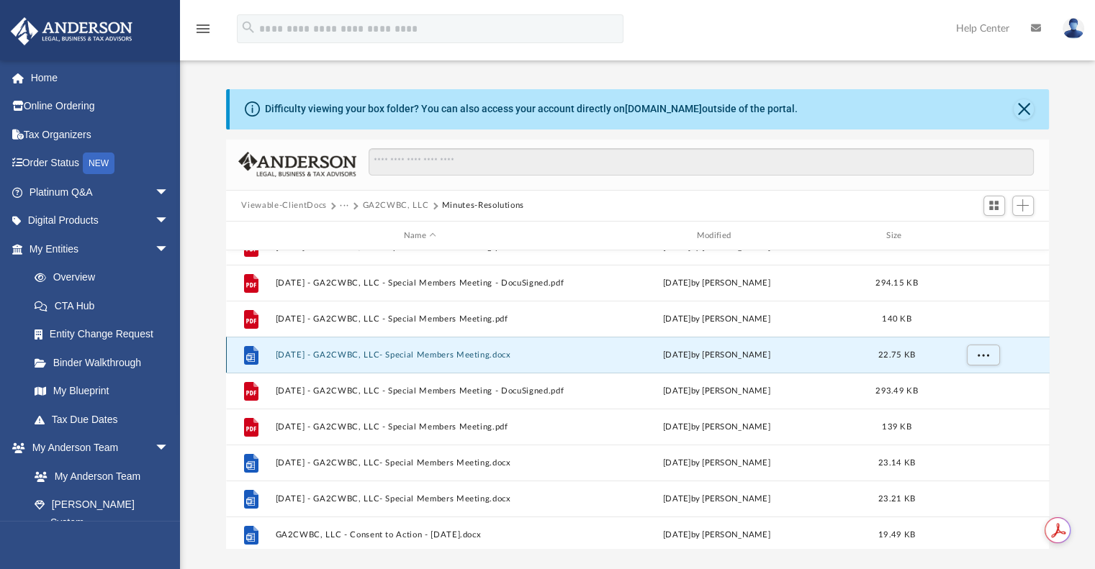
click at [452, 352] on button "[DATE] - GA2CWBC, LLC- Special Members Meeting.docx" at bounding box center [420, 354] width 290 height 9
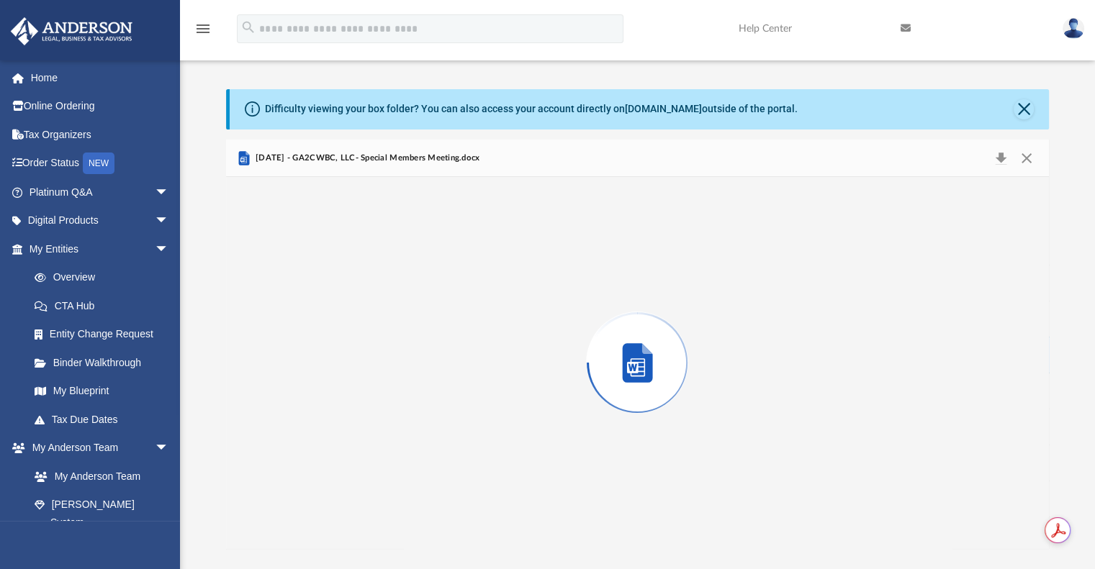
click at [452, 352] on div "Preview" at bounding box center [637, 362] width 823 height 371
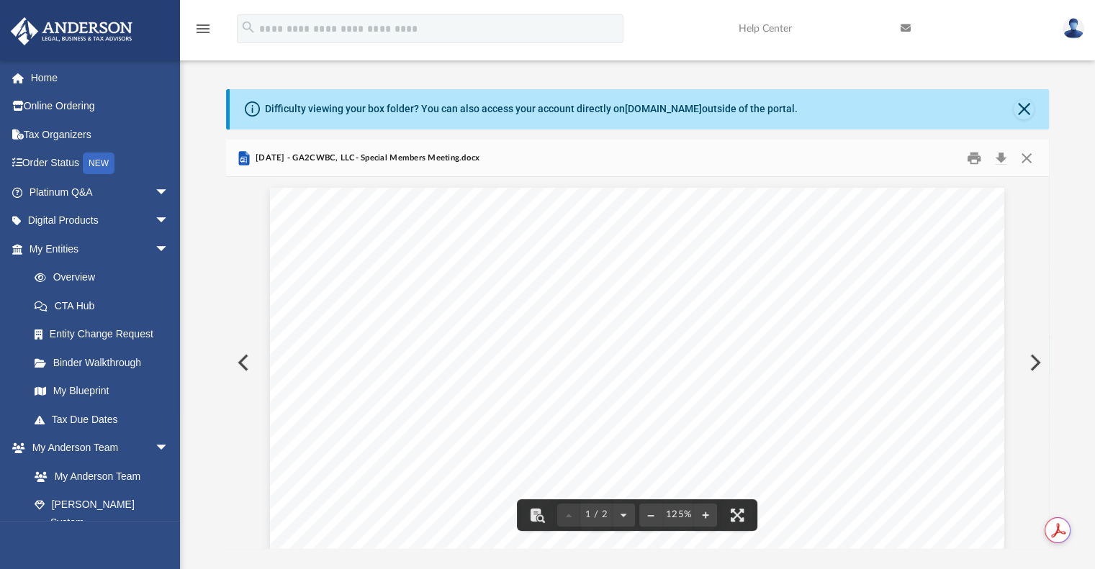
click at [390, 222] on div at bounding box center [637, 222] width 823 height 1
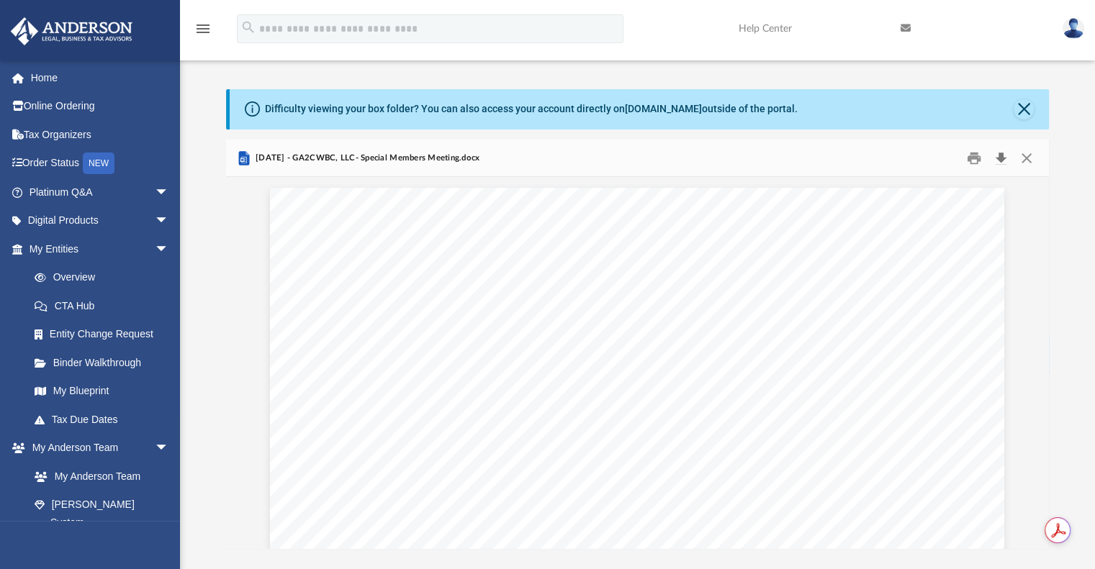
click at [1002, 158] on button "Download" at bounding box center [1001, 158] width 26 height 22
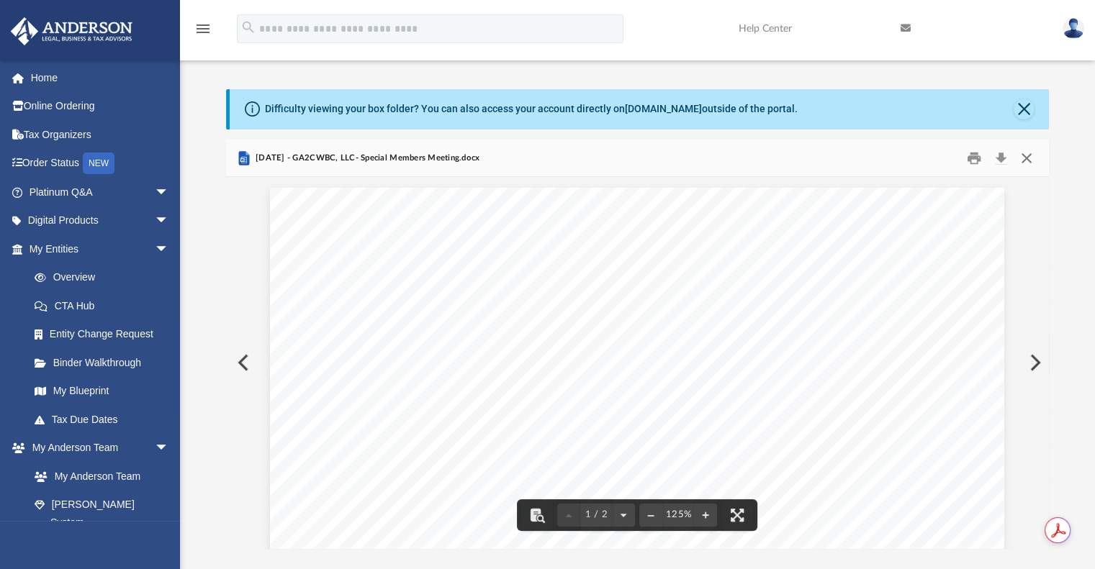
click at [1026, 158] on button "Close" at bounding box center [1026, 158] width 26 height 22
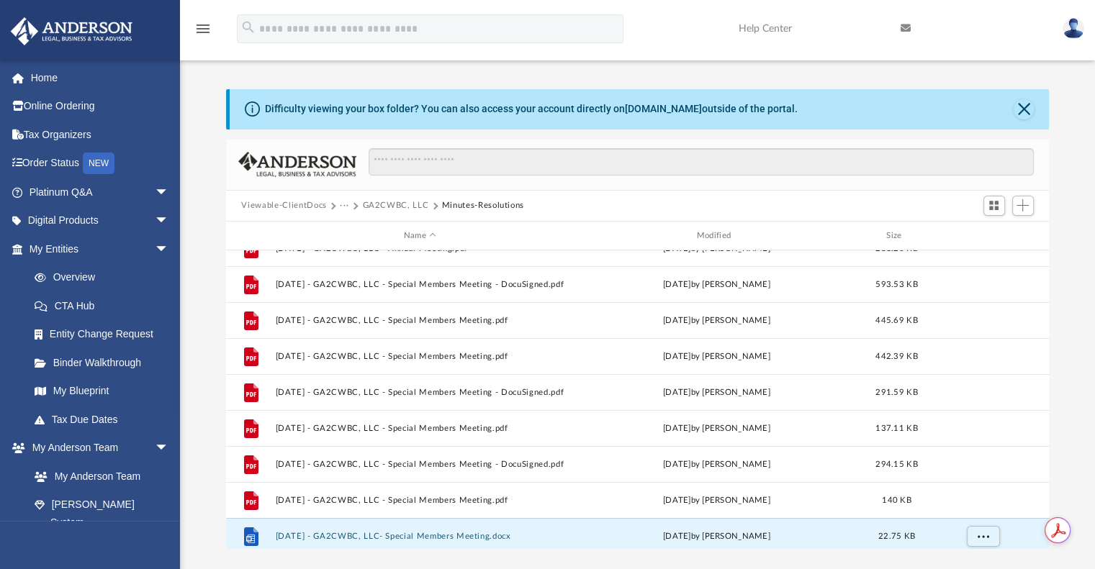
scroll to position [0, 0]
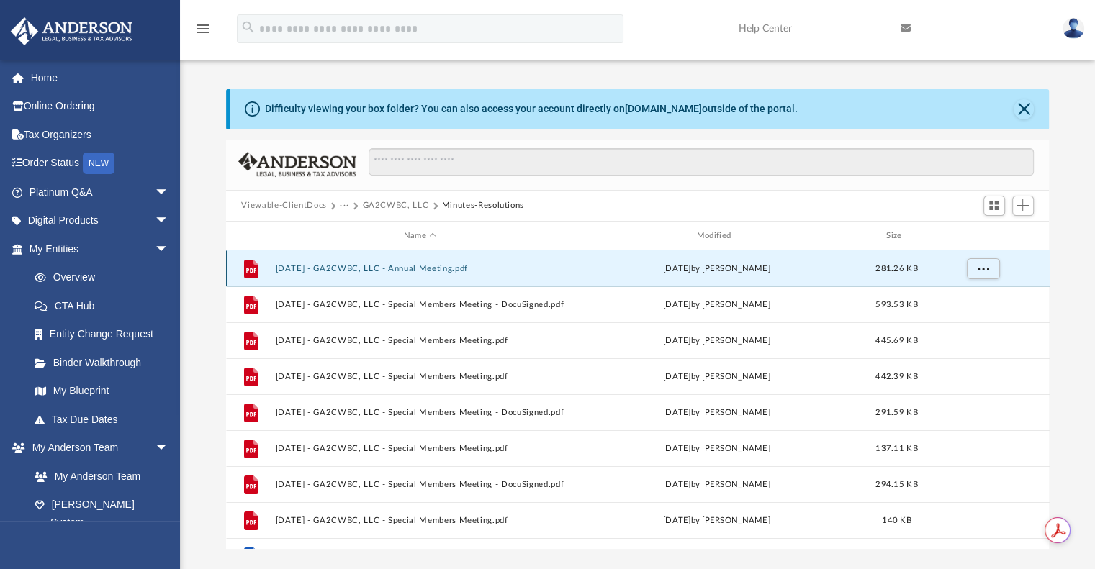
click at [435, 270] on button "[DATE] - GA2CWBC, LLC - Annual Meeting.pdf" at bounding box center [420, 268] width 290 height 9
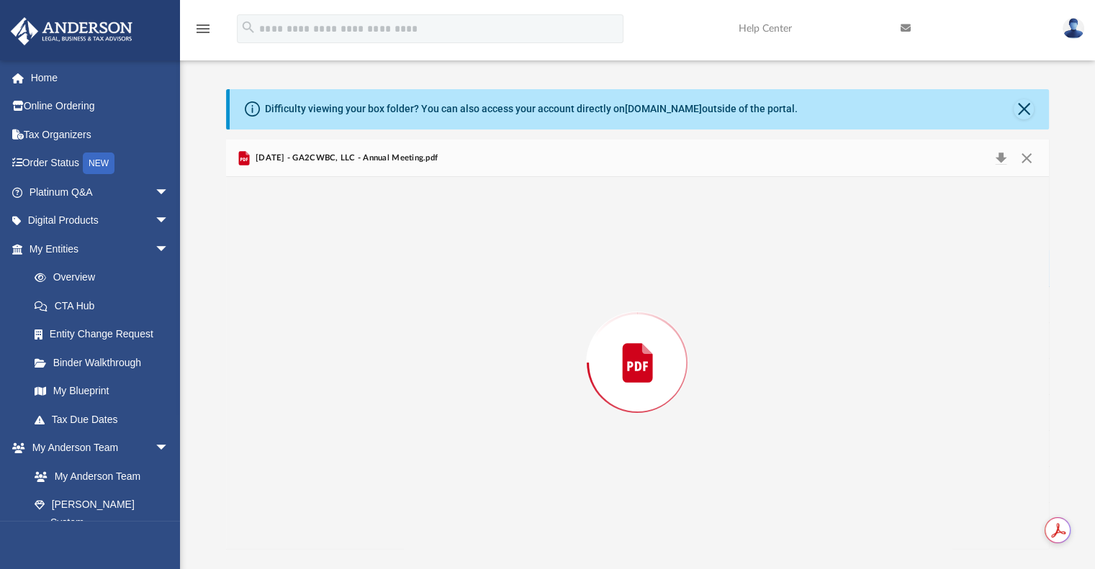
click at [435, 270] on div "Preview" at bounding box center [637, 362] width 823 height 371
click at [977, 155] on button "Print" at bounding box center [973, 158] width 29 height 22
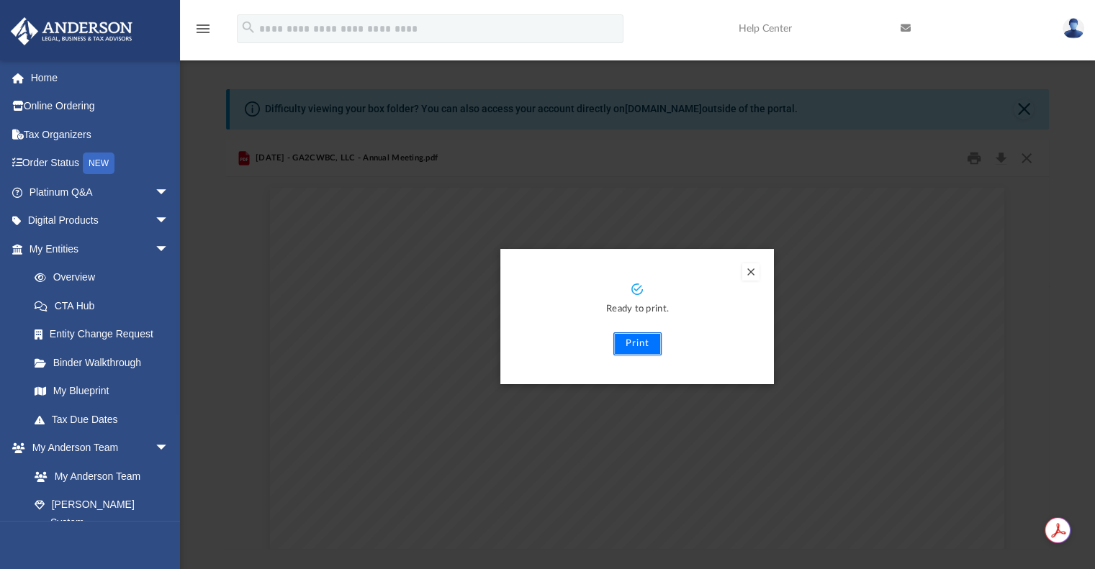
click at [630, 348] on button "Print" at bounding box center [637, 344] width 48 height 23
